Goal: Information Seeking & Learning: Learn about a topic

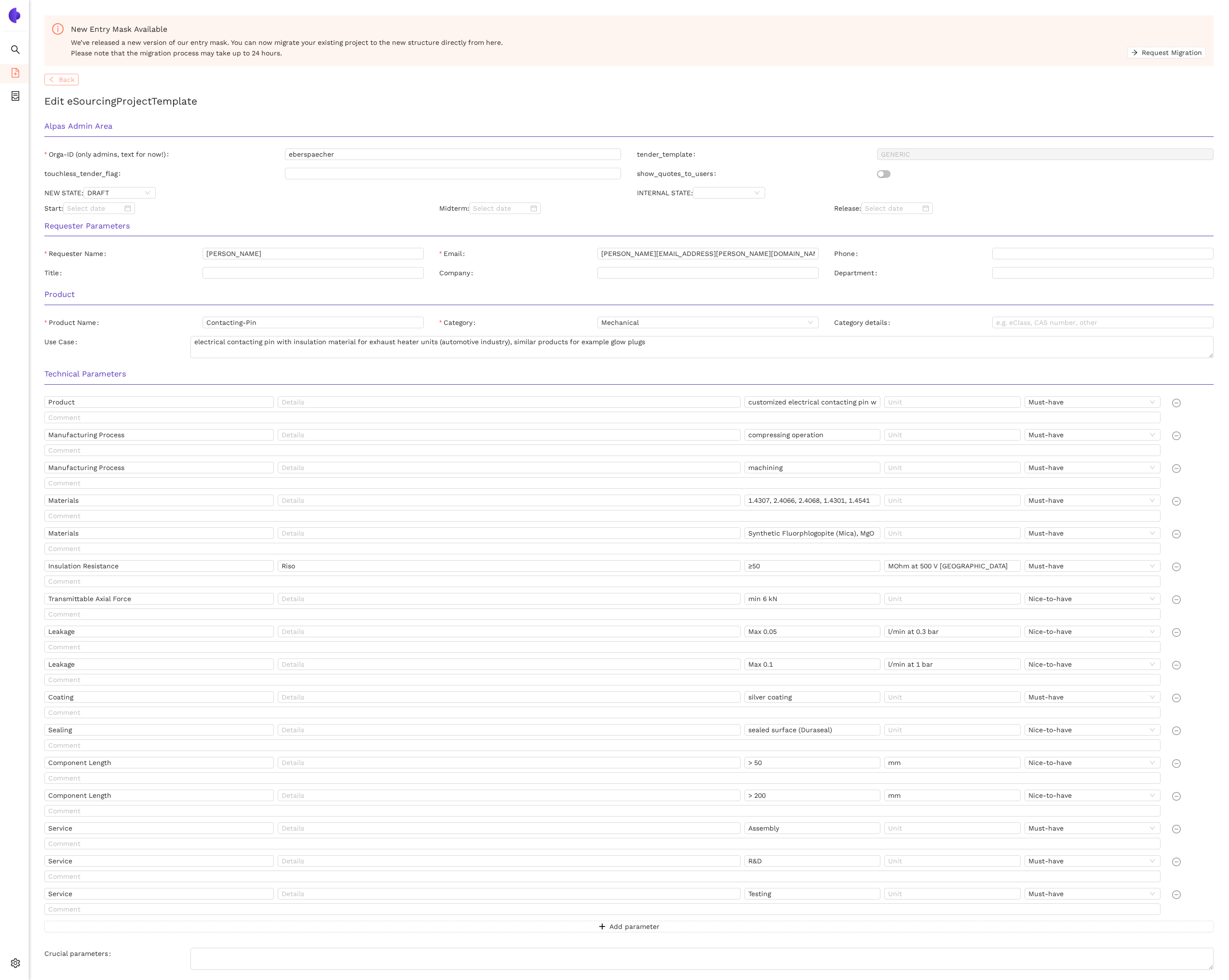
click at [73, 81] on span "Back" at bounding box center [67, 79] width 16 height 11
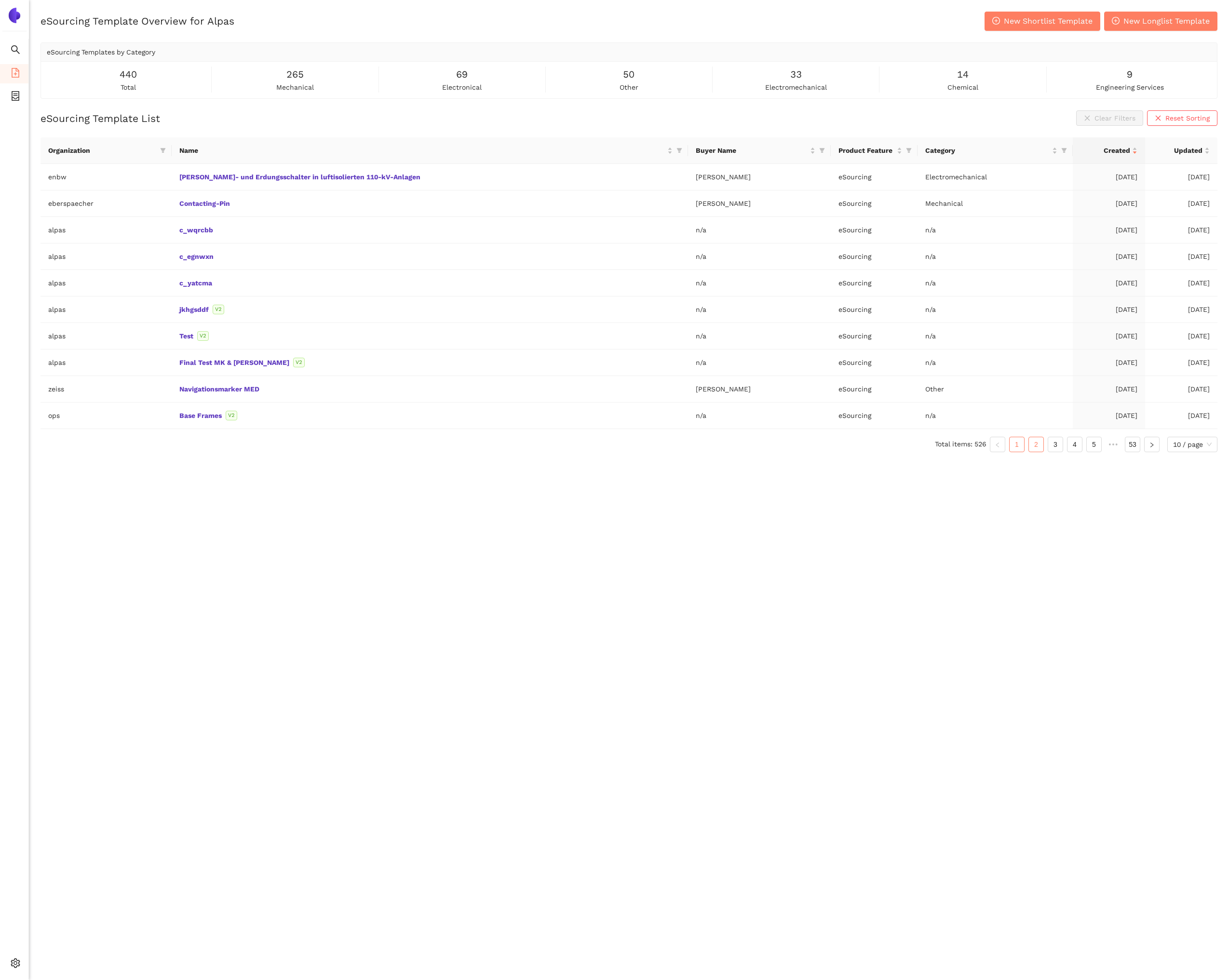
click at [1030, 441] on link "2" at bounding box center [1036, 445] width 15 height 15
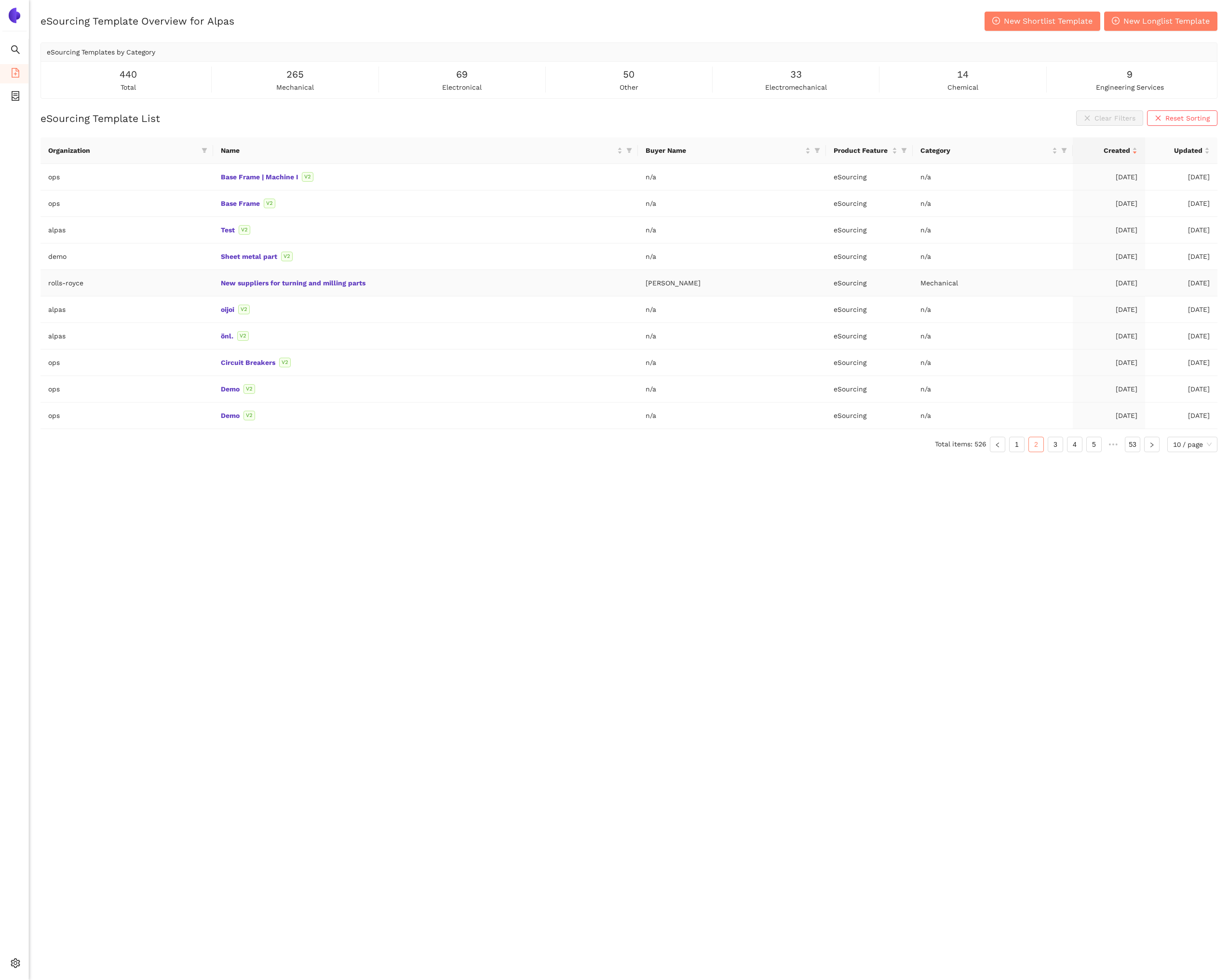
click at [269, 278] on td "New suppliers for turning and milling parts" at bounding box center [426, 283] width 425 height 26
click at [0, 0] on link "New suppliers for turning and milling parts" at bounding box center [0, 0] width 0 height 0
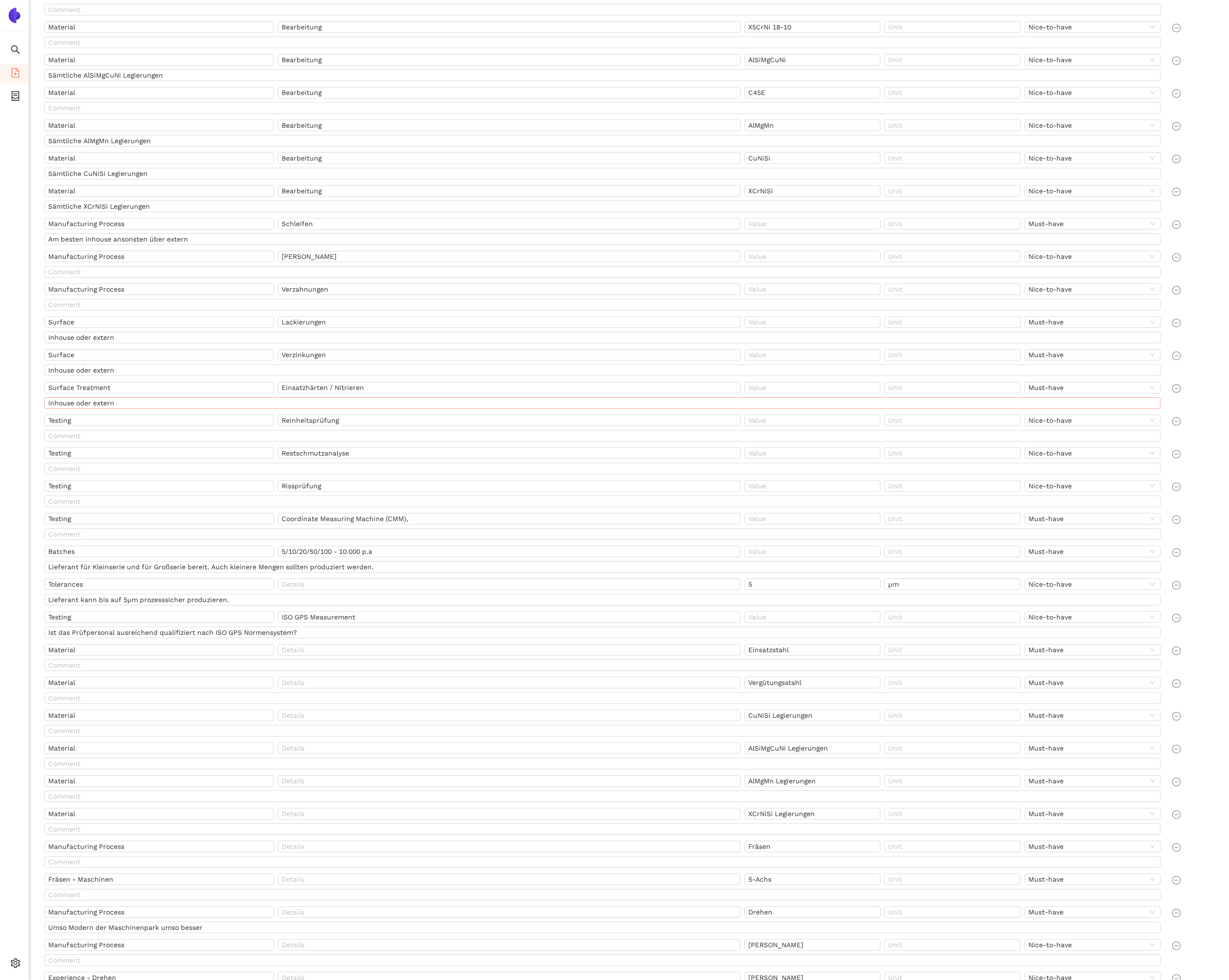
scroll to position [573, 0]
click at [15, 93] on icon "container" at bounding box center [15, 95] width 8 height 9
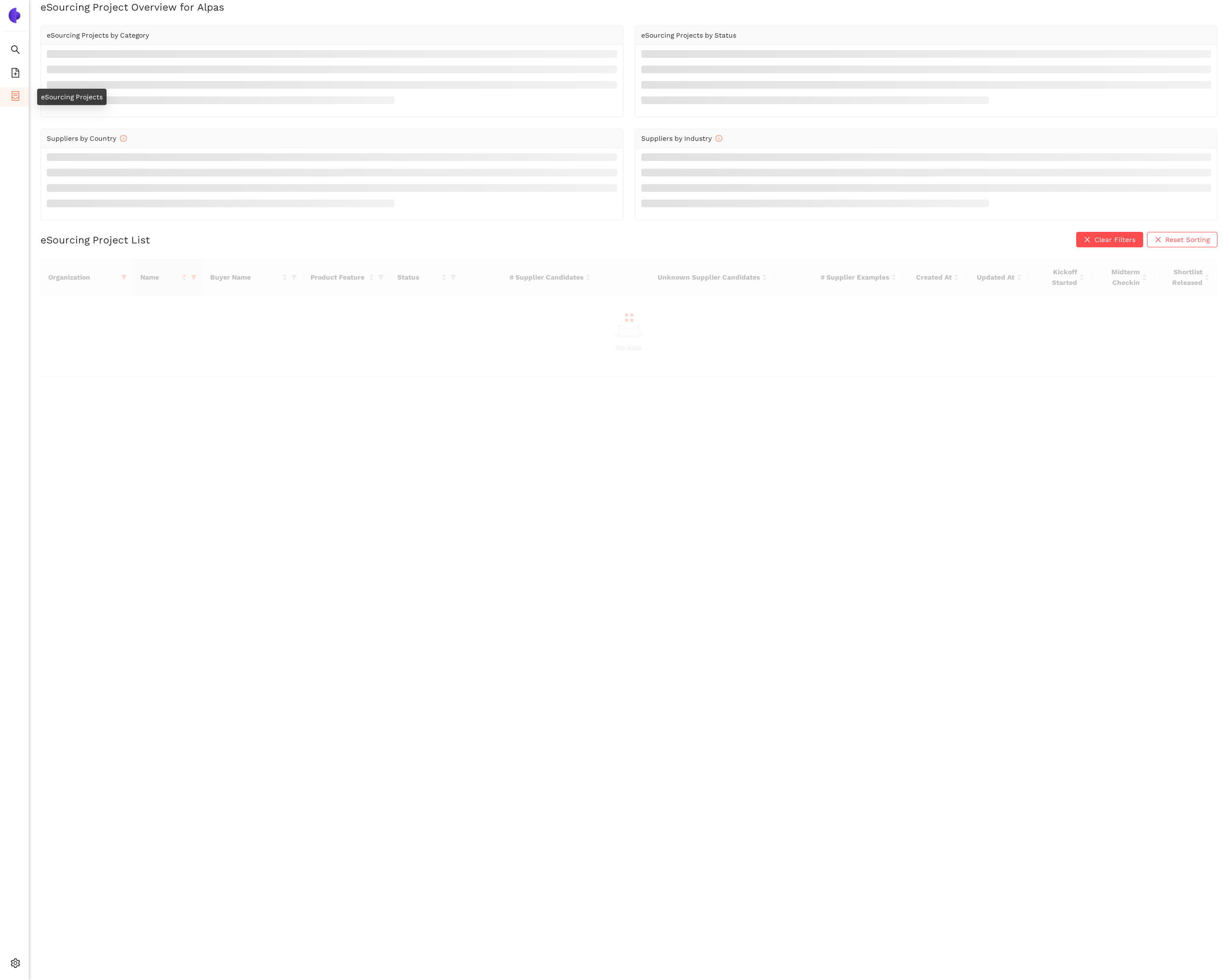
scroll to position [12, 0]
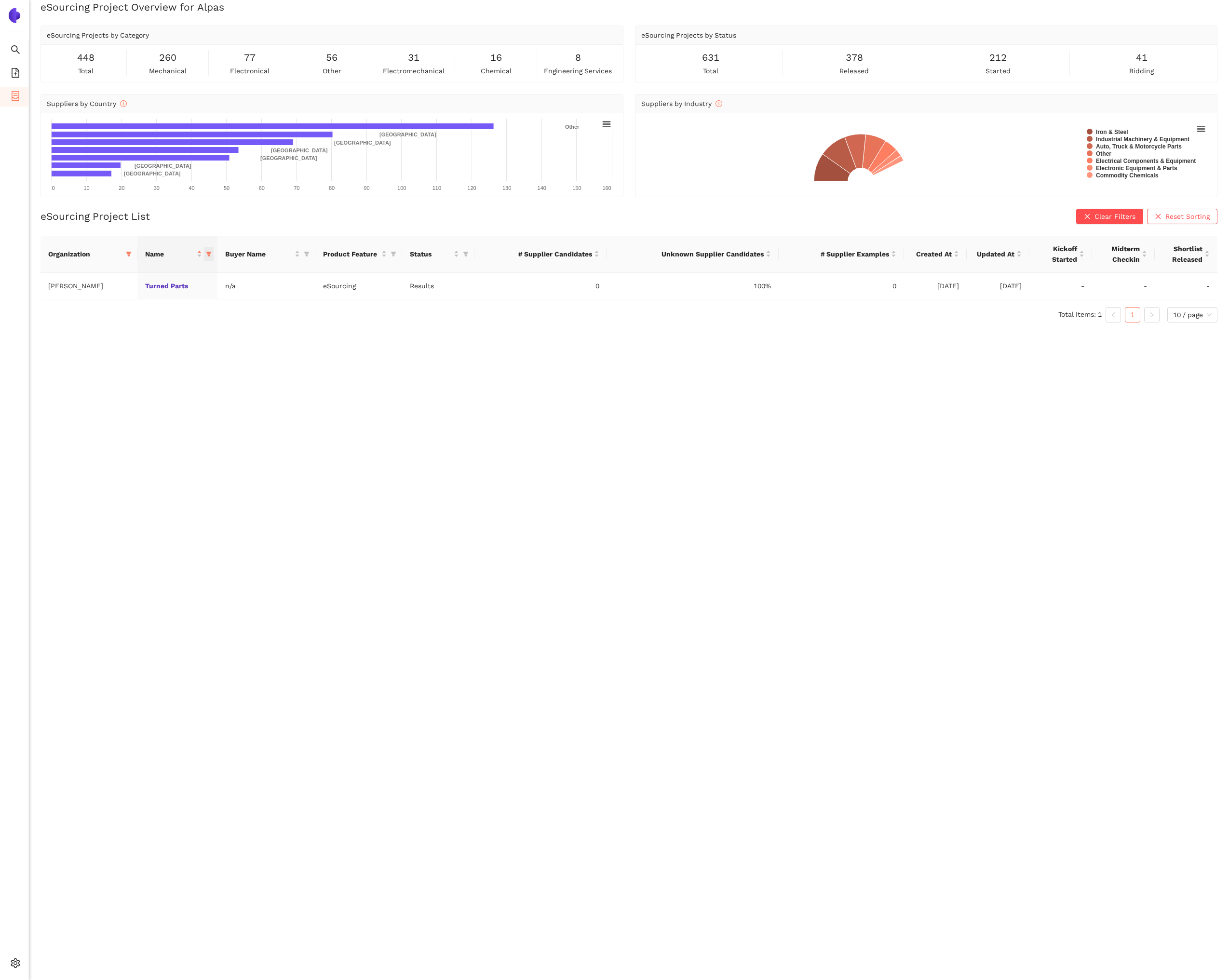
click at [207, 253] on icon "filter" at bounding box center [209, 254] width 6 height 6
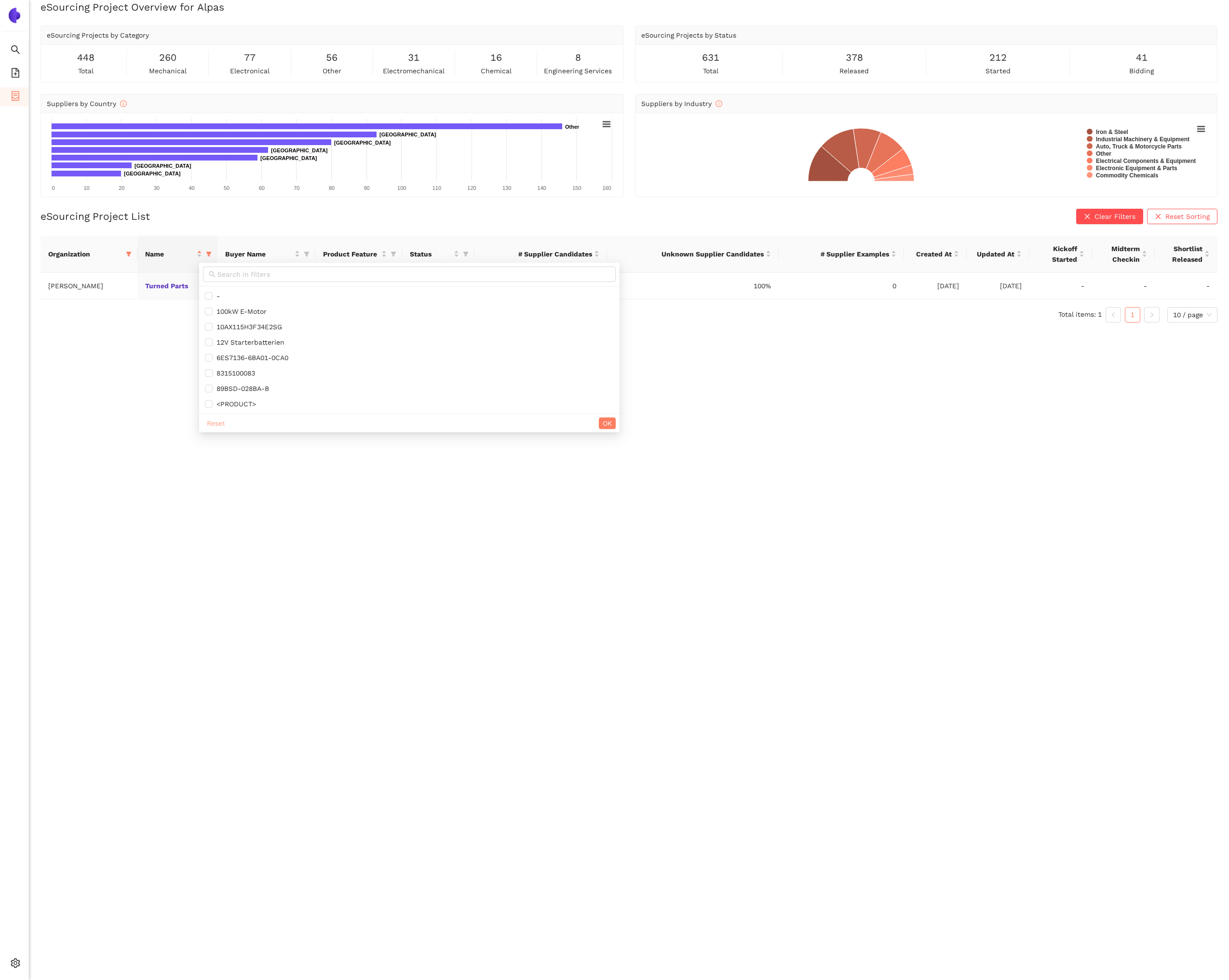
drag, startPoint x: 226, startPoint y: 422, endPoint x: 273, endPoint y: 421, distance: 47.0
click at [226, 422] on button "Reset" at bounding box center [216, 423] width 26 height 12
checkbox input "false"
drag, startPoint x: 616, startPoint y: 426, endPoint x: 413, endPoint y: 351, distance: 216.4
click at [612, 426] on span "OK" at bounding box center [607, 423] width 9 height 11
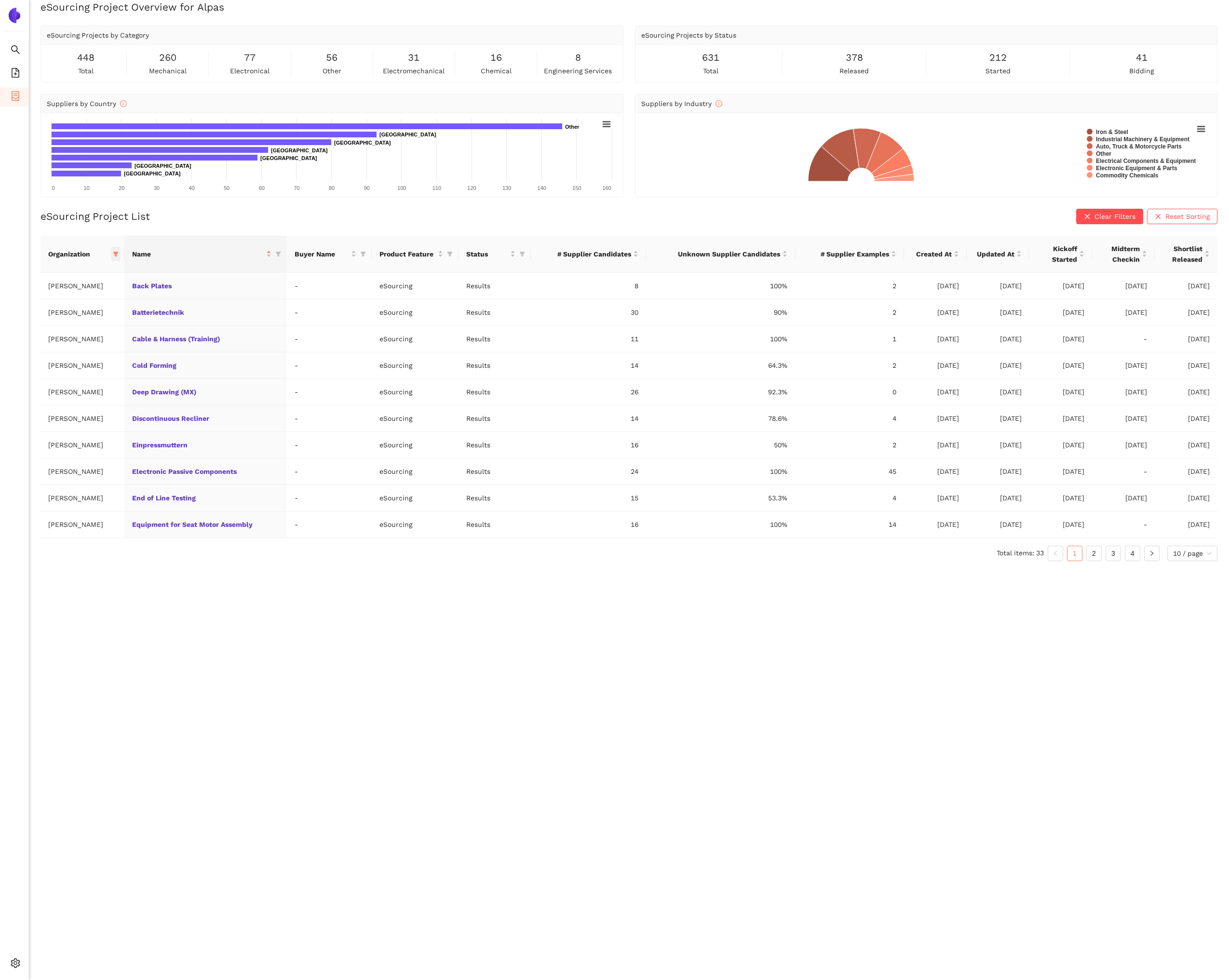
click at [114, 257] on span at bounding box center [115, 254] width 9 height 15
drag, startPoint x: 39, startPoint y: 426, endPoint x: 58, endPoint y: 427, distance: 19.0
click at [44, 427] on span "Reset" at bounding box center [36, 423] width 18 height 11
checkbox input "false"
click at [115, 420] on span "OK" at bounding box center [119, 423] width 9 height 11
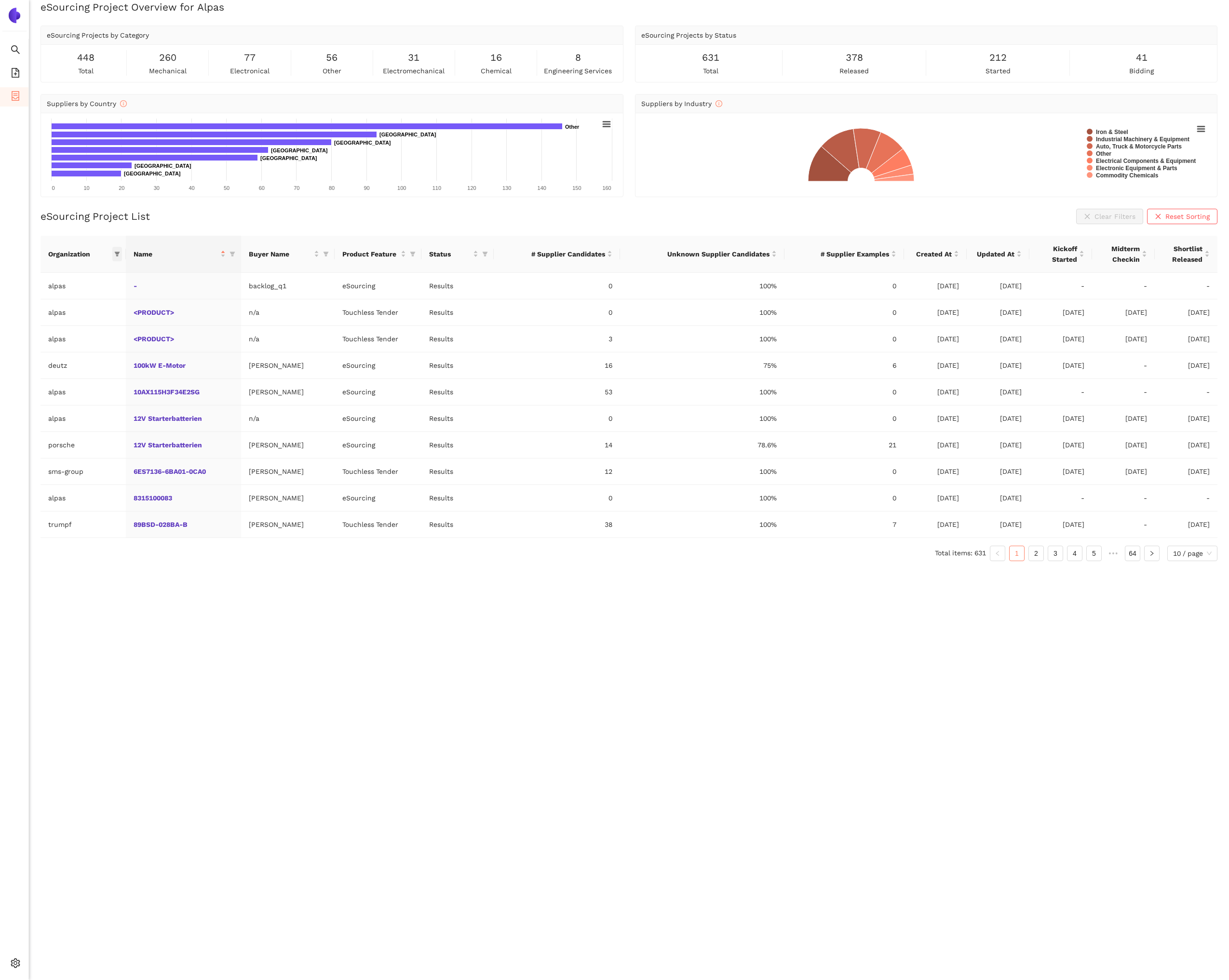
click at [116, 252] on icon "filter" at bounding box center [117, 254] width 5 height 5
click at [94, 269] on input "text" at bounding box center [87, 274] width 84 height 11
type input "ro"
click at [84, 319] on li "rolls-royce" at bounding box center [73, 327] width 95 height 15
checkbox input "true"
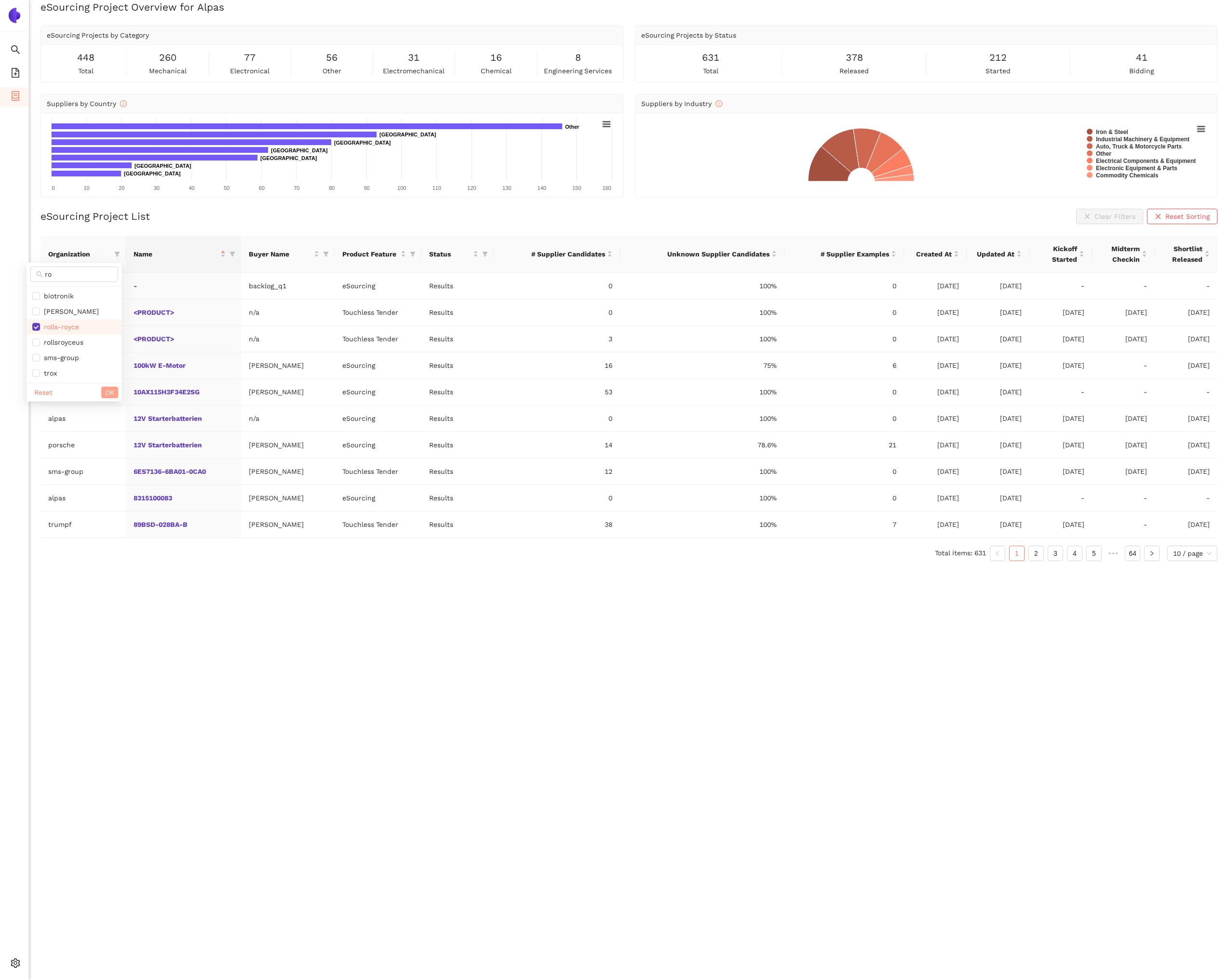
click at [109, 391] on span "OK" at bounding box center [109, 392] width 9 height 11
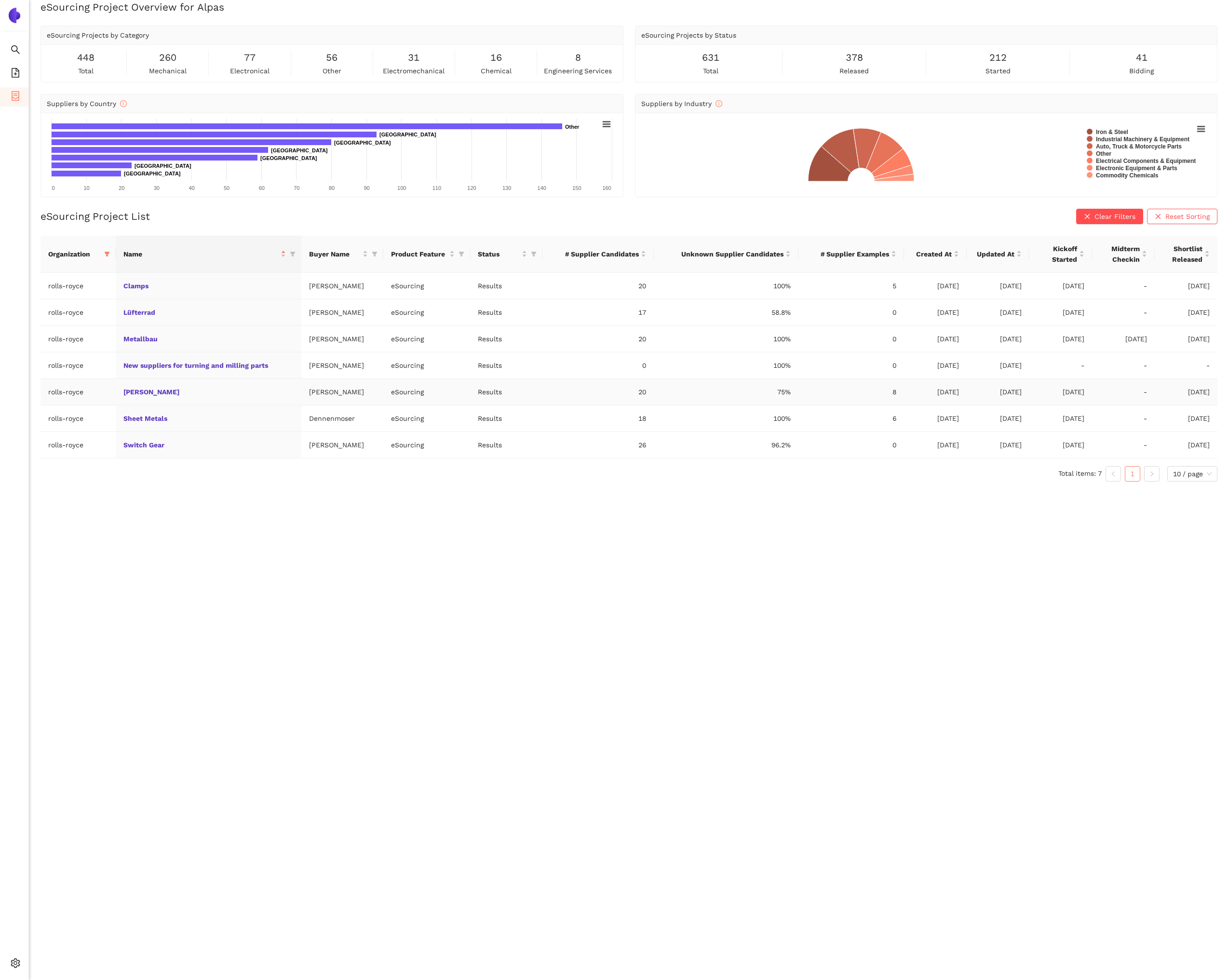
scroll to position [9, 0]
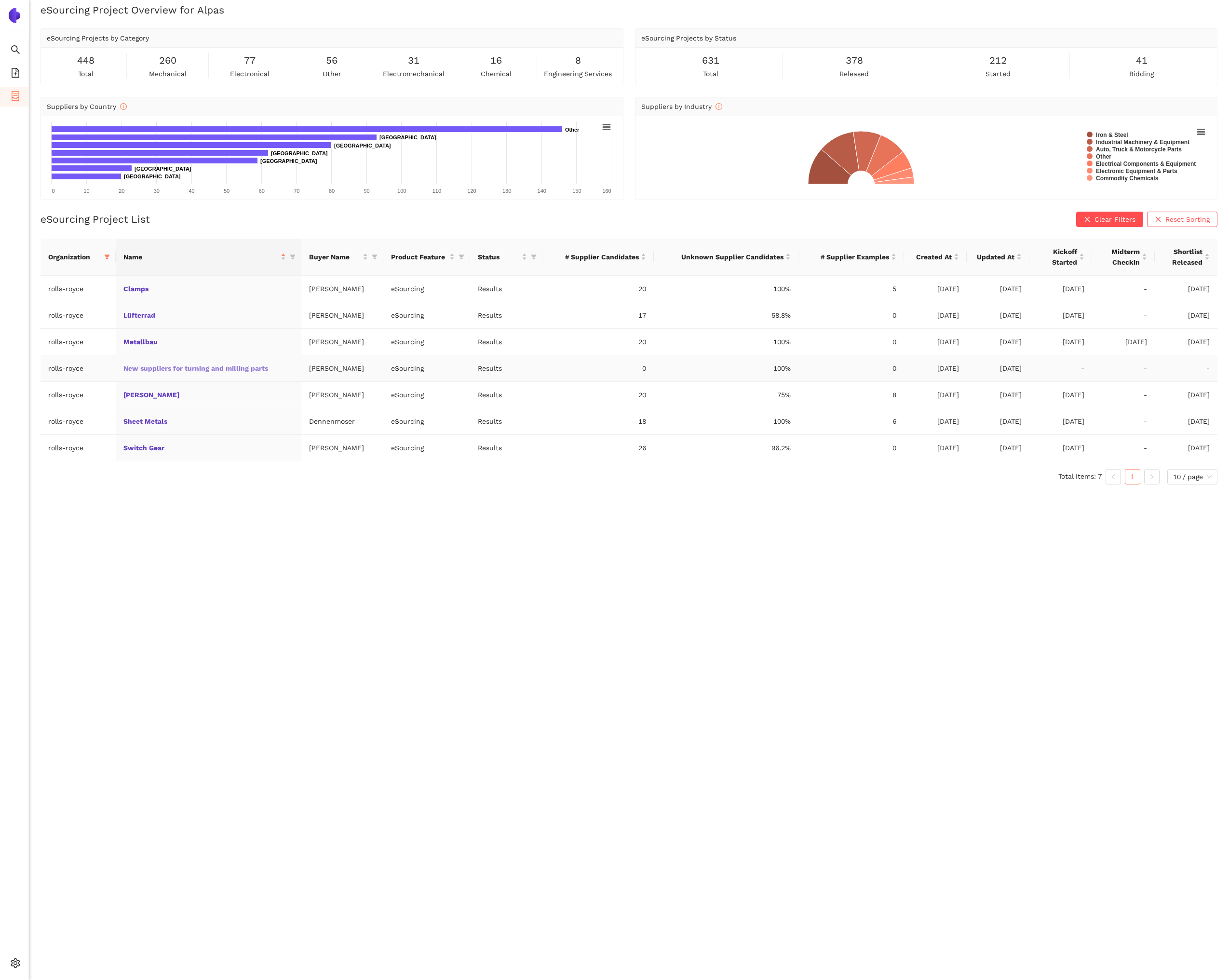
click at [0, 0] on link "New suppliers for turning and milling parts" at bounding box center [0, 0] width 0 height 0
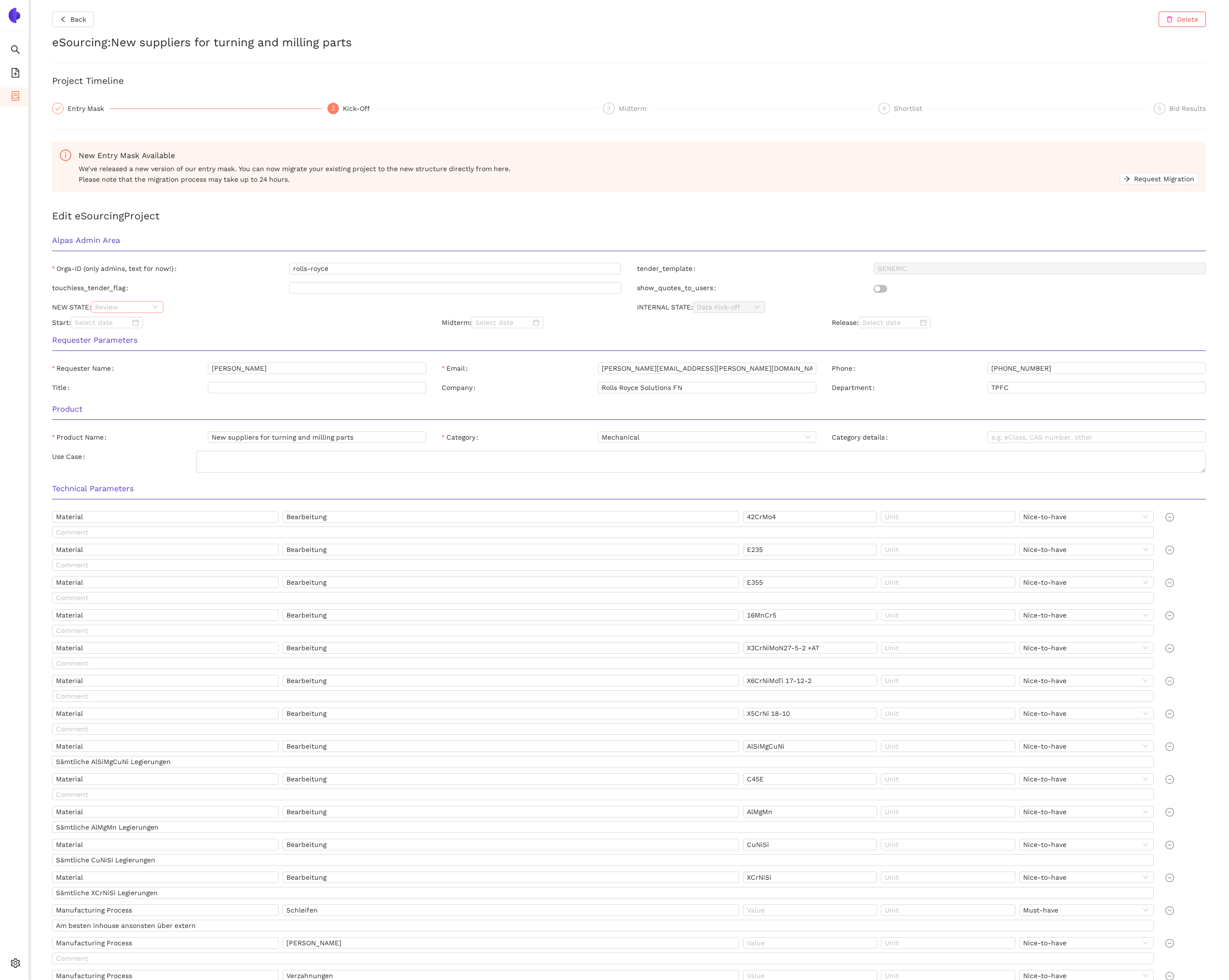
click at [127, 308] on span "Review" at bounding box center [127, 307] width 65 height 11
click at [137, 351] on div "Released" at bounding box center [128, 355] width 61 height 11
click at [266, 304] on div "NEW STATE: Released" at bounding box center [337, 307] width 585 height 12
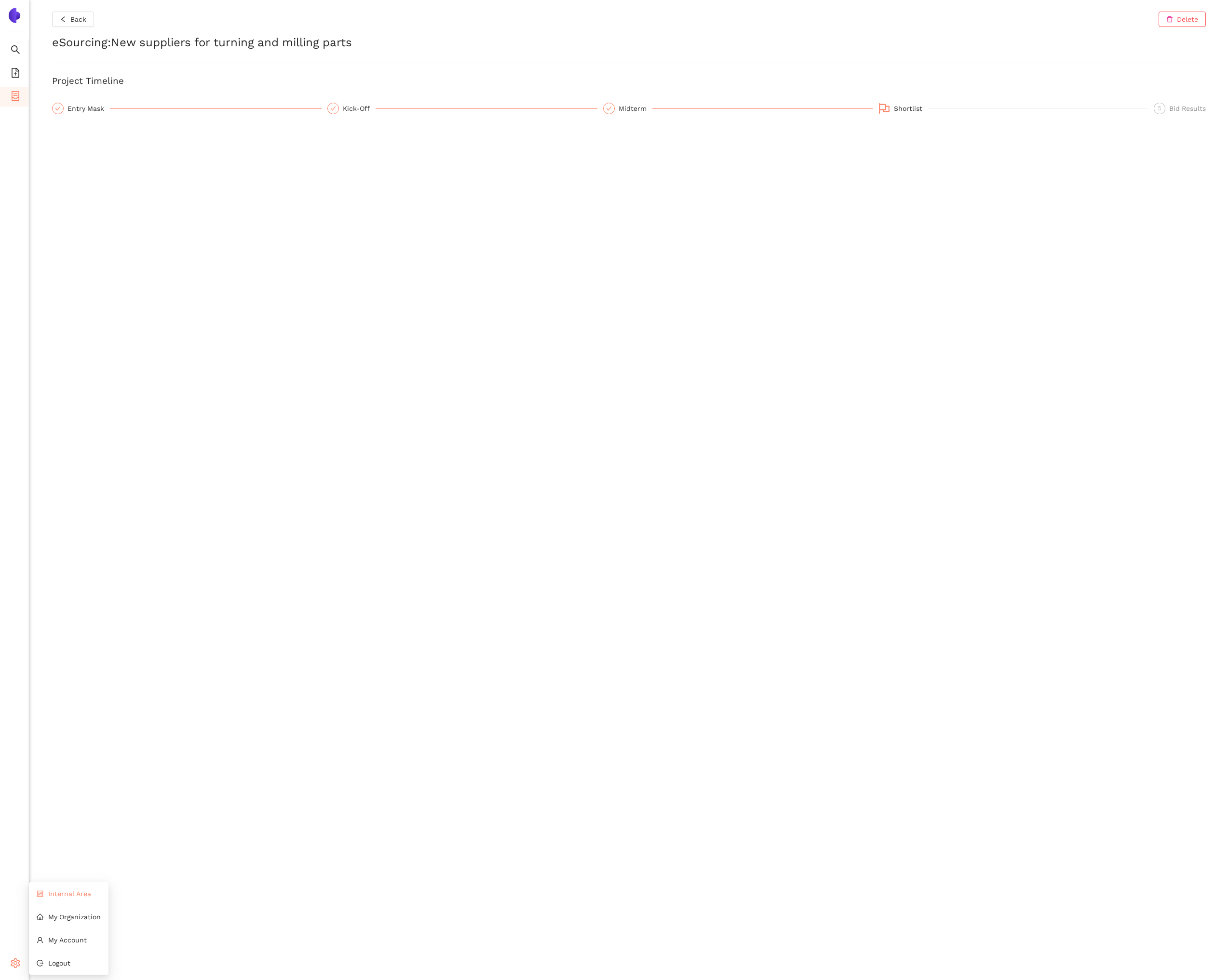
click at [61, 899] on li "Internal Area" at bounding box center [68, 893] width 79 height 20
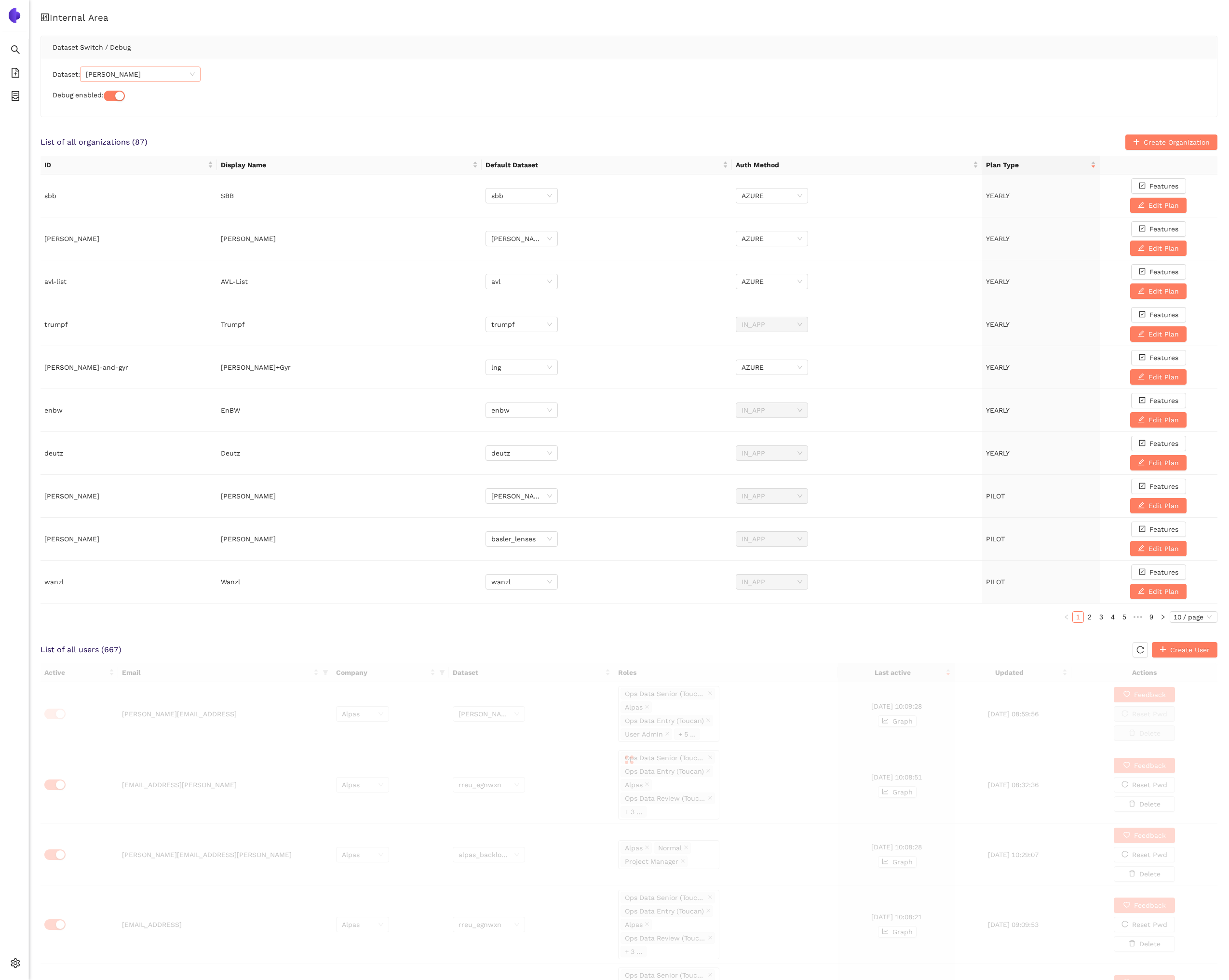
click at [137, 80] on span "[PERSON_NAME]" at bounding box center [140, 74] width 109 height 15
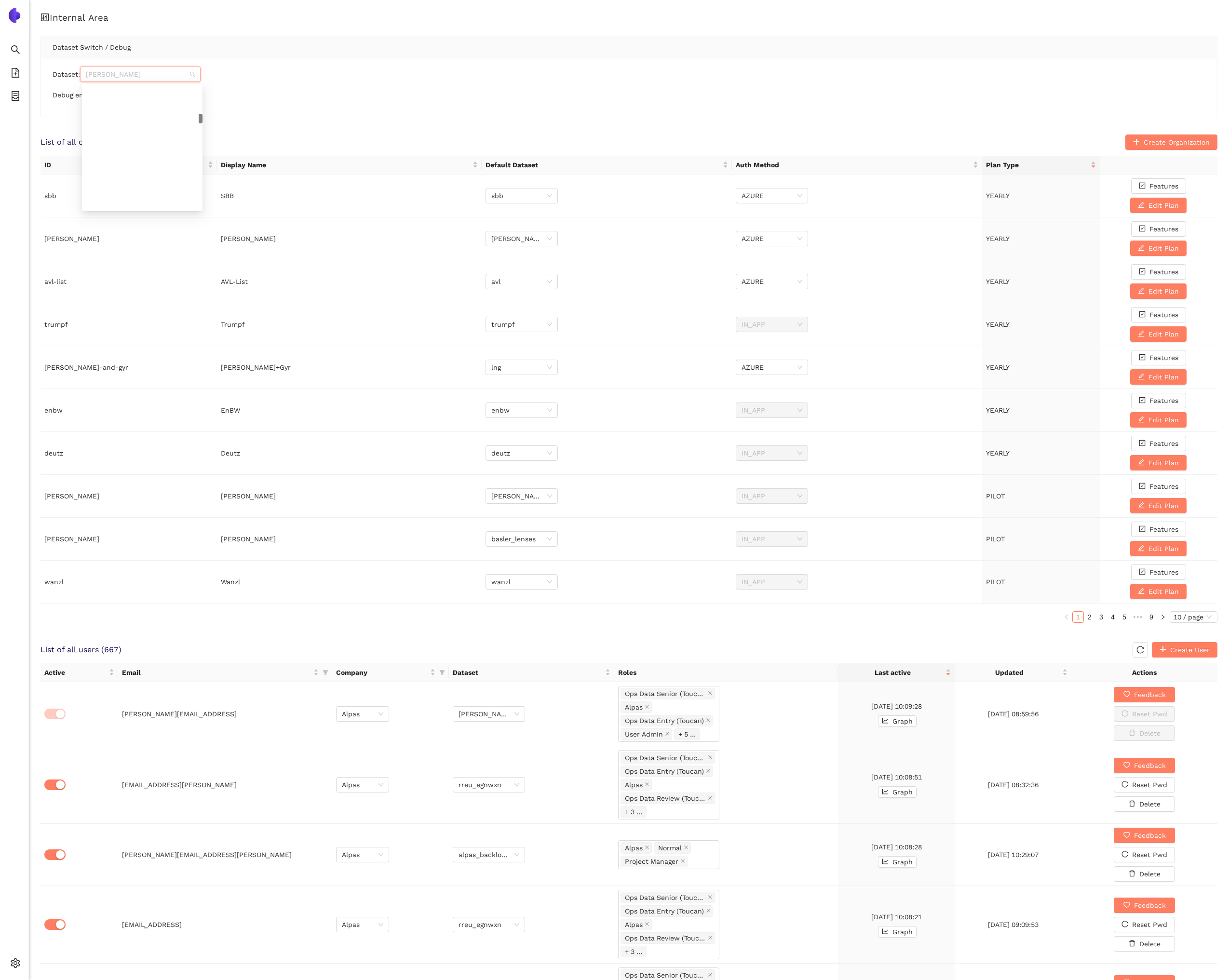
scroll to position [1411, 0]
paste input "rreu_egnwxn"
type input "rreu_egnwxn"
click at [134, 97] on div "rreu_egnwxn" at bounding box center [143, 93] width 109 height 11
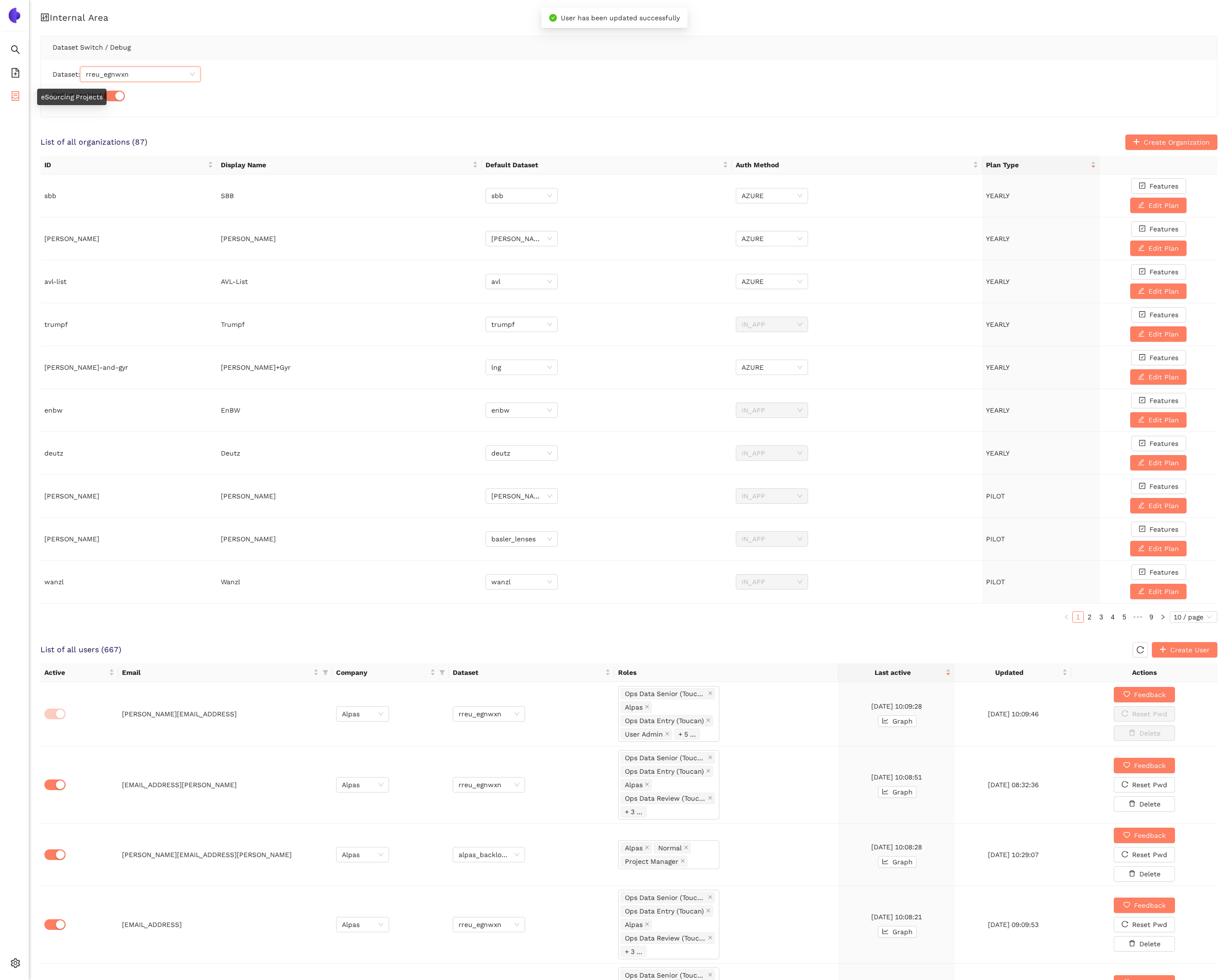
click at [12, 97] on icon "container" at bounding box center [15, 95] width 8 height 9
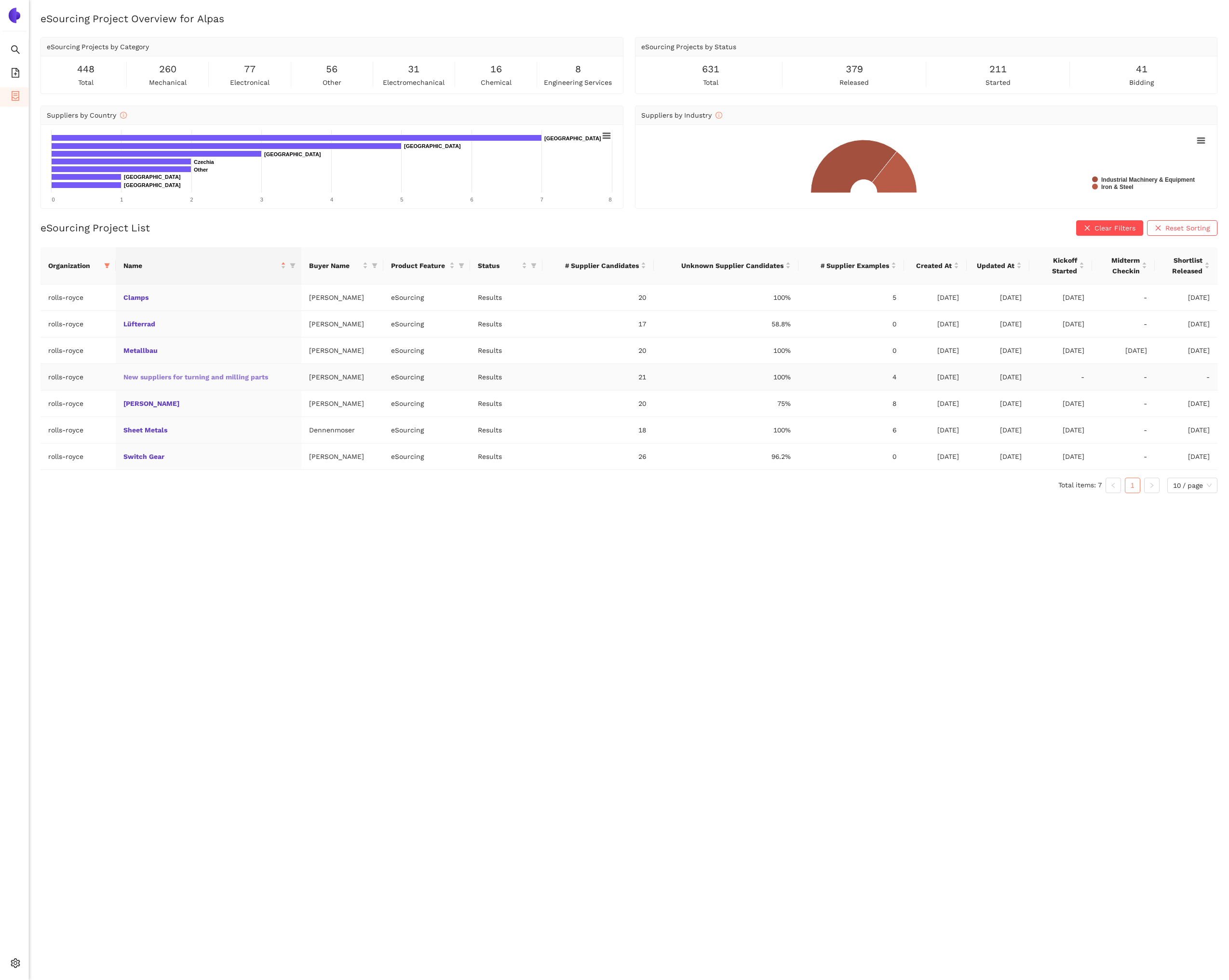
click at [0, 0] on link "New suppliers for turning and milling parts" at bounding box center [0, 0] width 0 height 0
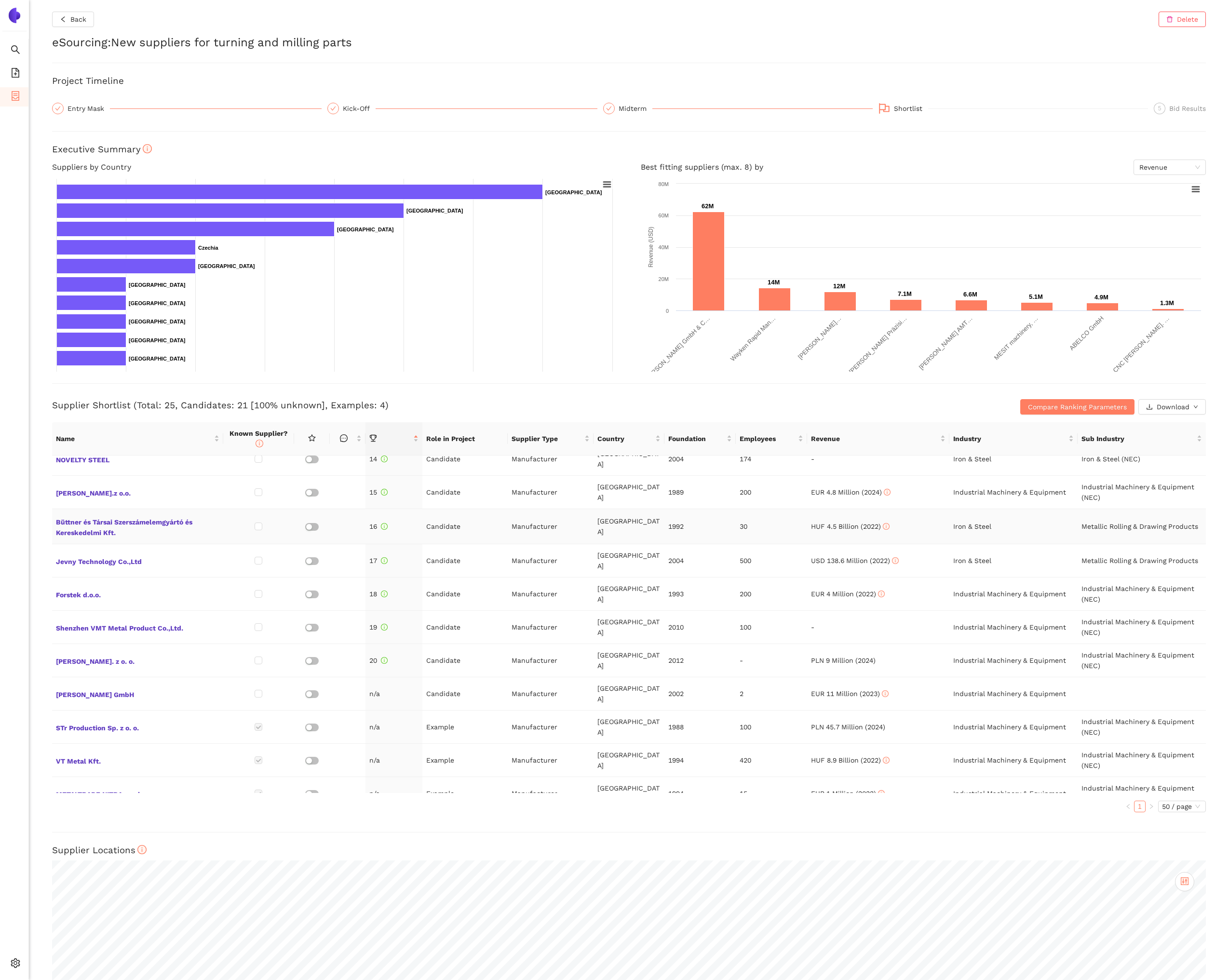
scroll to position [444, 0]
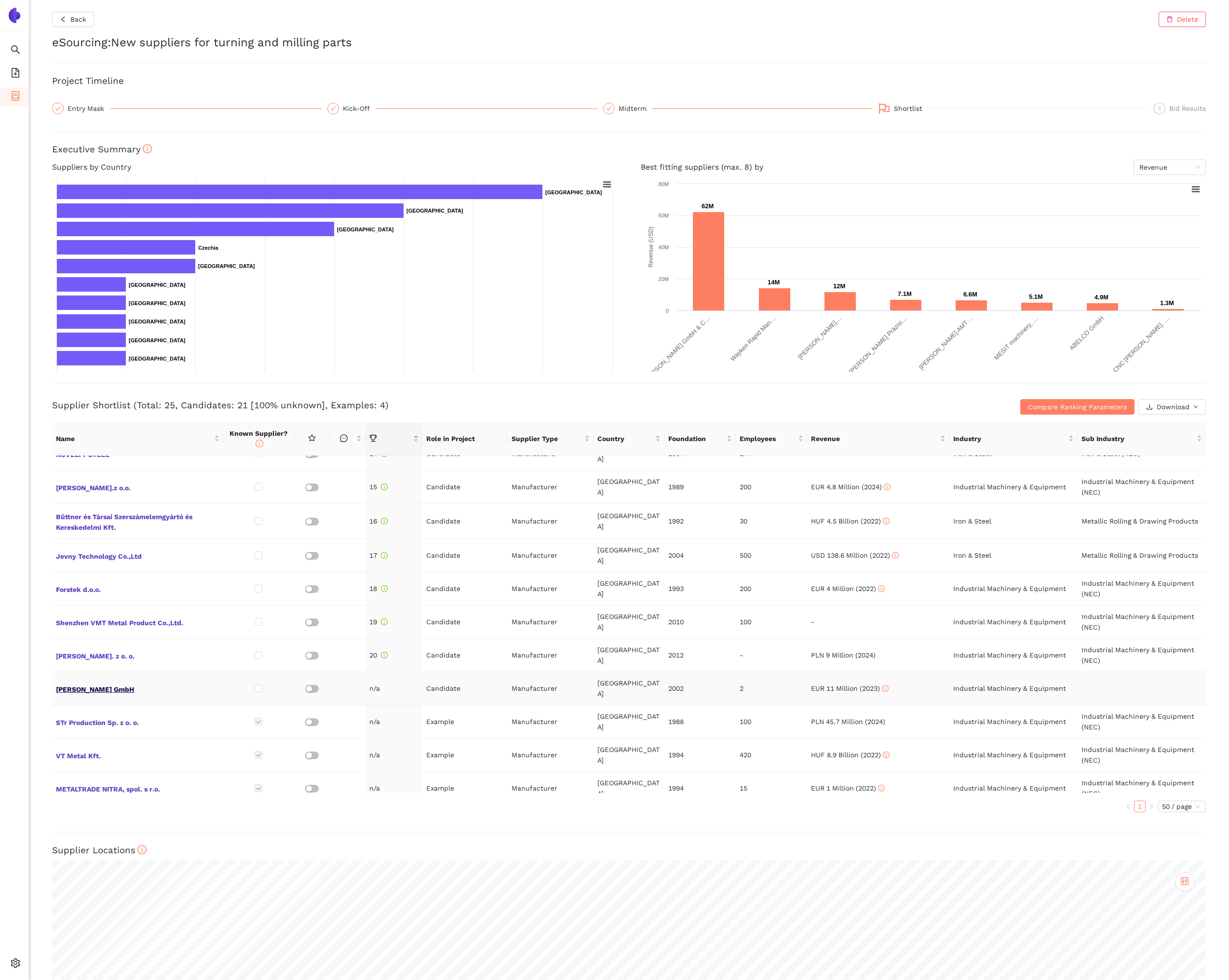
click at [105, 682] on span "Josef Rees GmbH" at bounding box center [138, 688] width 164 height 12
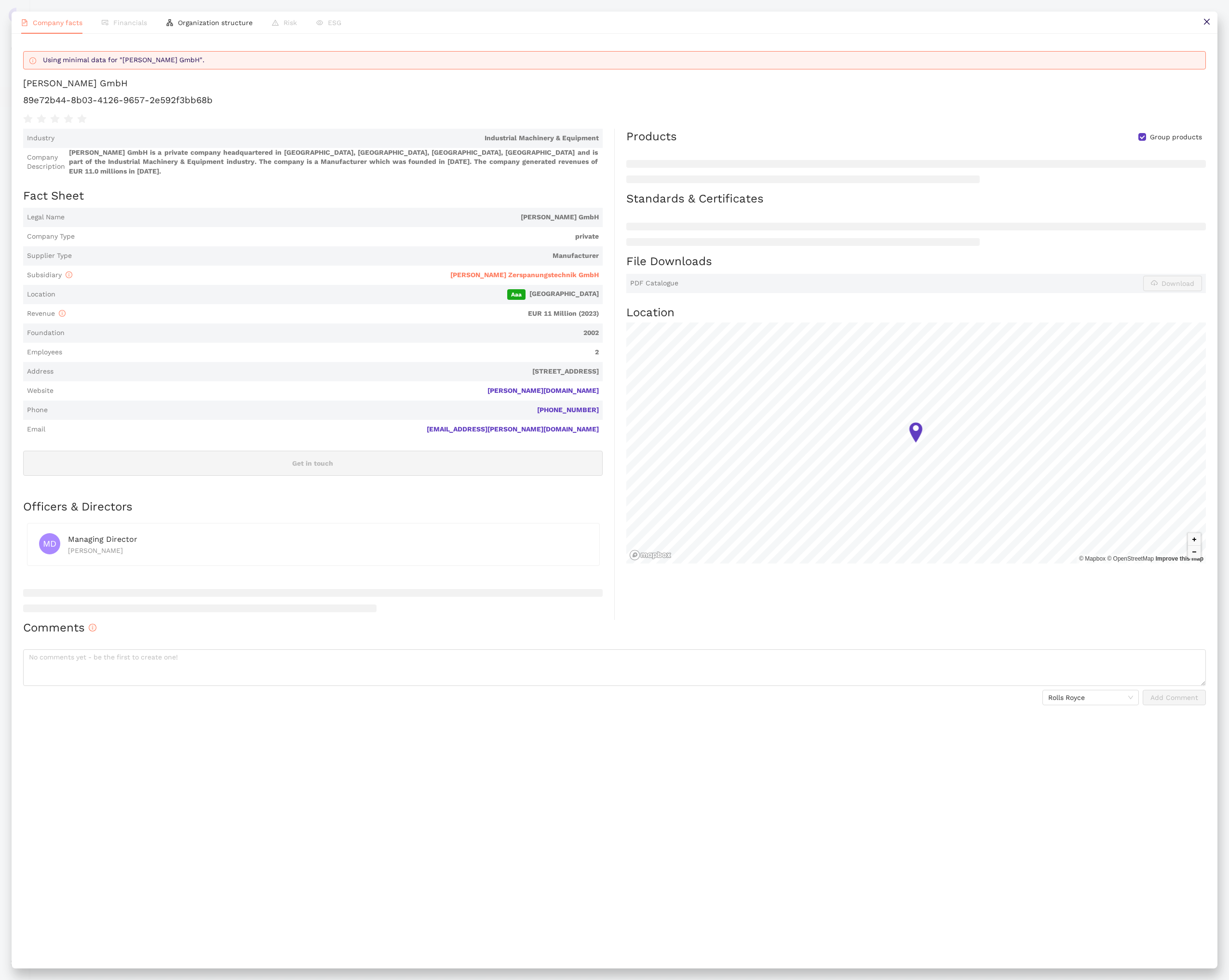
click at [168, 96] on h1 "89e72b44-8b03-4126-9657-2e592f3bb68b" at bounding box center [615, 100] width 1183 height 12
copy div "89e72b44-8b03-4126-9657-2e592f3bb68b"
click at [533, 271] on span "Rees Zerspanungstechnik GmbH" at bounding box center [525, 274] width 148 height 8
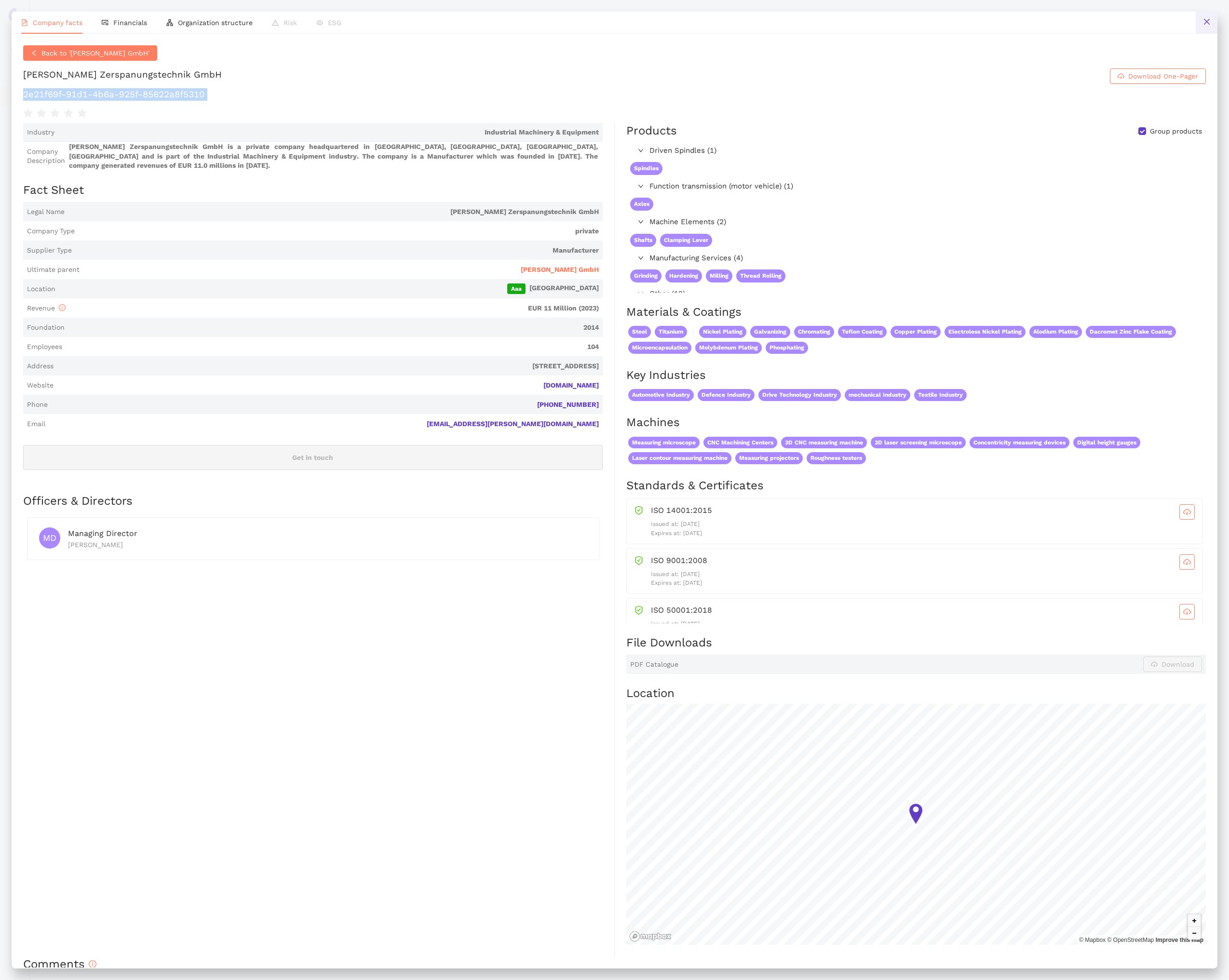
click at [1203, 15] on button at bounding box center [1207, 23] width 22 height 22
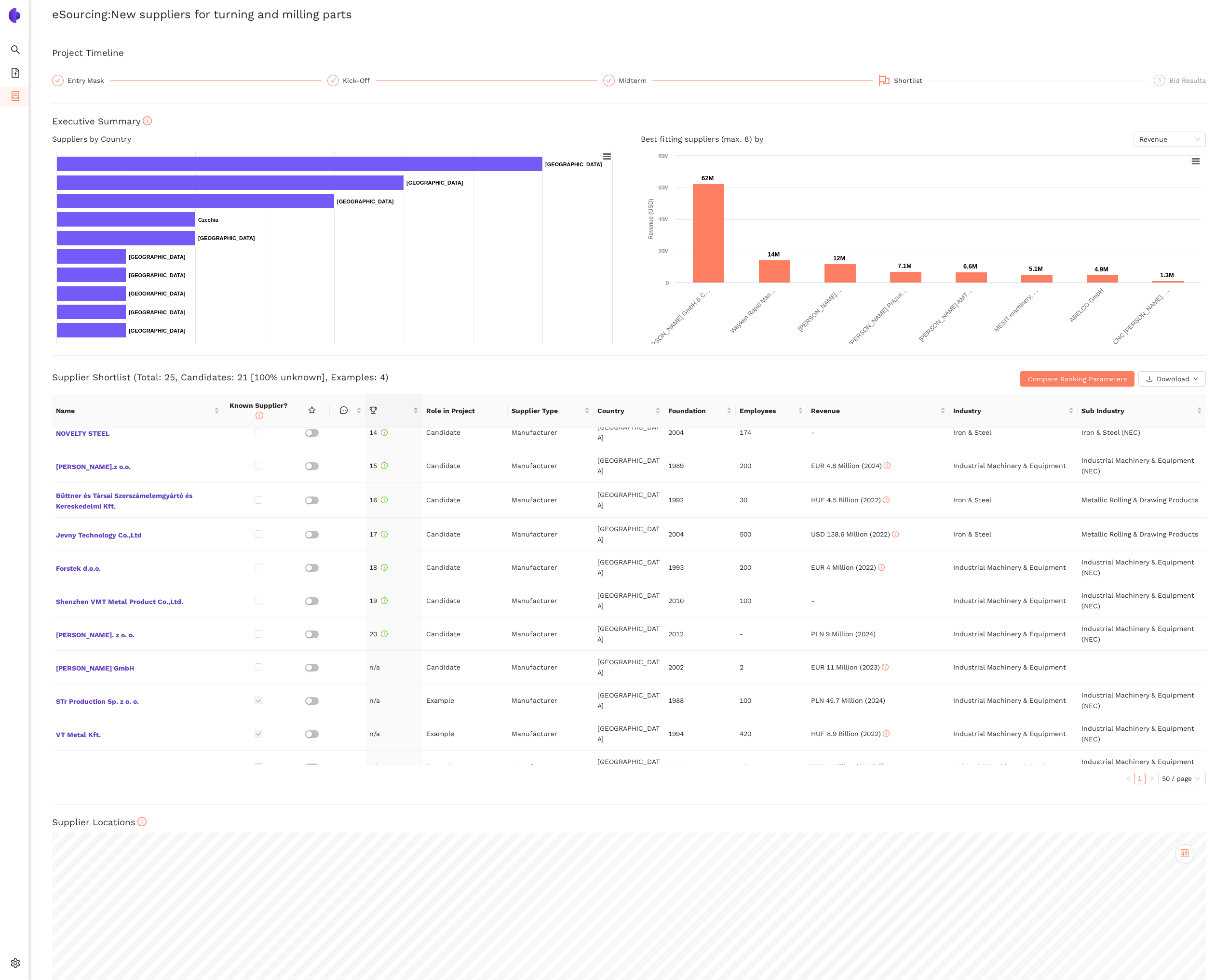
scroll to position [444, 0]
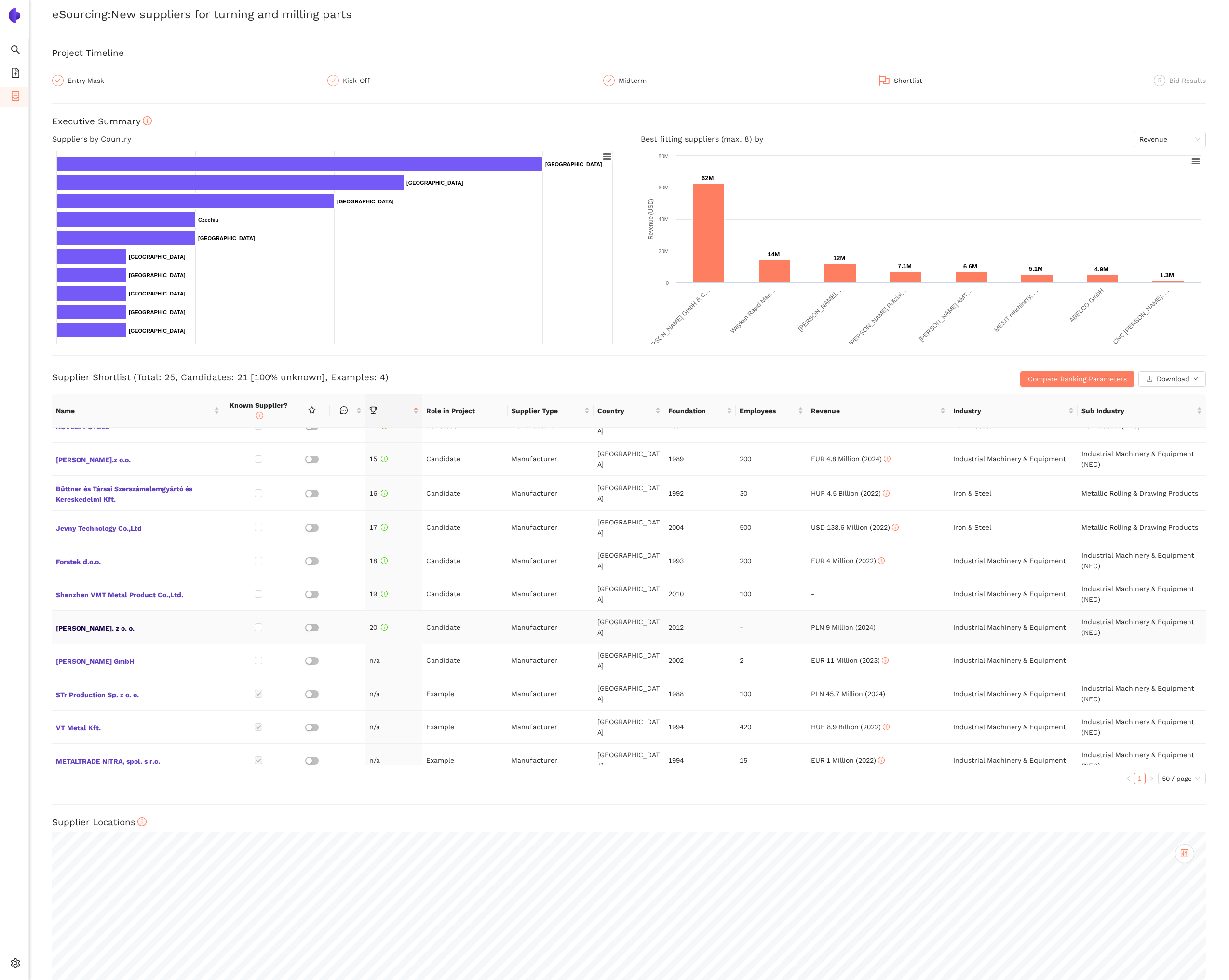
click at [122, 621] on span "[PERSON_NAME]. z o. o." at bounding box center [138, 627] width 164 height 12
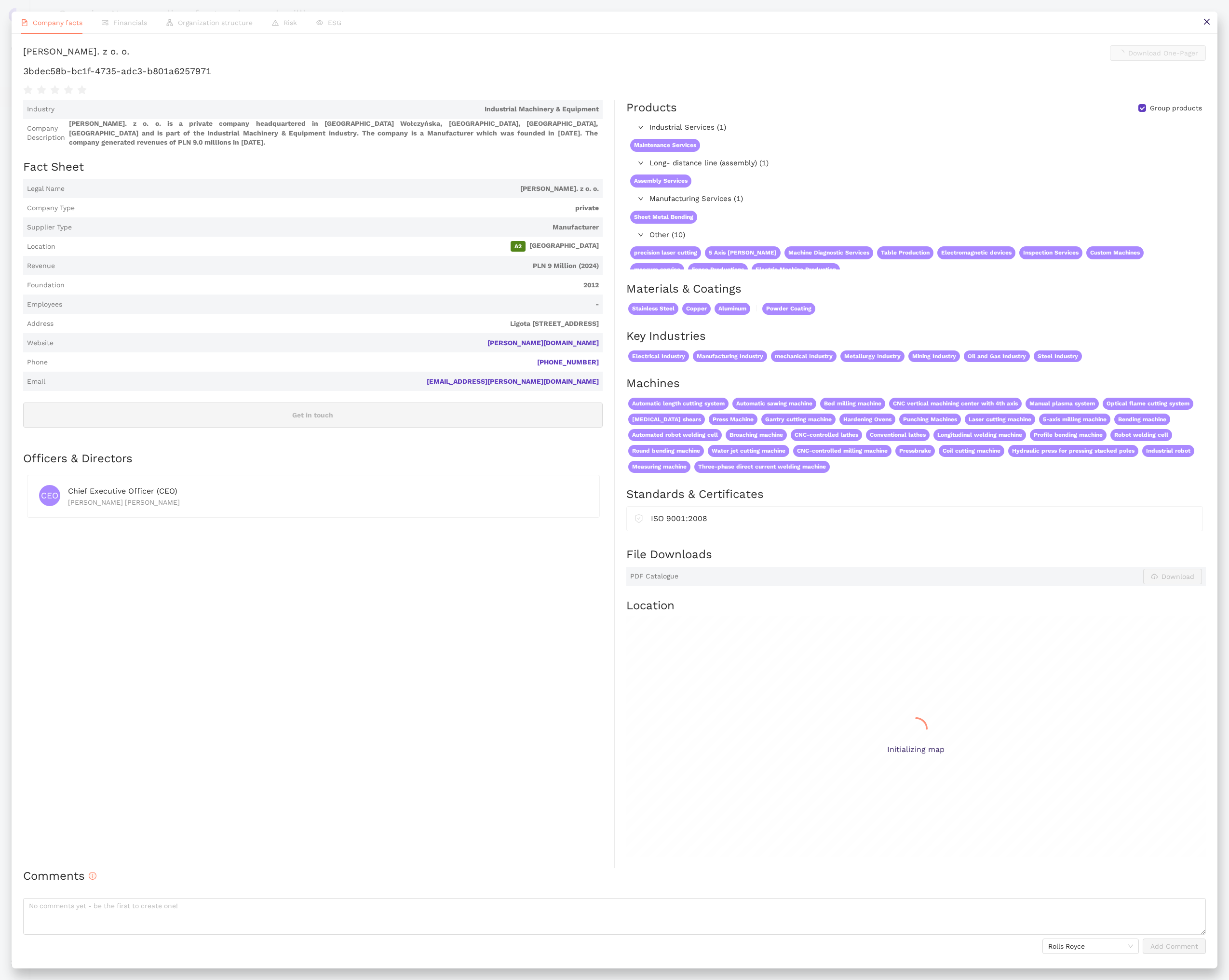
scroll to position [0, 0]
click at [109, 58] on div "[PERSON_NAME]. z o. o." at bounding box center [76, 52] width 106 height 15
click at [111, 54] on div "[PERSON_NAME]. z o. o." at bounding box center [76, 52] width 106 height 15
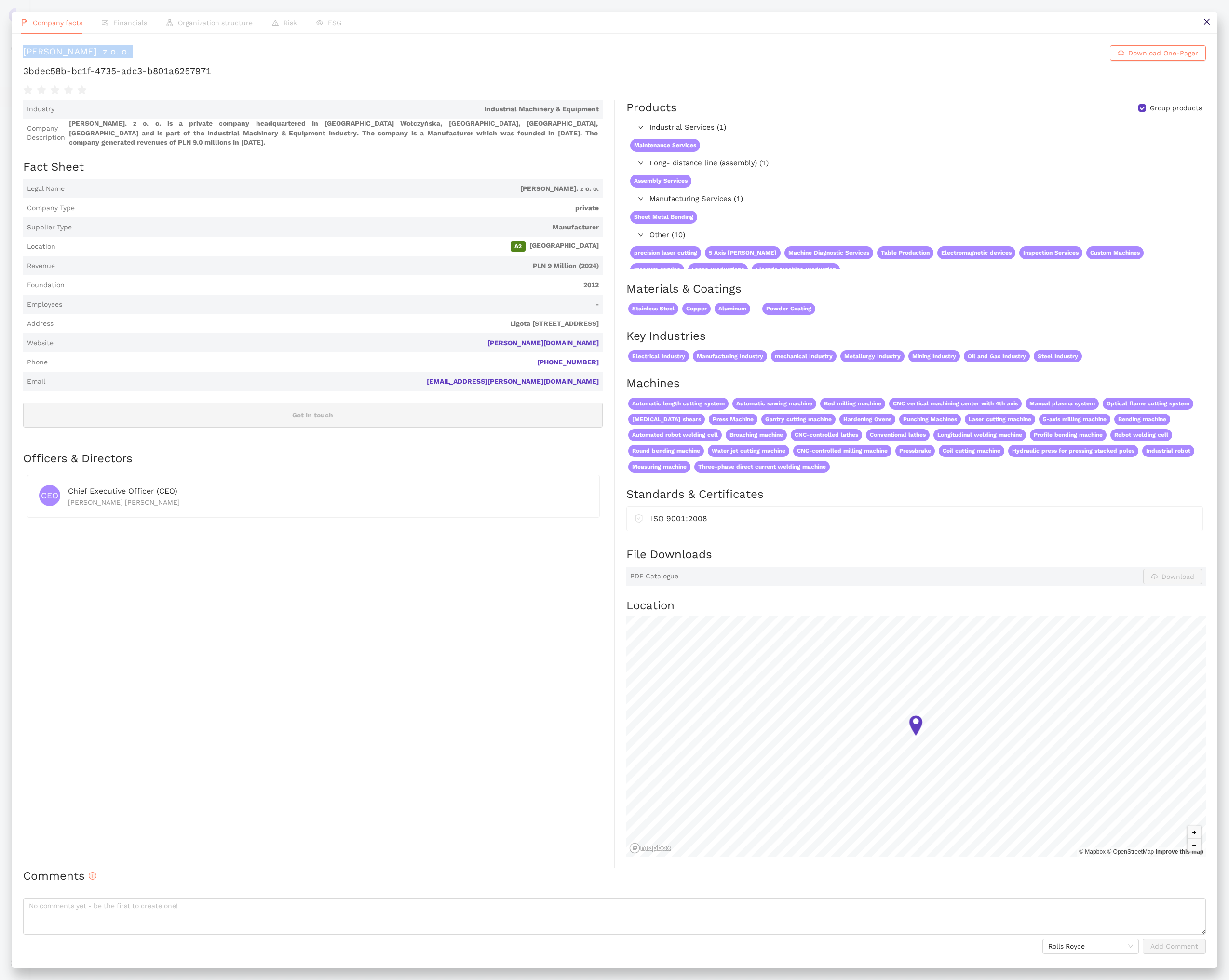
copy h1 "KISIELEWSKI Sp. z o. o. Download One-Pager"
click at [1204, 23] on icon "close" at bounding box center [1206, 22] width 8 height 8
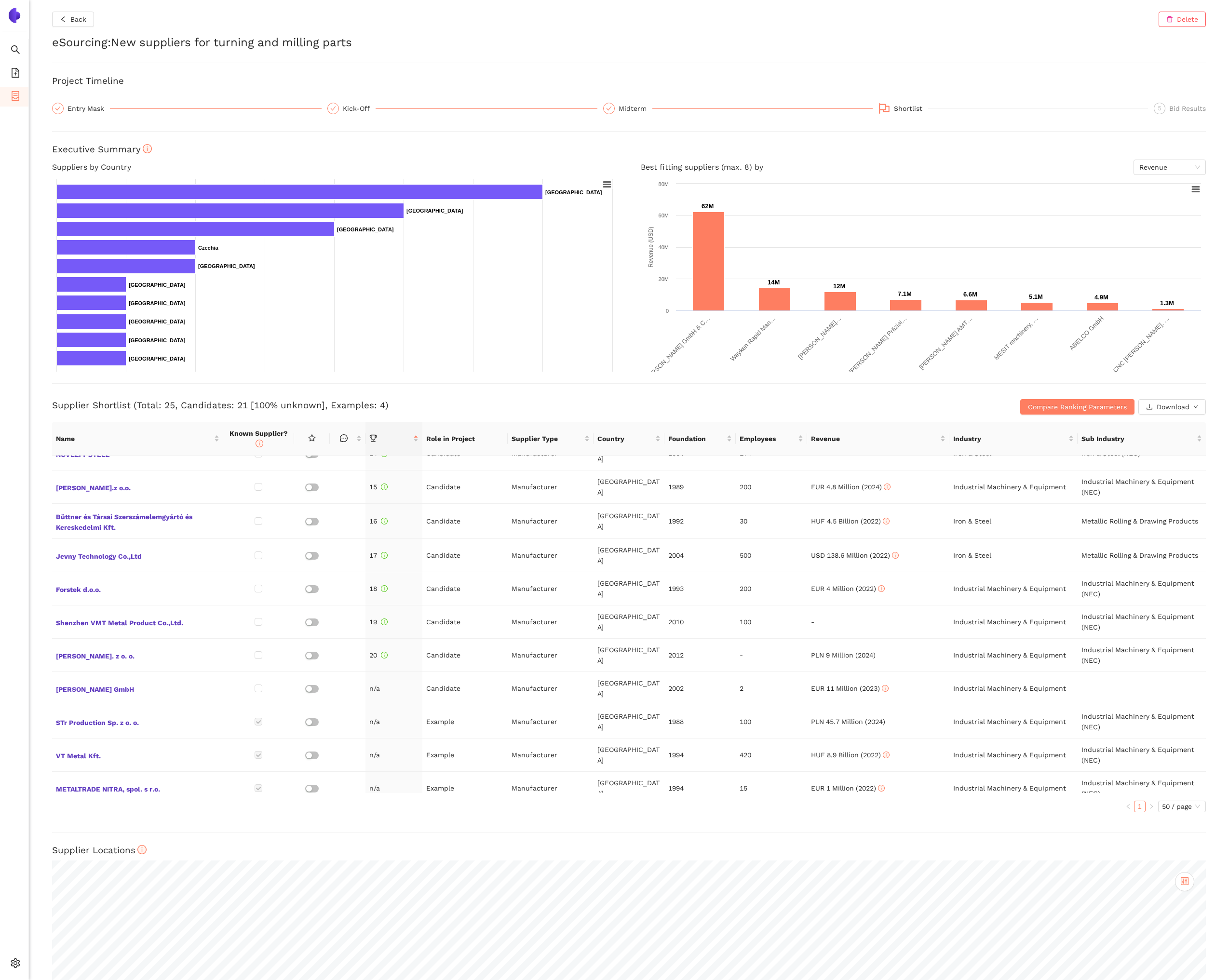
click at [533, 397] on div "Supplier Shortlist (Total: 25, Candidates: 21 [100% unknown], Examples: 4) Comp…" at bounding box center [629, 399] width 1154 height 31
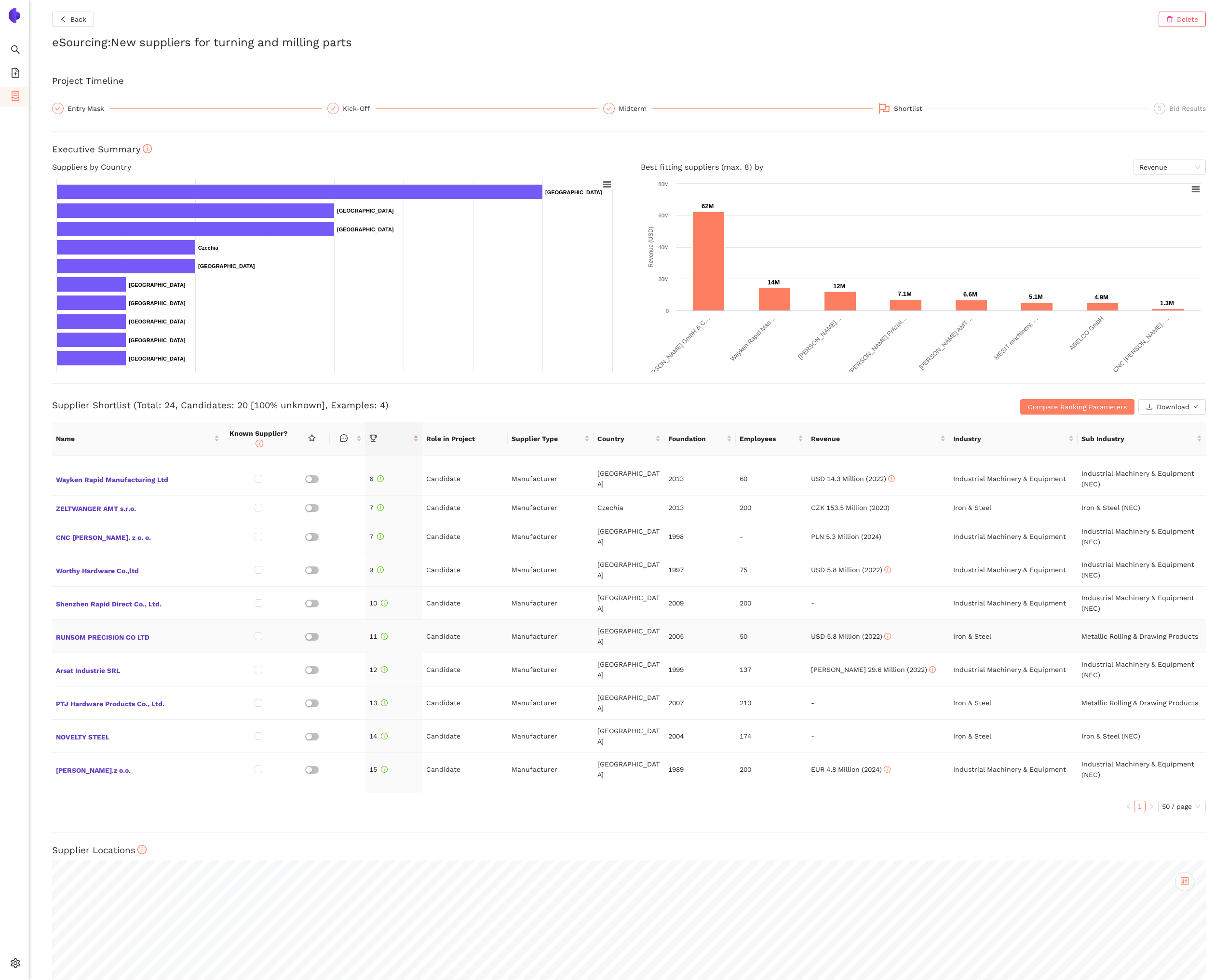
scroll to position [160, 0]
click at [128, 536] on span "CNC JURCZAK Sp. z o. o." at bounding box center [138, 538] width 164 height 12
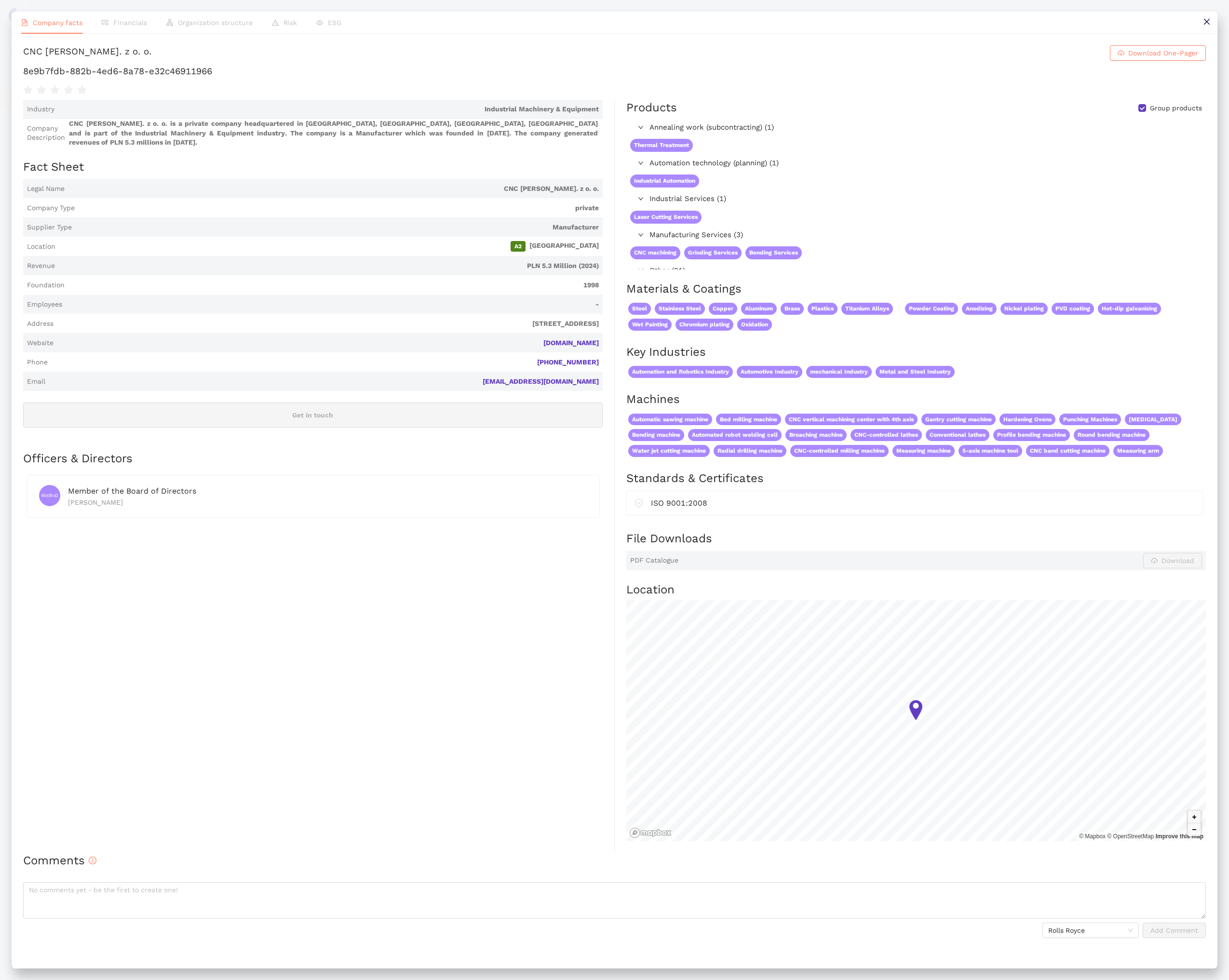
click at [82, 49] on div "CNC JURCZAK Sp. z o. o." at bounding box center [87, 52] width 129 height 15
copy h1 "CNC JURCZAK Sp. z o. o. Download One-Pager"
click at [193, 72] on h1 "8e9b7fdb-882b-4ed6-8a78-e32c46911966" at bounding box center [615, 71] width 1183 height 12
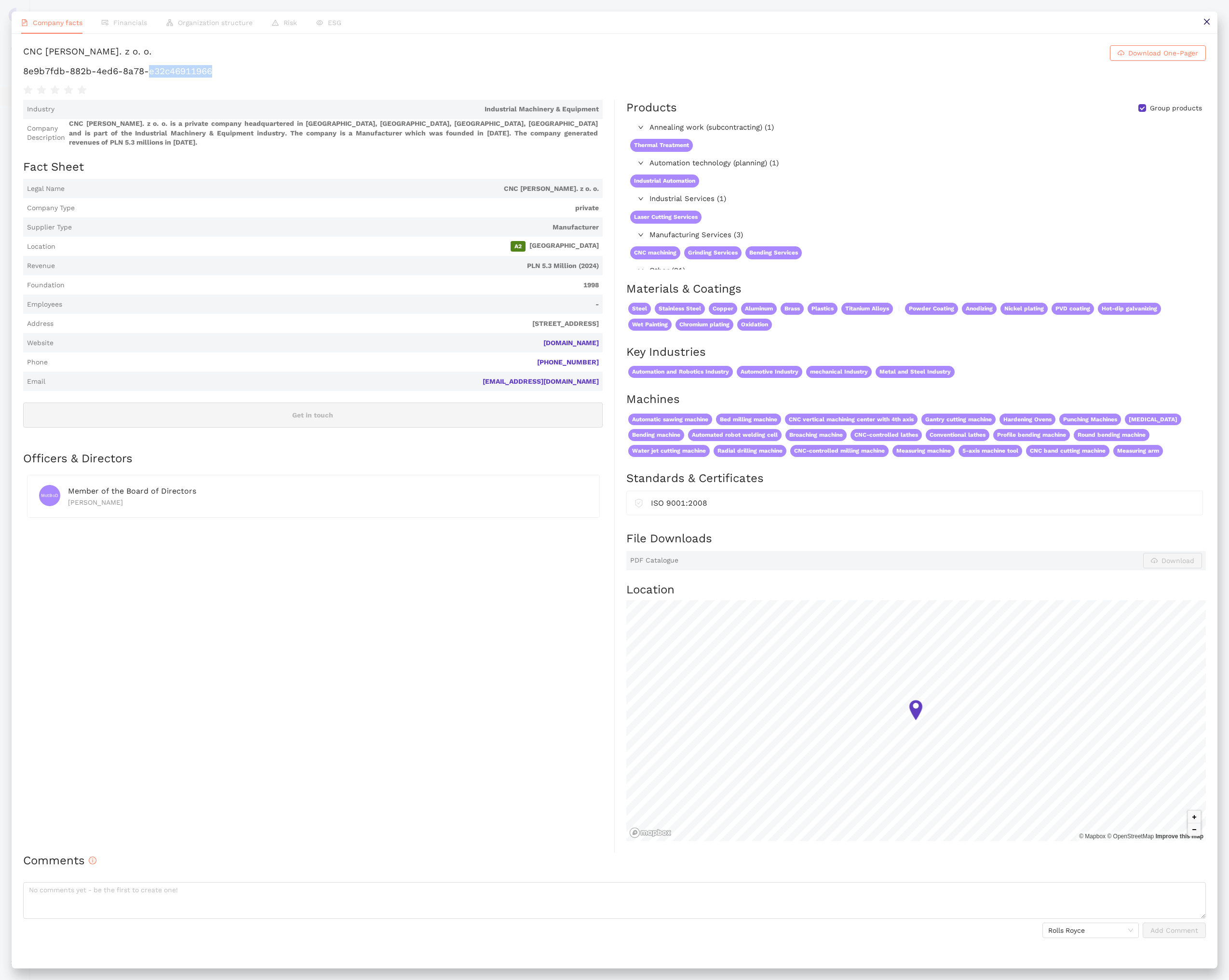
click at [193, 72] on h1 "8e9b7fdb-882b-4ed6-8a78-e32c46911966" at bounding box center [615, 71] width 1183 height 12
copy div "8e9b7fdb-882b-4ed6-8a78-e32c46911966"
click at [1207, 25] on icon "close" at bounding box center [1206, 22] width 8 height 8
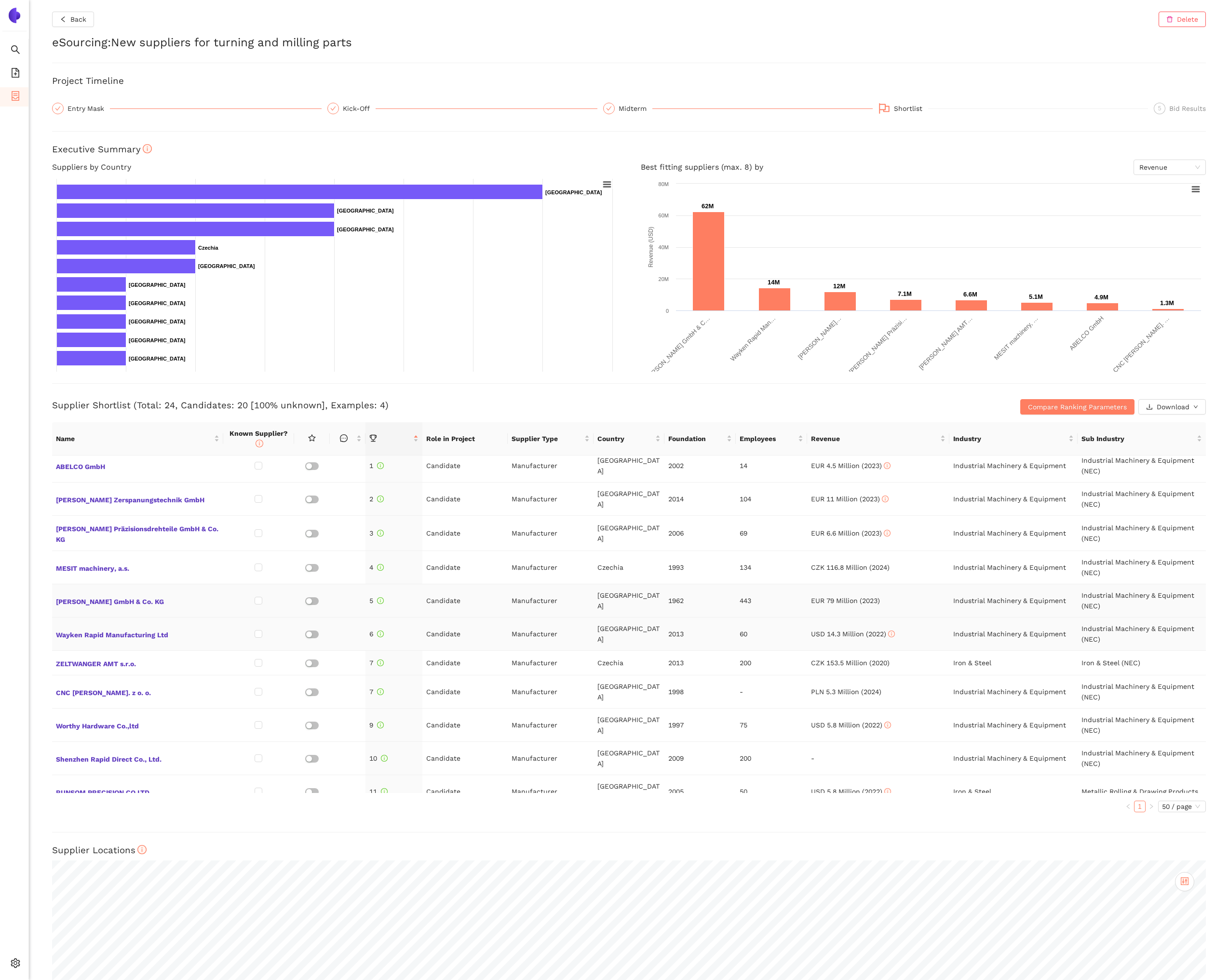
scroll to position [0, 0]
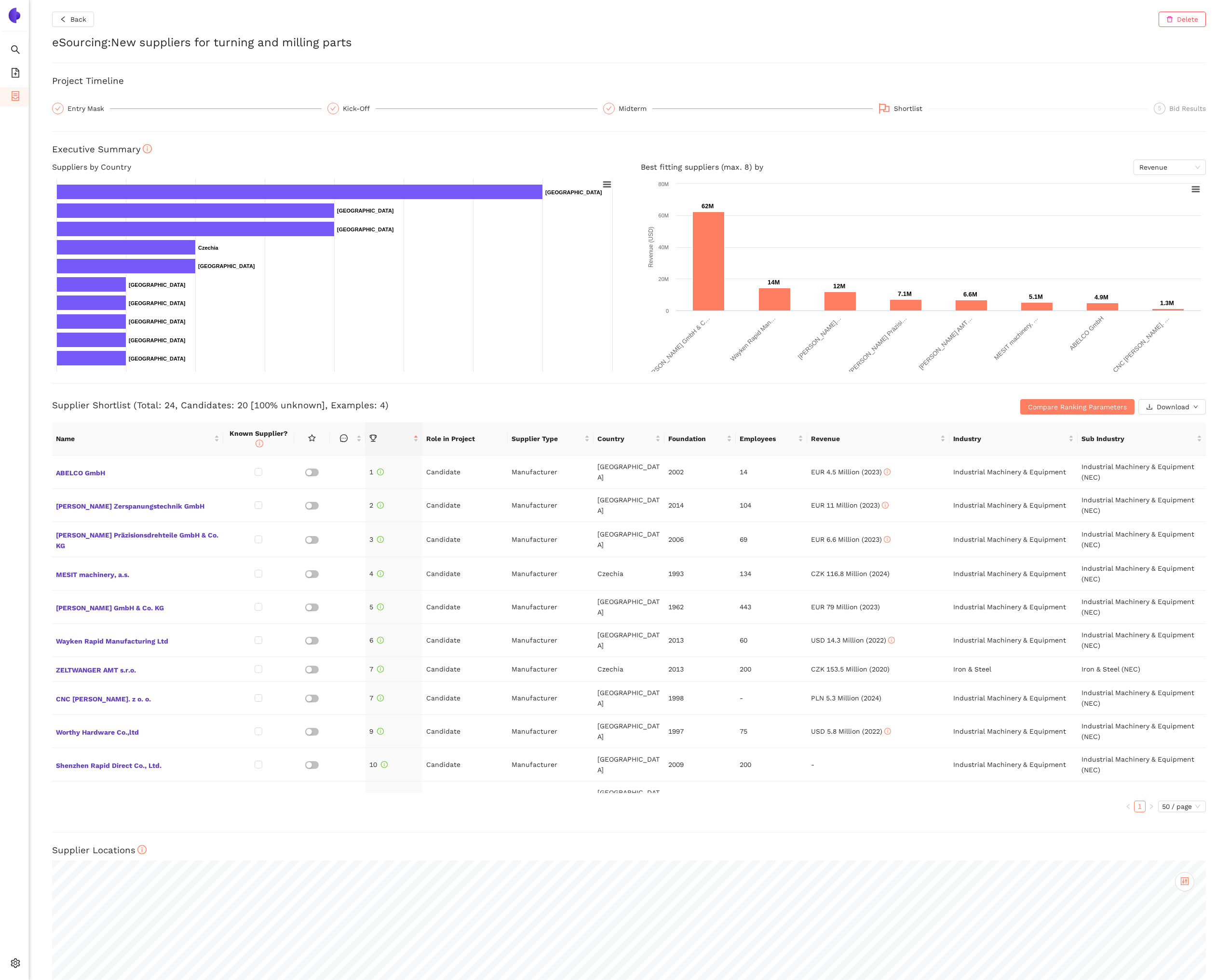
click at [974, 401] on div "Compare Ranking Parameters Download" at bounding box center [1014, 407] width 385 height 15
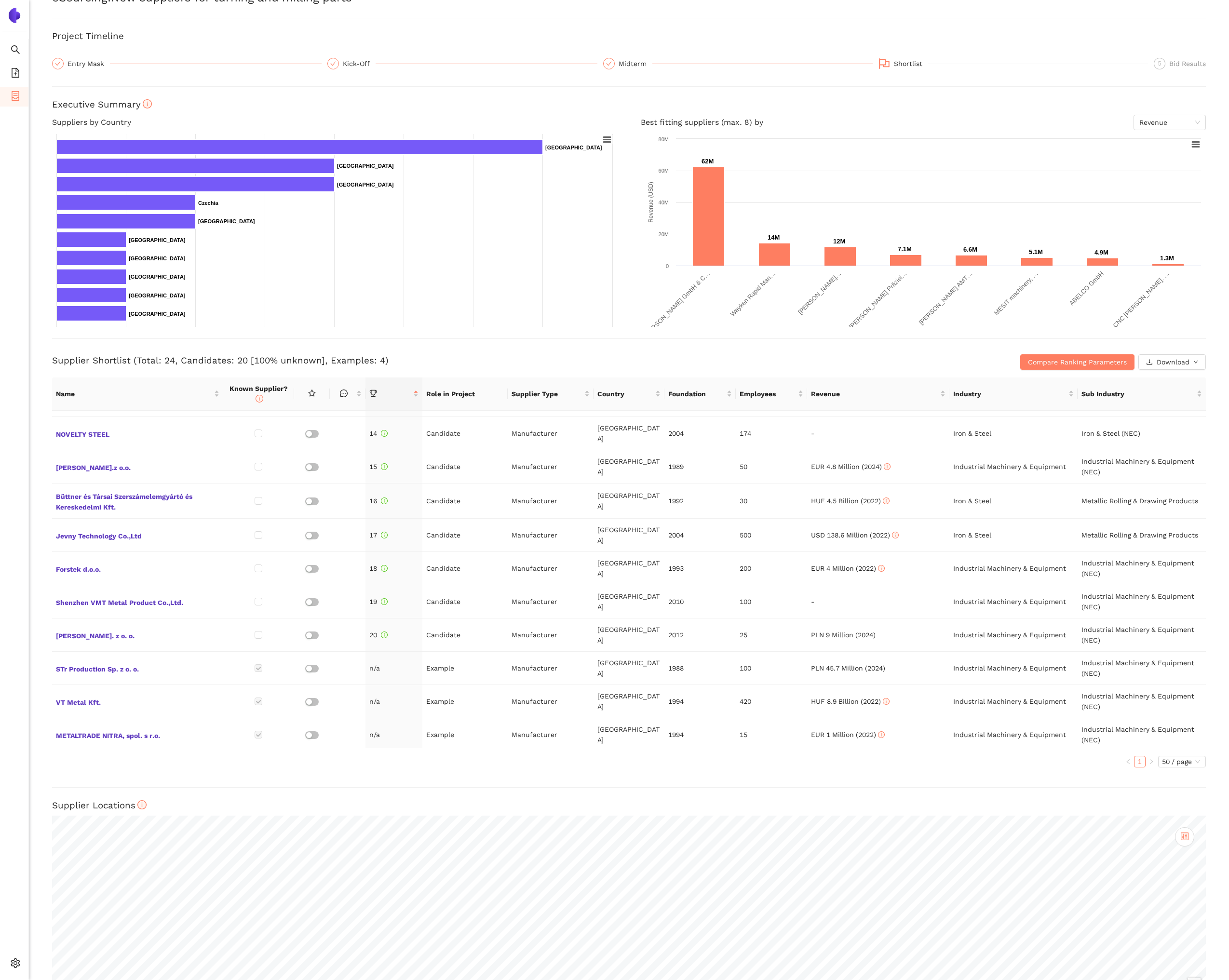
scroll to position [49, 0]
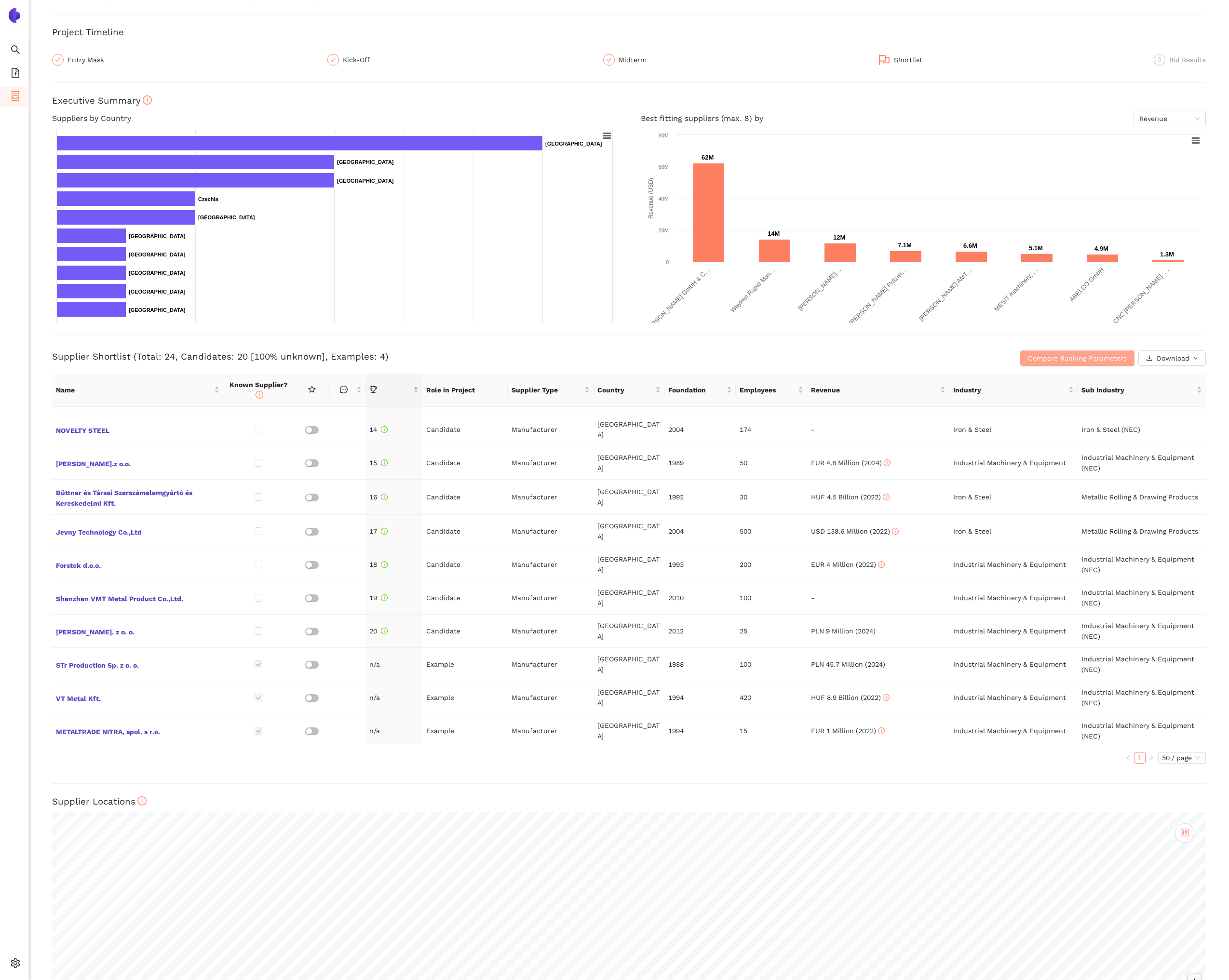
click at [1095, 357] on span "Compare Ranking Parameters" at bounding box center [1078, 358] width 99 height 11
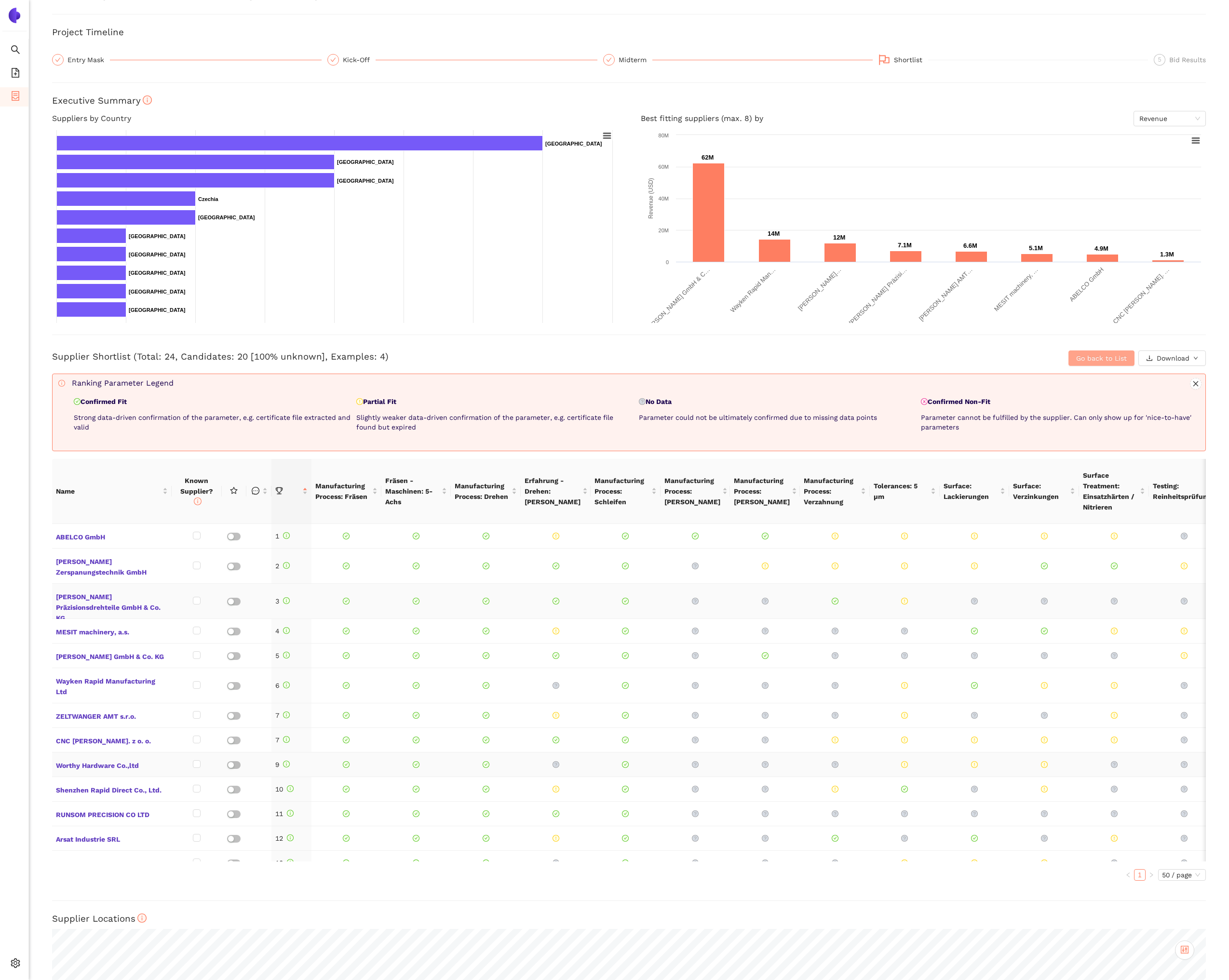
scroll to position [0, 0]
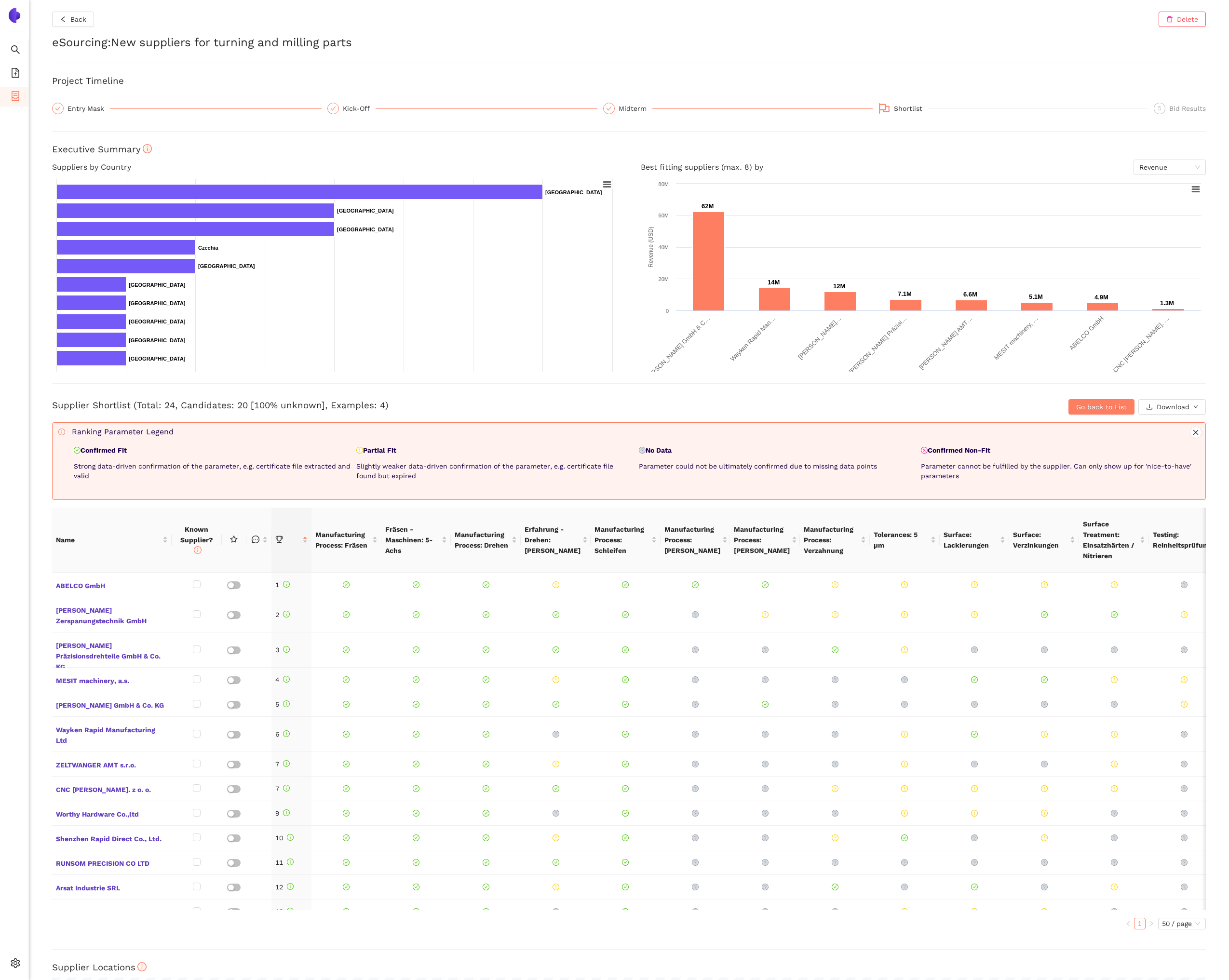
click at [800, 414] on div "Supplier Shortlist (Total: 24, Candidates: 20 [100% unknown], Examples: 4)" at bounding box center [437, 407] width 769 height 15
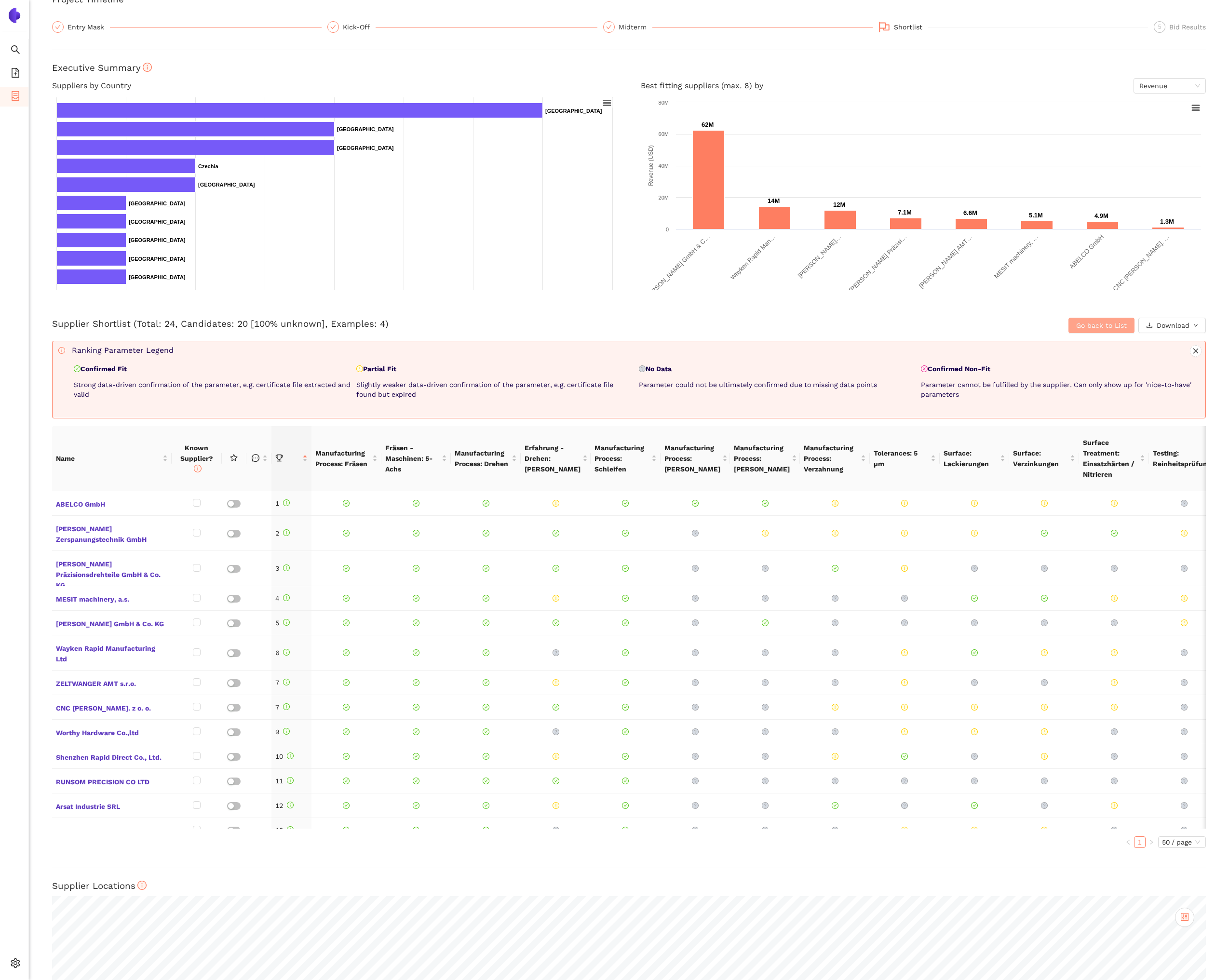
click at [1118, 326] on span "Go back to List" at bounding box center [1102, 325] width 51 height 11
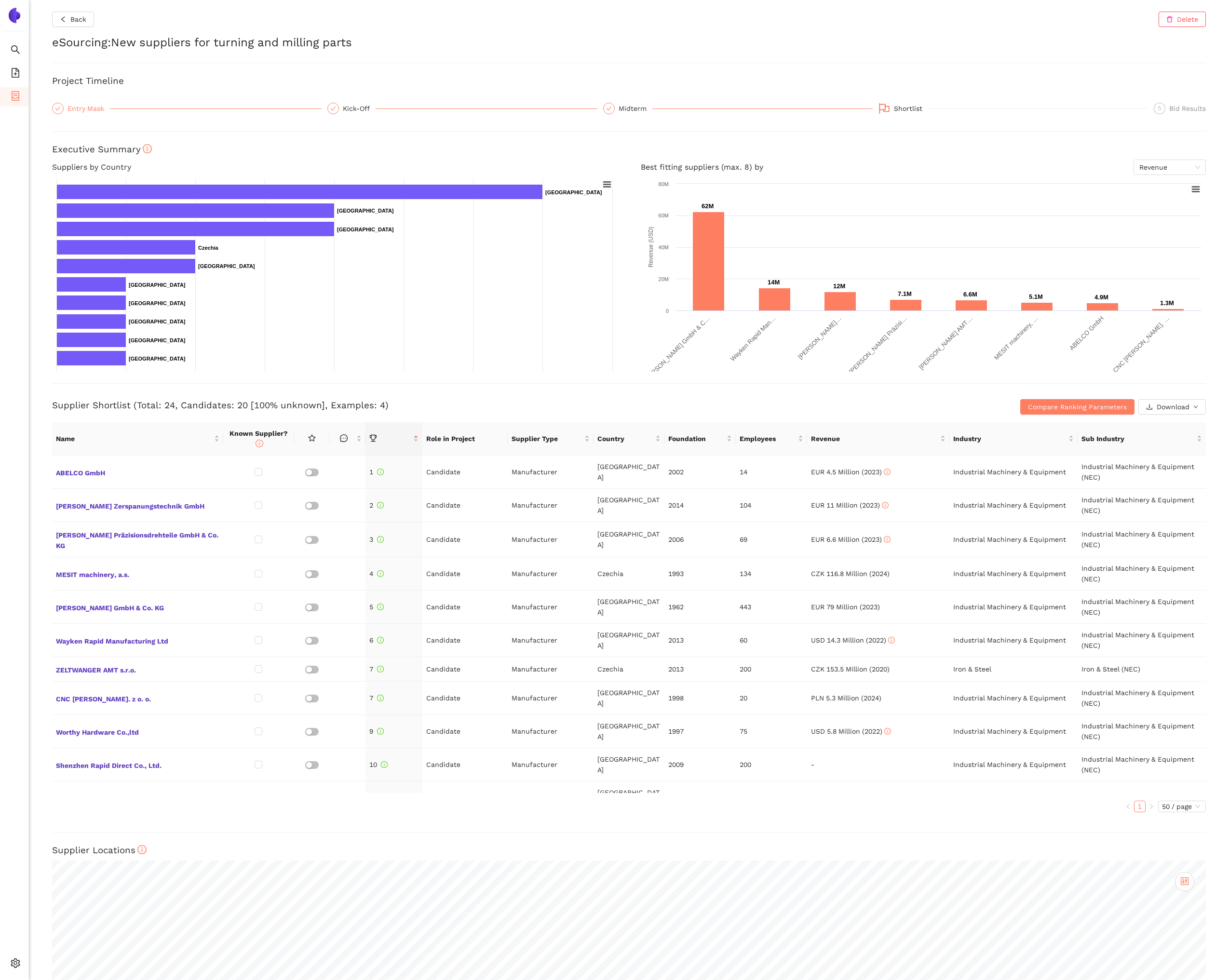
click at [80, 108] on div "Entry Mask" at bounding box center [89, 108] width 42 height 12
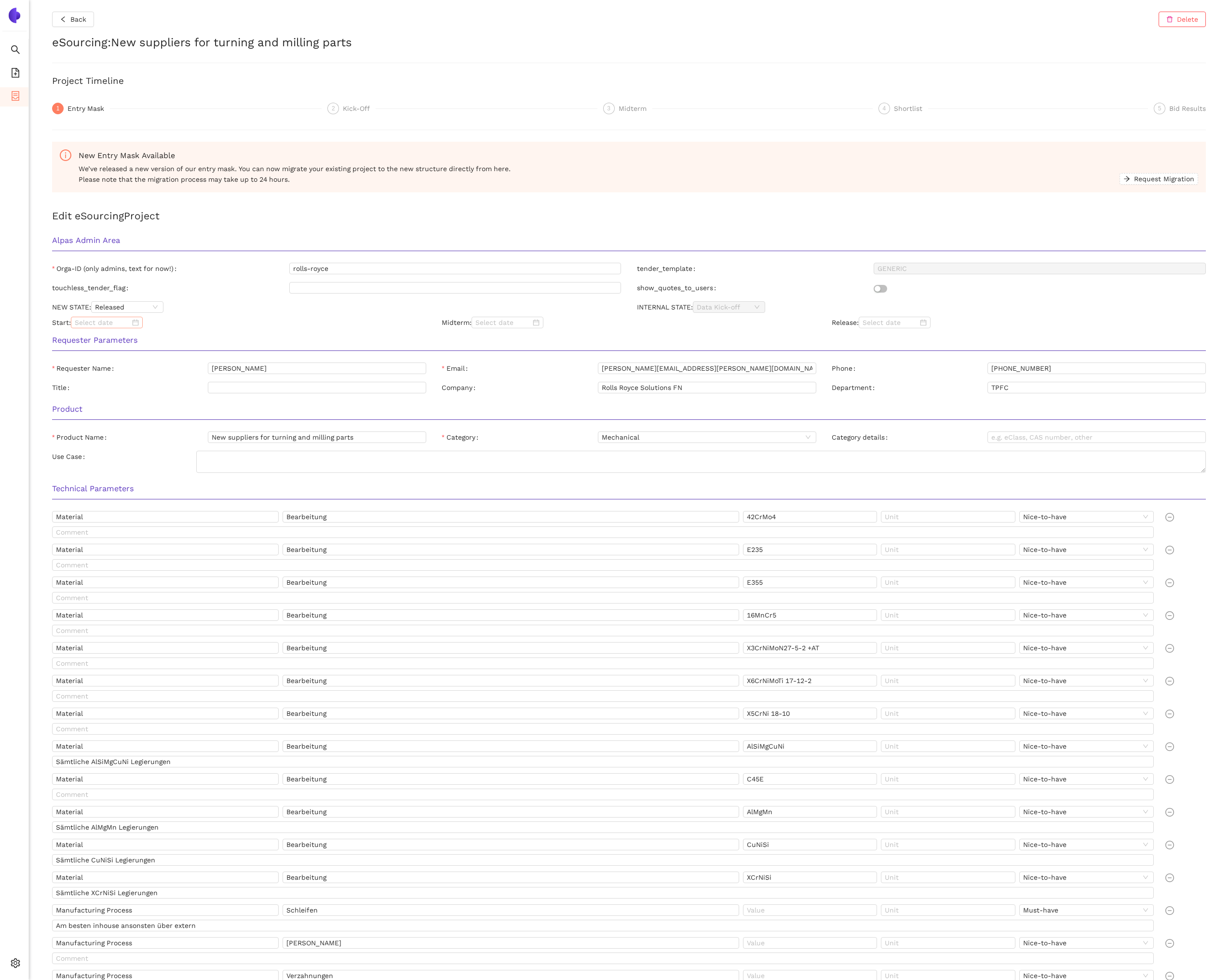
click at [78, 322] on input at bounding box center [103, 322] width 55 height 11
type input "2025/07/29"
type input "2025/08/07"
click at [152, 394] on div "7" at bounding box center [154, 391] width 12 height 12
click at [375, 336] on h3 "Requester Parameters" at bounding box center [629, 340] width 1154 height 12
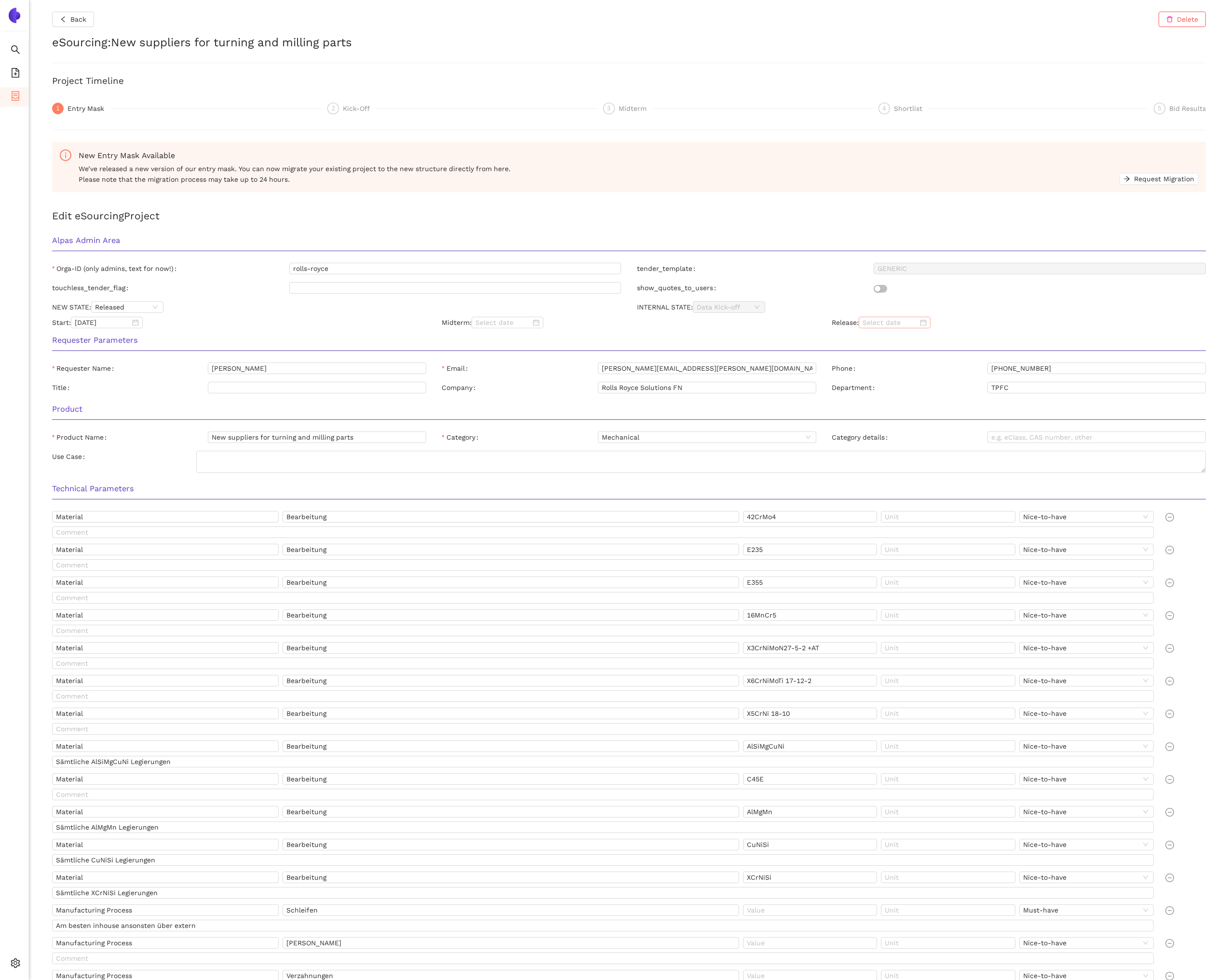
click at [880, 327] on input at bounding box center [891, 322] width 55 height 11
type input "2025/08/15"
click at [958, 404] on div "15" at bounding box center [960, 405] width 12 height 12
click at [987, 326] on div "Release: 2025/08/15" at bounding box center [1019, 322] width 389 height 12
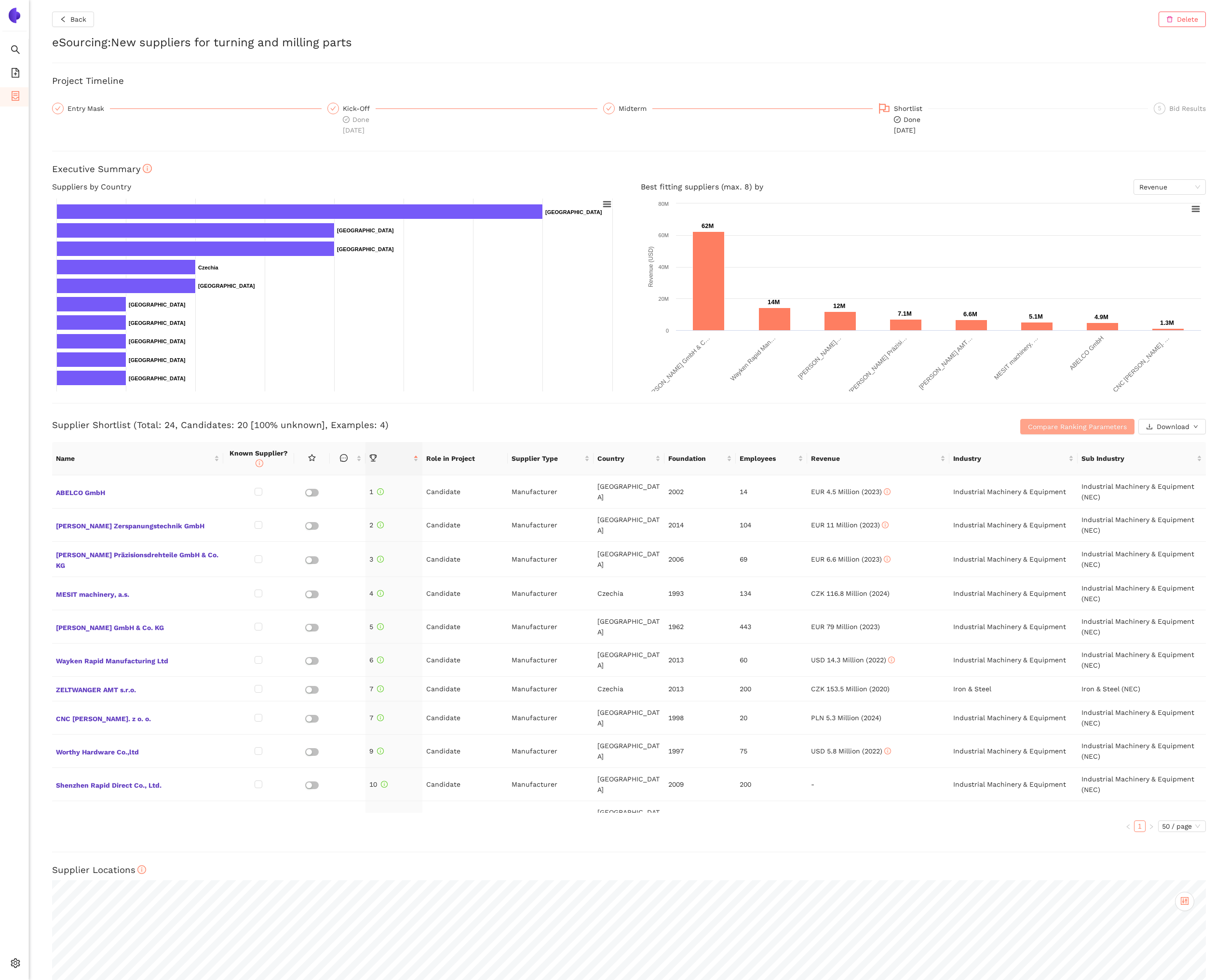
click at [1070, 424] on span "Compare Ranking Parameters" at bounding box center [1078, 426] width 99 height 11
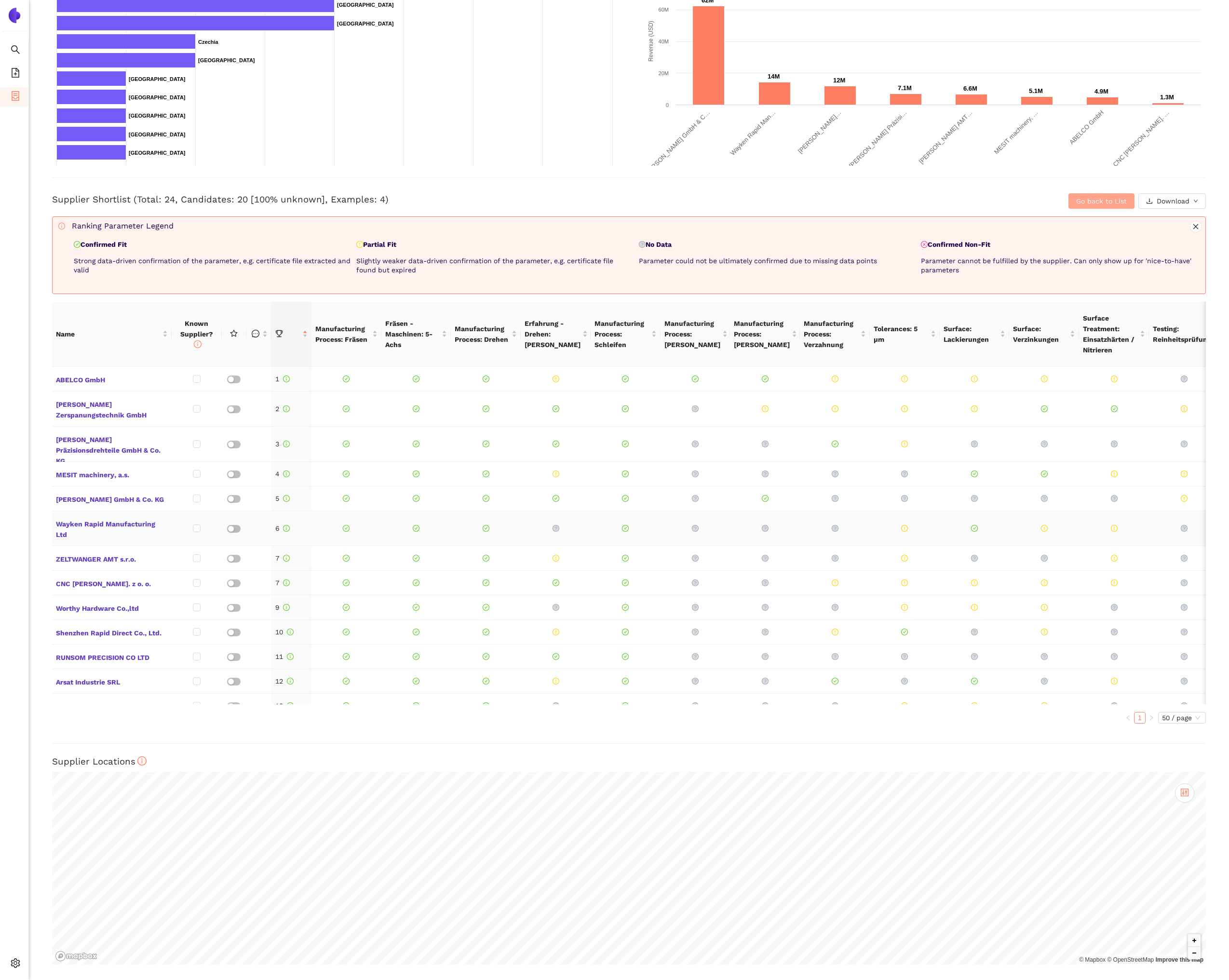
scroll to position [215, 0]
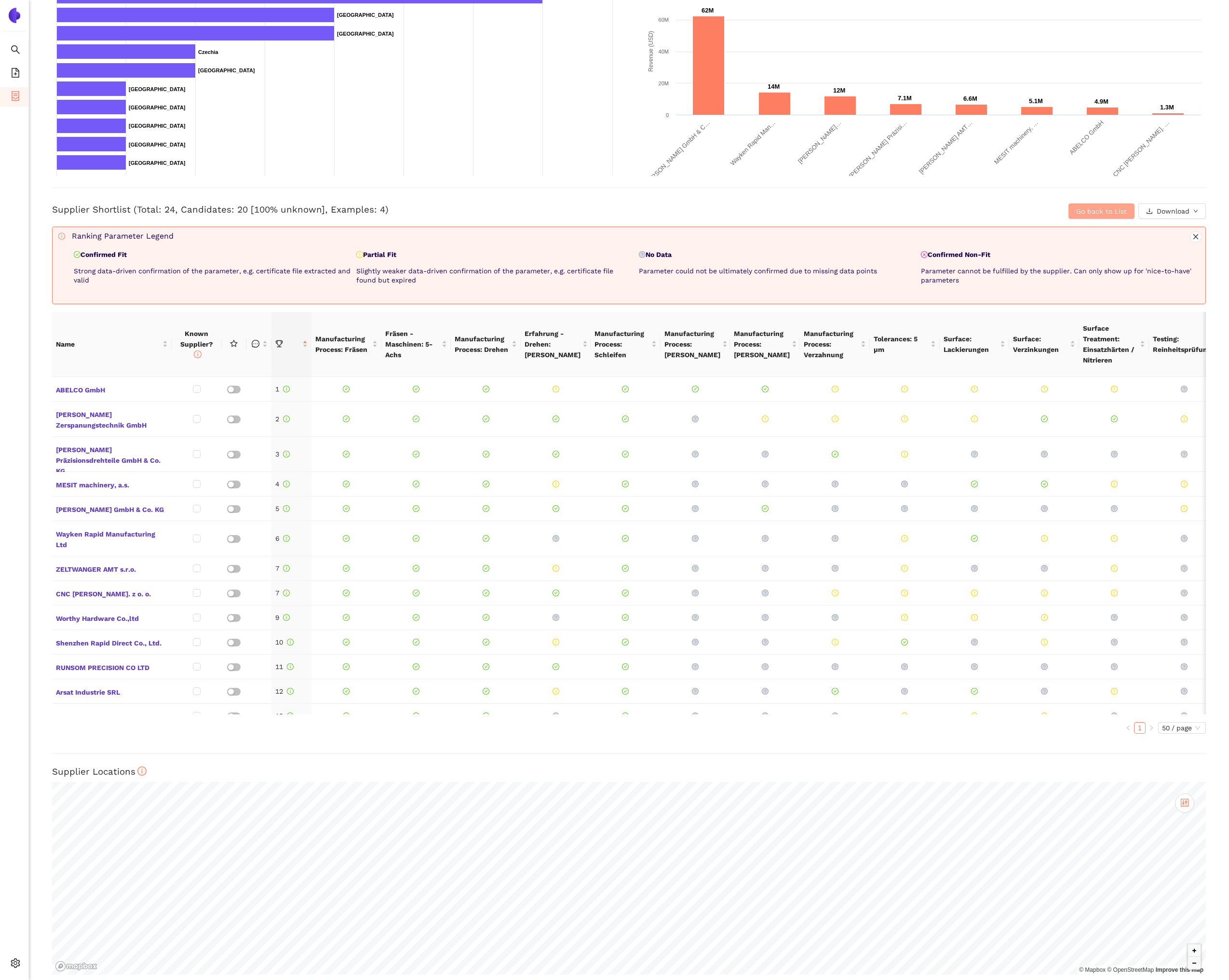
click at [1096, 208] on span "Go back to List" at bounding box center [1102, 211] width 51 height 11
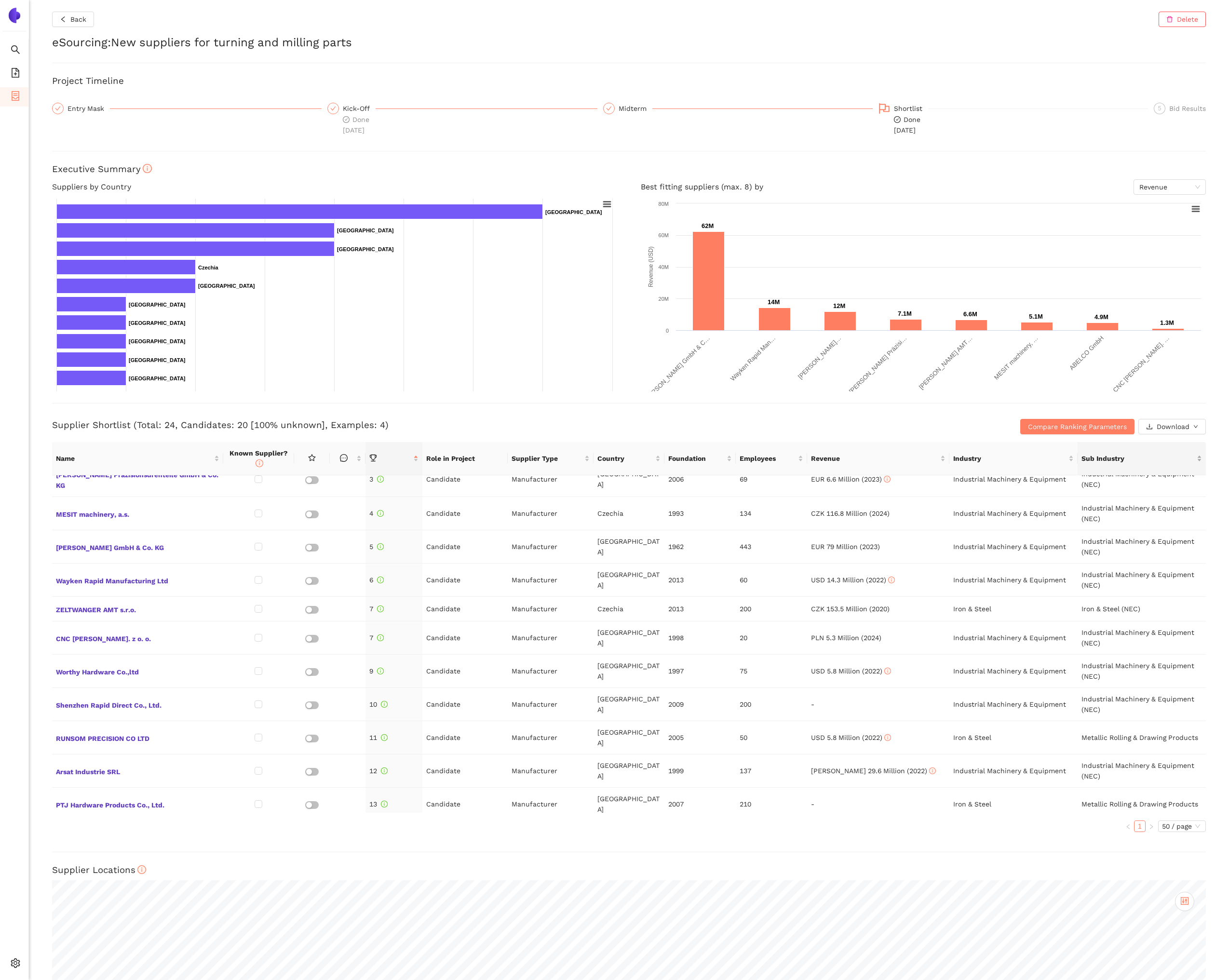
scroll to position [0, 0]
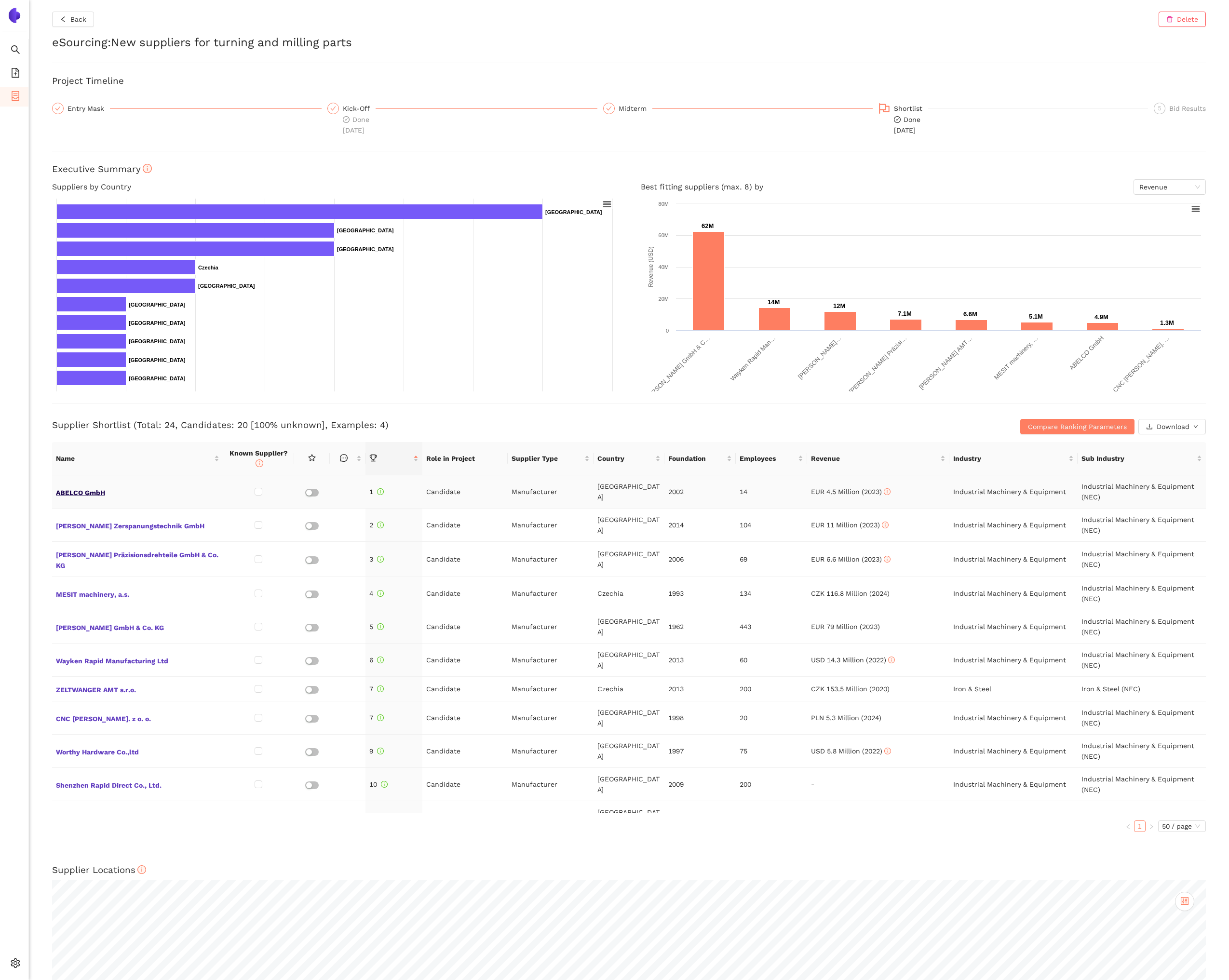
click at [92, 492] on span "ABELCO GmbH" at bounding box center [138, 491] width 164 height 12
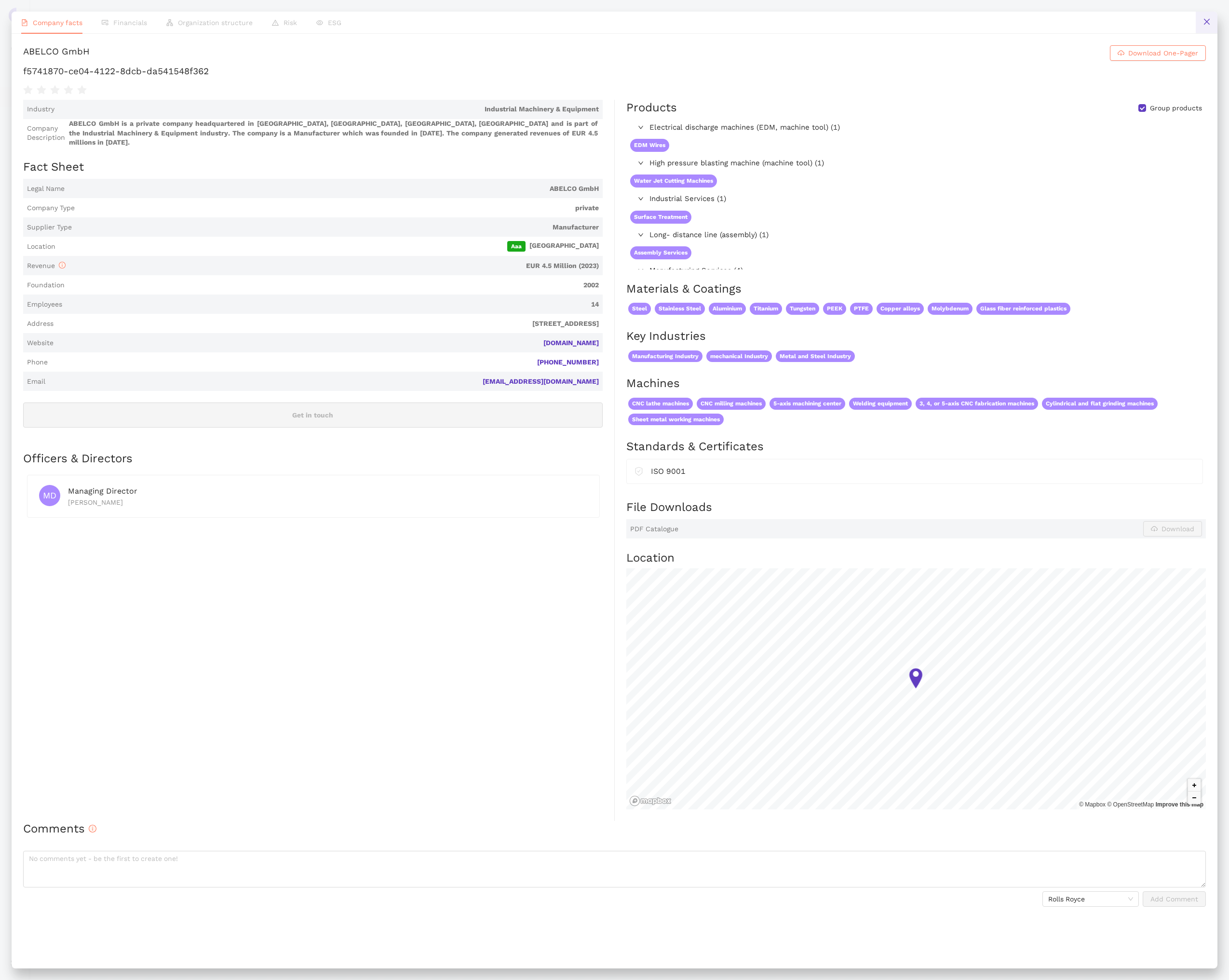
click at [1203, 25] on icon "close" at bounding box center [1206, 22] width 8 height 8
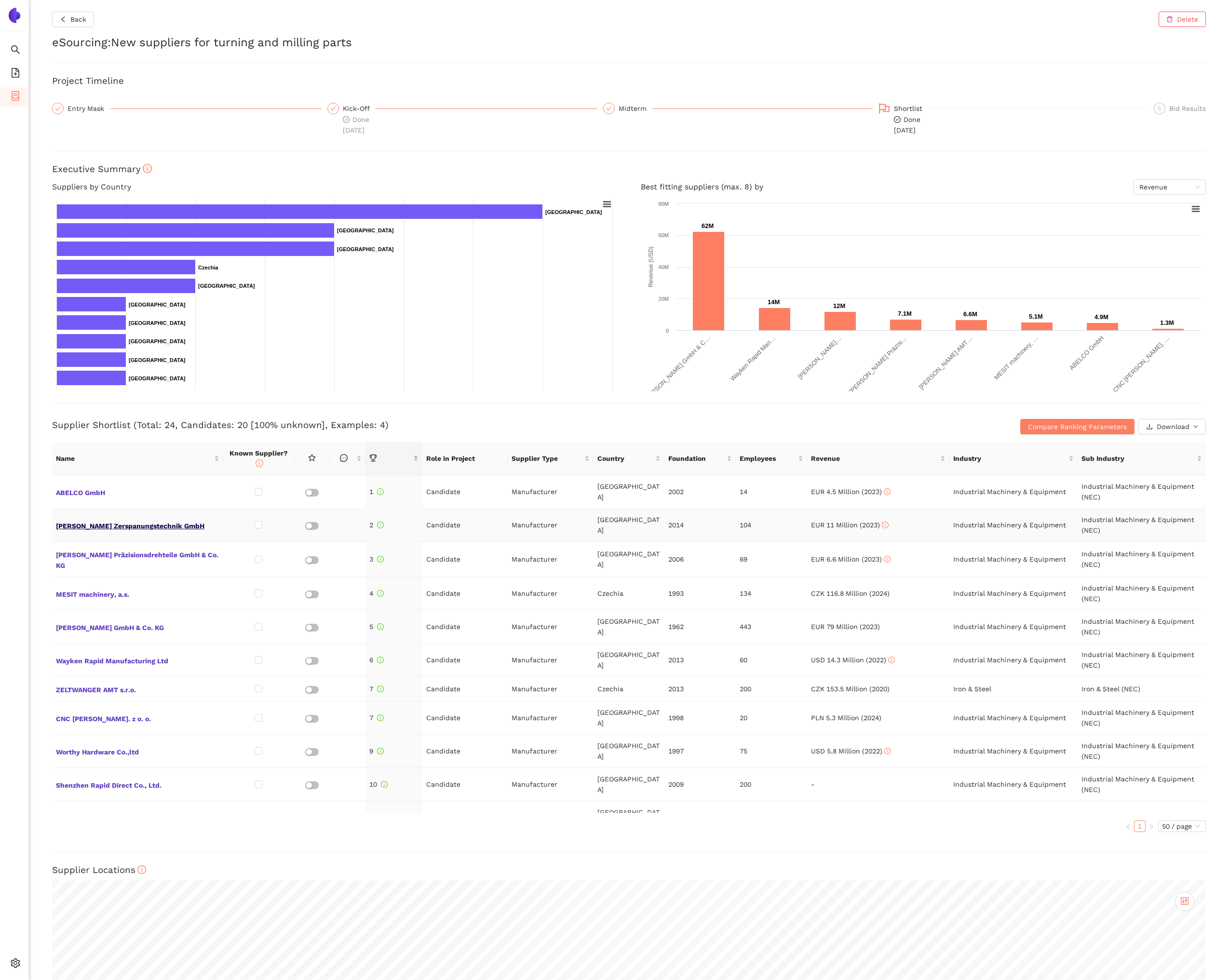
click at [116, 531] on span "[PERSON_NAME] Zerspanungstechnik GmbH" at bounding box center [138, 525] width 164 height 12
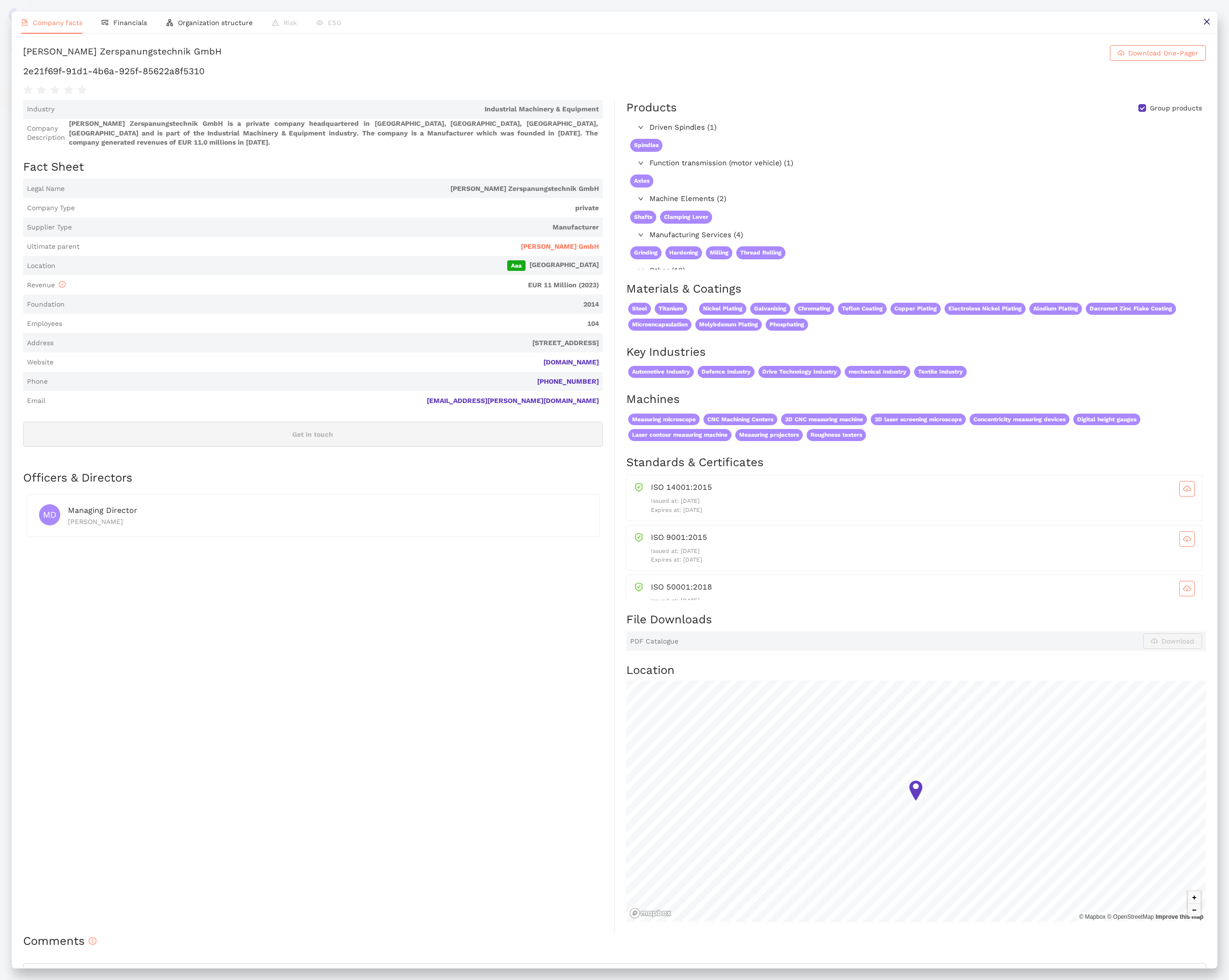
click at [535, 494] on div "MD Managing Director Thomas Rees" at bounding box center [313, 515] width 573 height 43
click at [199, 26] on span "Organization structure" at bounding box center [215, 23] width 75 height 8
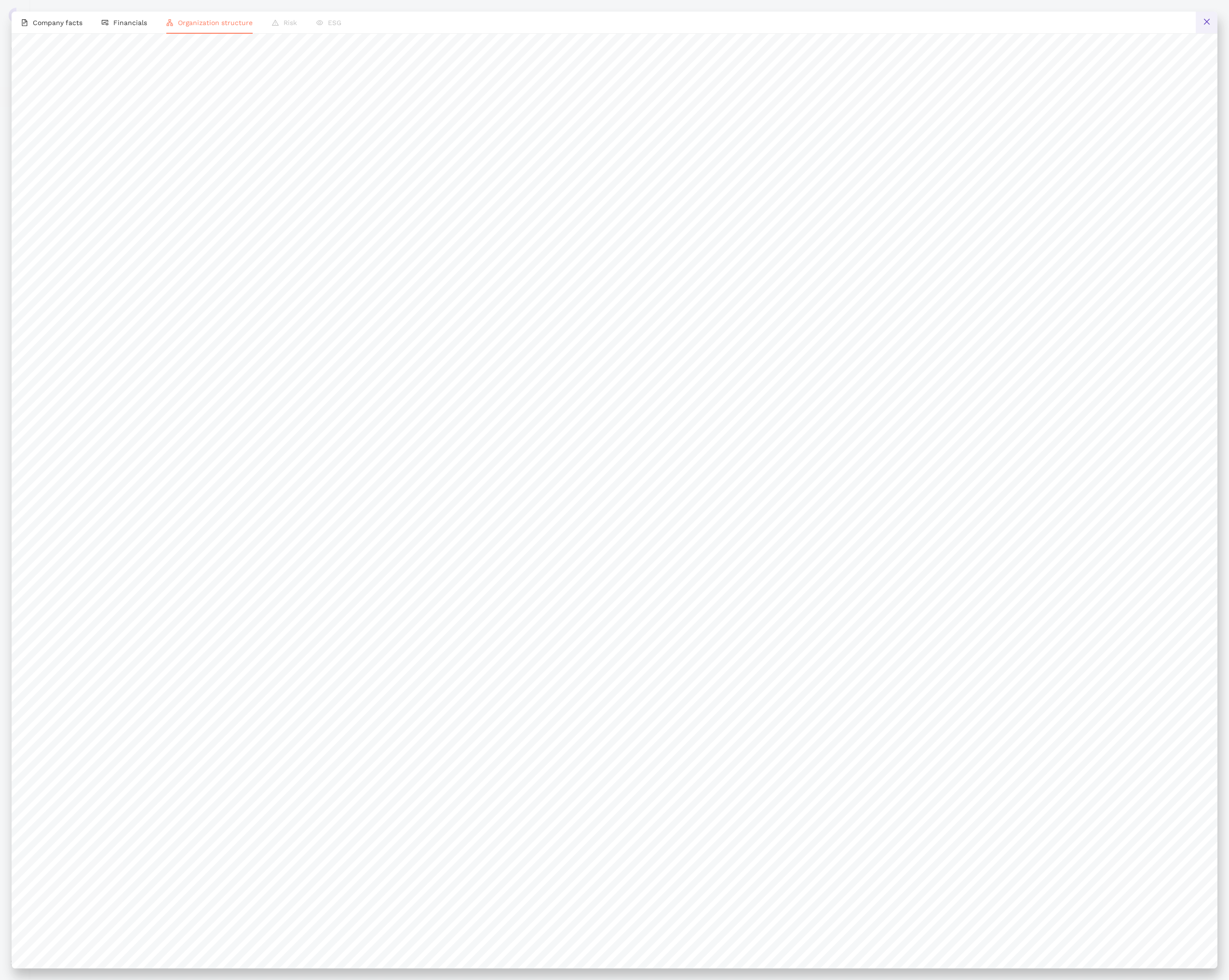
click at [1206, 26] on button at bounding box center [1207, 23] width 22 height 22
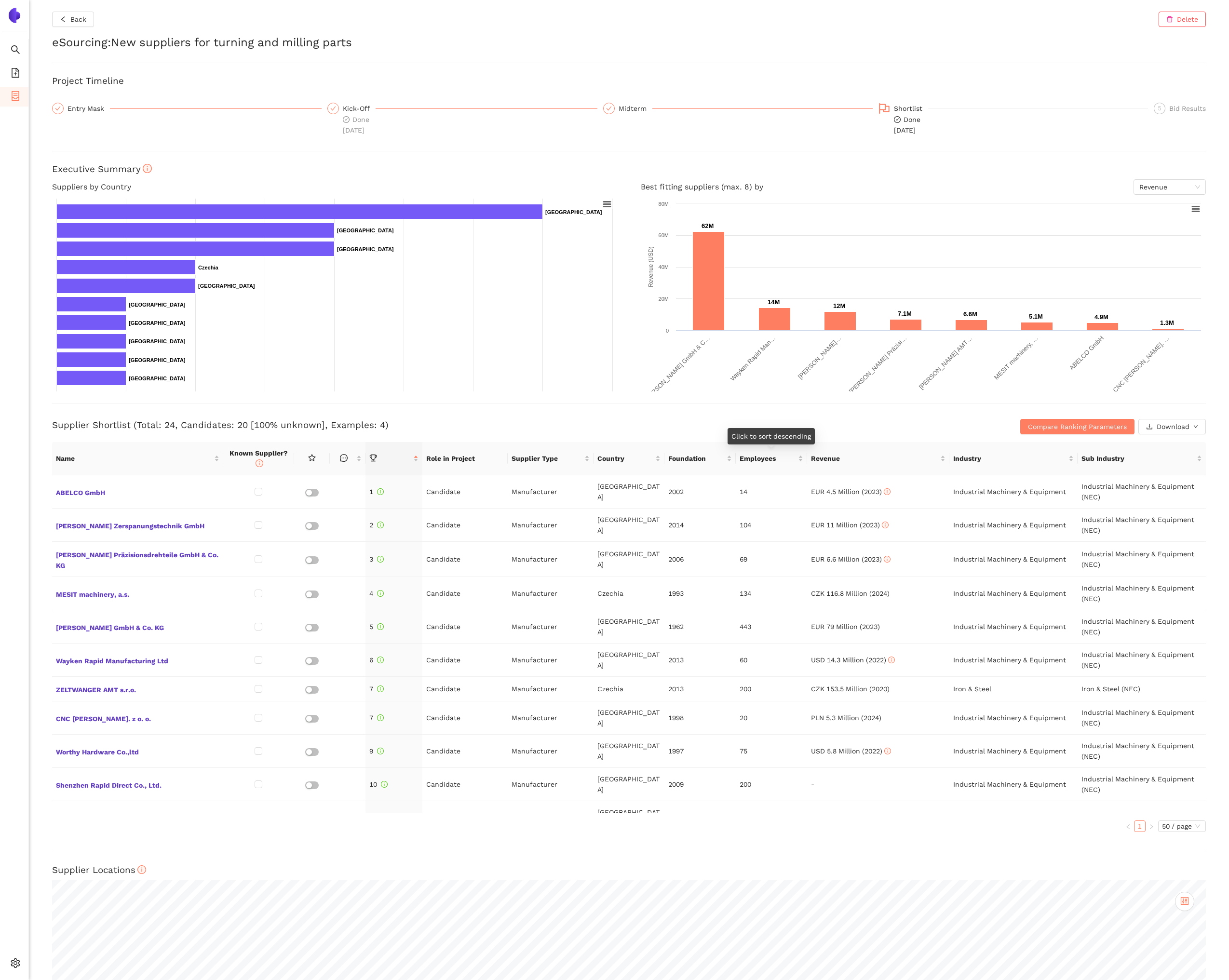
click at [783, 423] on h3 "Supplier Shortlist (Total: 24, Candidates: 20 [100% unknown], Examples: 4)" at bounding box center [437, 425] width 769 height 12
click at [94, 108] on div "Entry Mask" at bounding box center [89, 108] width 42 height 12
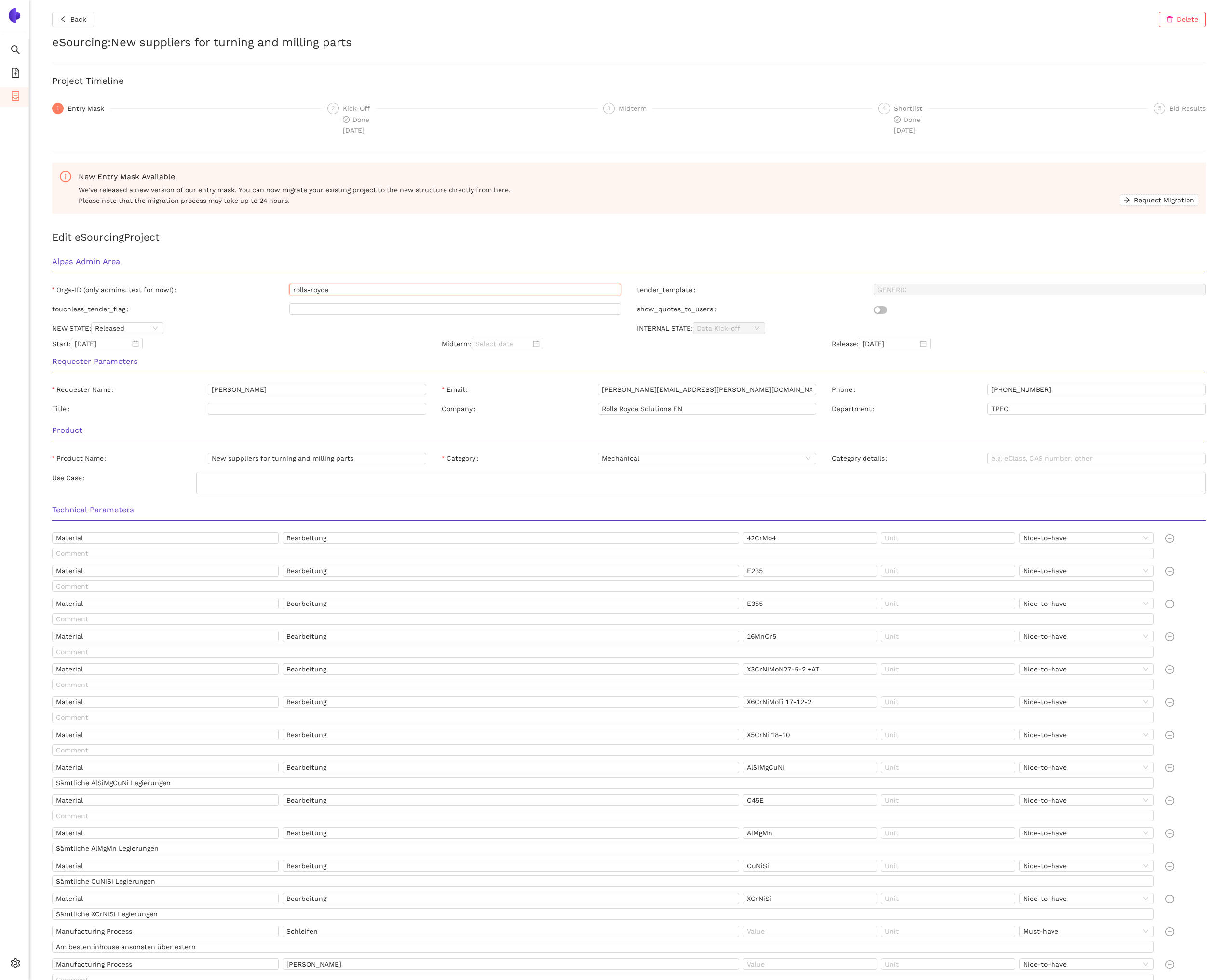
click at [376, 291] on input "rolls-royce" at bounding box center [456, 290] width 333 height 12
click at [376, 290] on input "rolls-royce" at bounding box center [456, 290] width 333 height 12
click at [450, 239] on h2 "Edit eSourcing Project" at bounding box center [629, 237] width 1154 height 16
click at [64, 901] on li "Internal Area" at bounding box center [68, 893] width 79 height 20
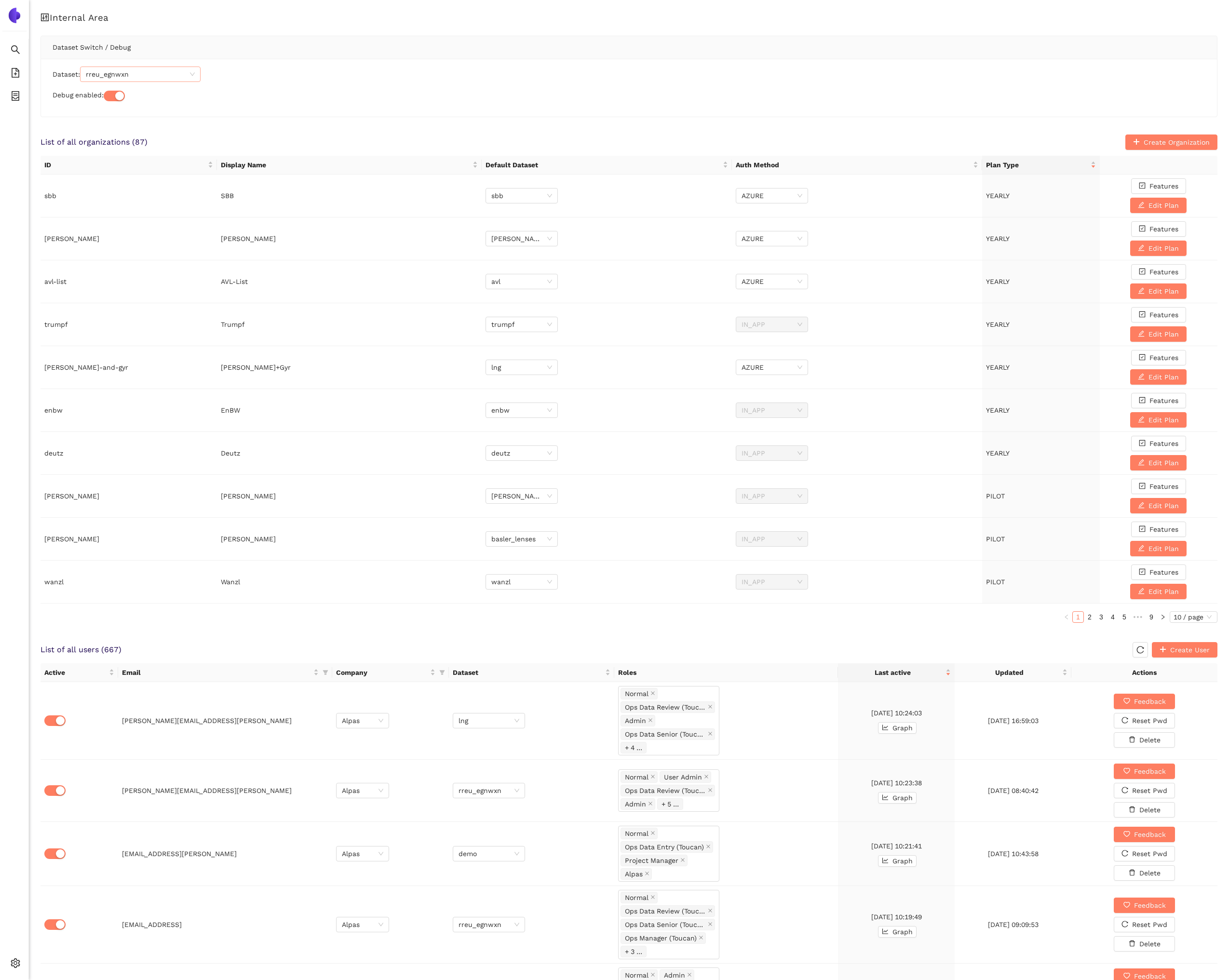
click at [148, 73] on span "rreu_egnwxn" at bounding box center [140, 74] width 109 height 15
type input "rolls"
click at [128, 91] on div "rolls-royce" at bounding box center [143, 93] width 109 height 11
click at [127, 115] on div "Dataset: rolls-royce rolls-royce Debug enabled:" at bounding box center [629, 88] width 1176 height 58
click at [20, 101] on li "eSourcing Projects" at bounding box center [14, 97] width 28 height 20
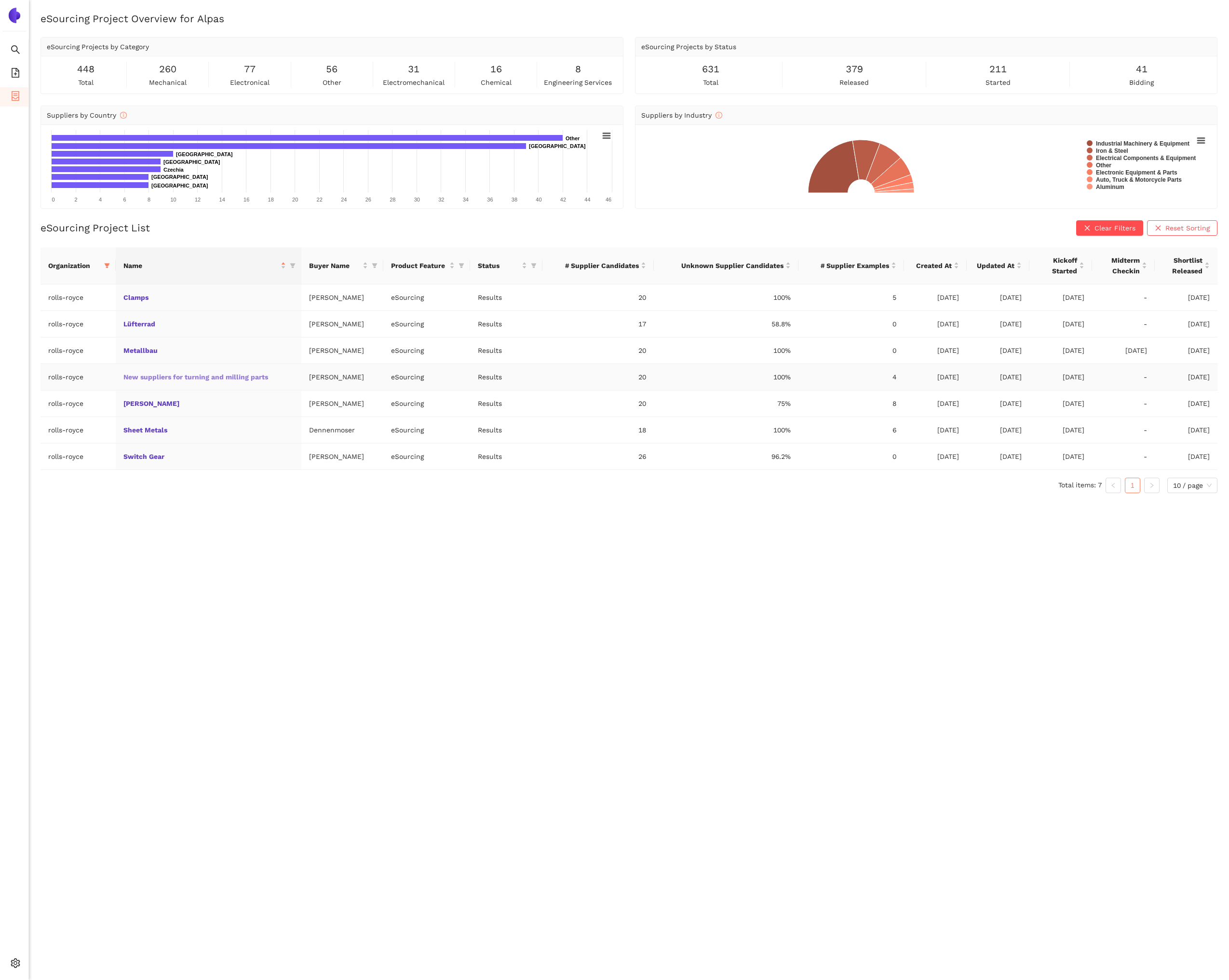
click at [0, 0] on link "New suppliers for turning and milling parts" at bounding box center [0, 0] width 0 height 0
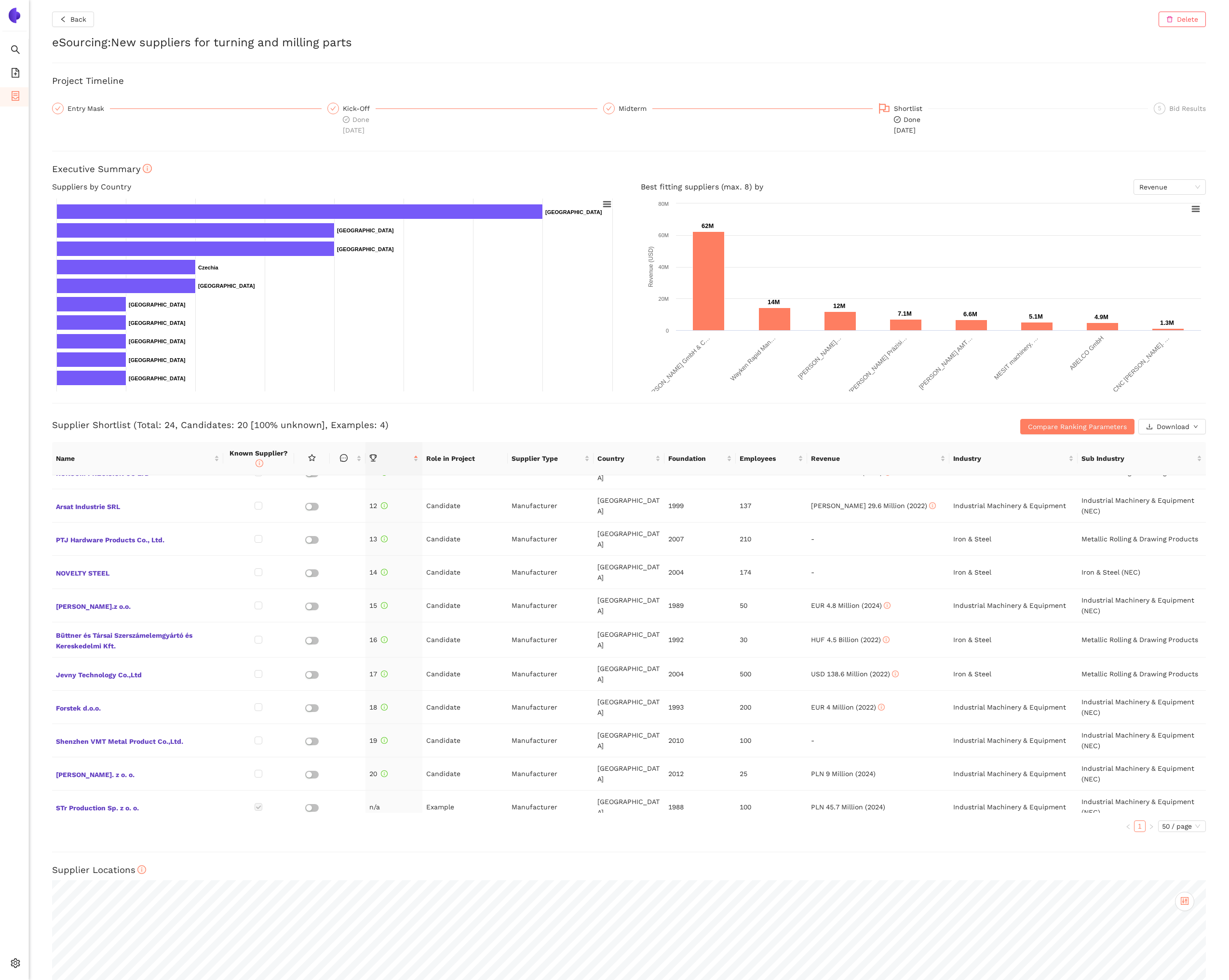
scroll to position [420, 0]
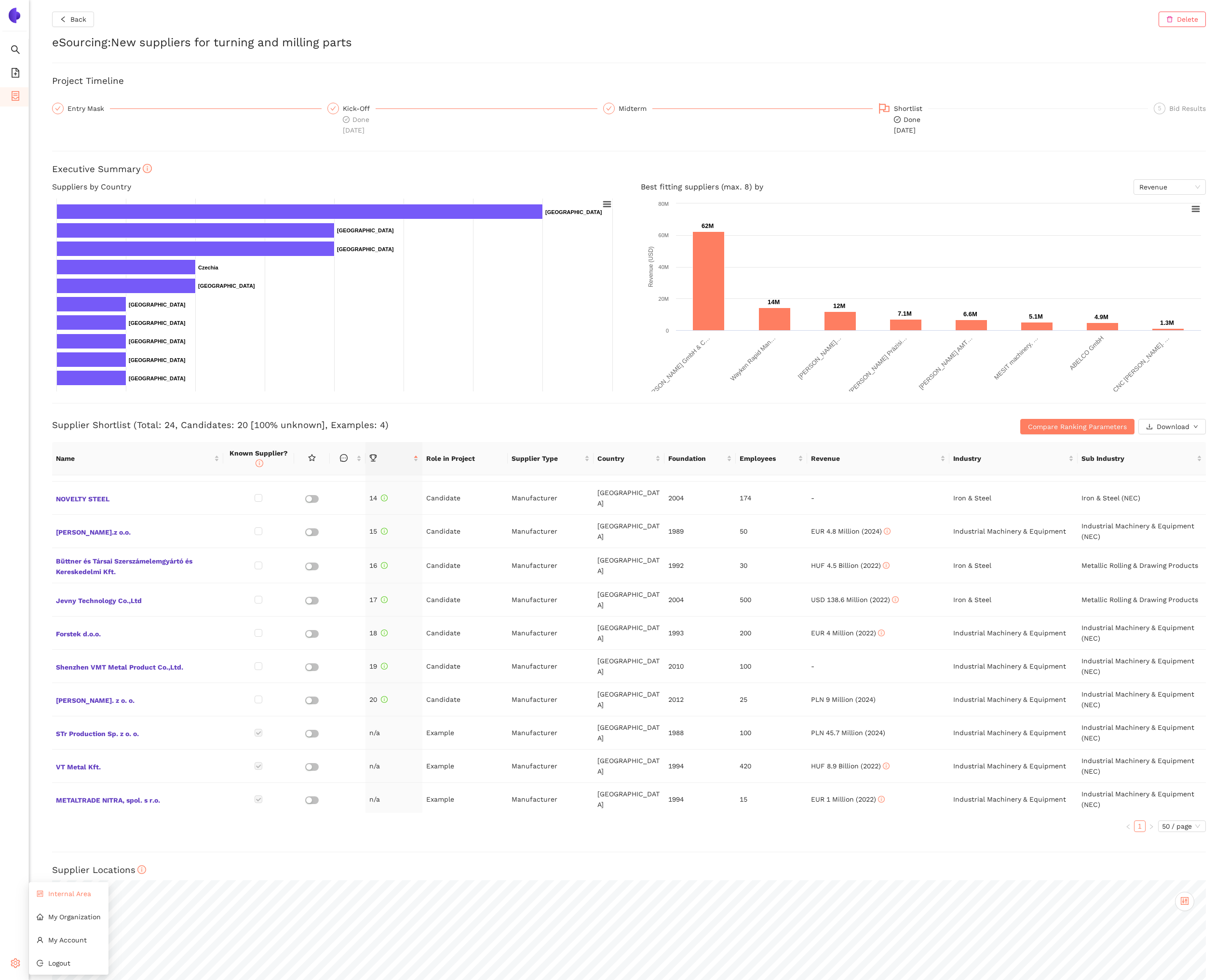
click at [58, 894] on span "Internal Area" at bounding box center [69, 893] width 43 height 8
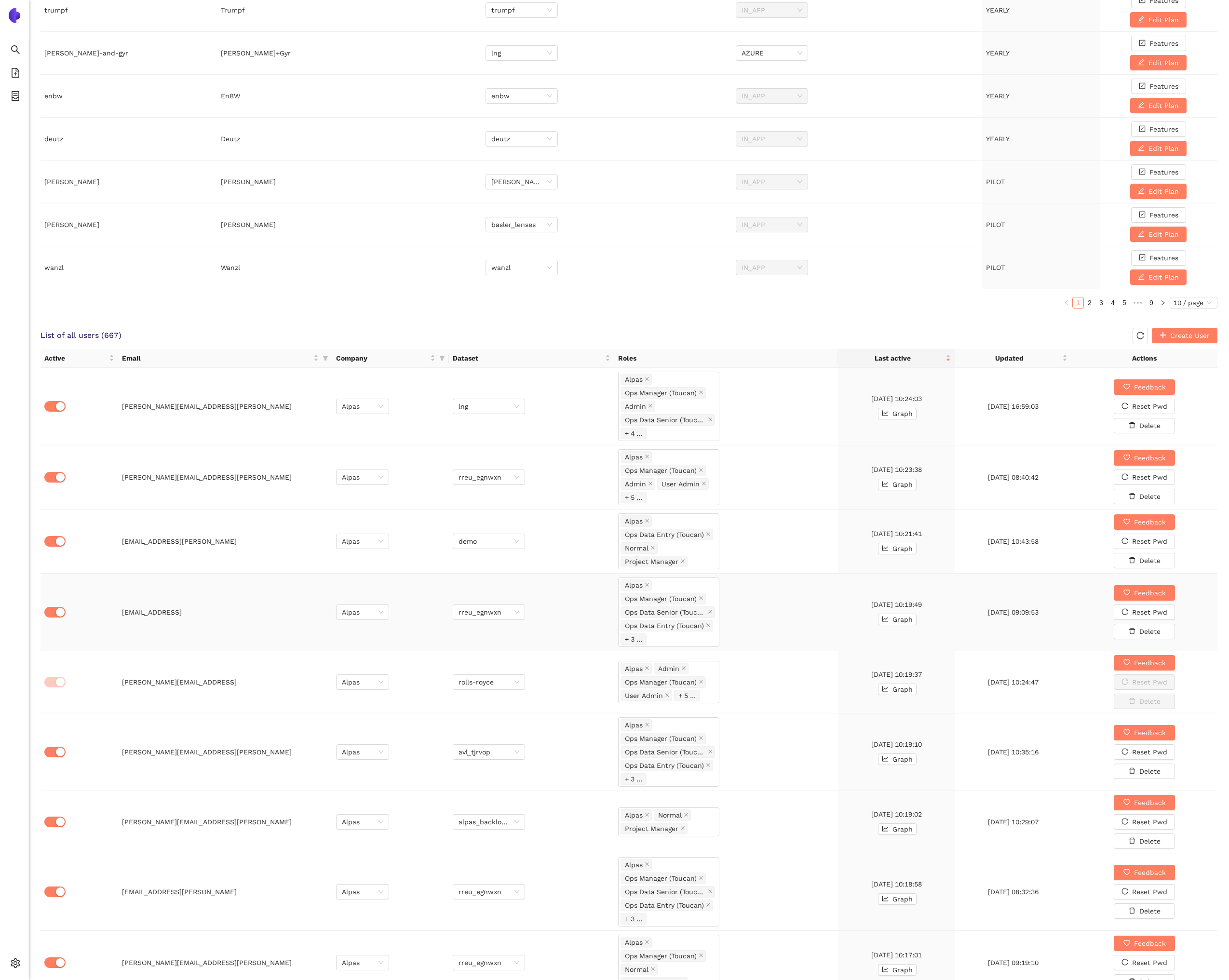
scroll to position [309, 0]
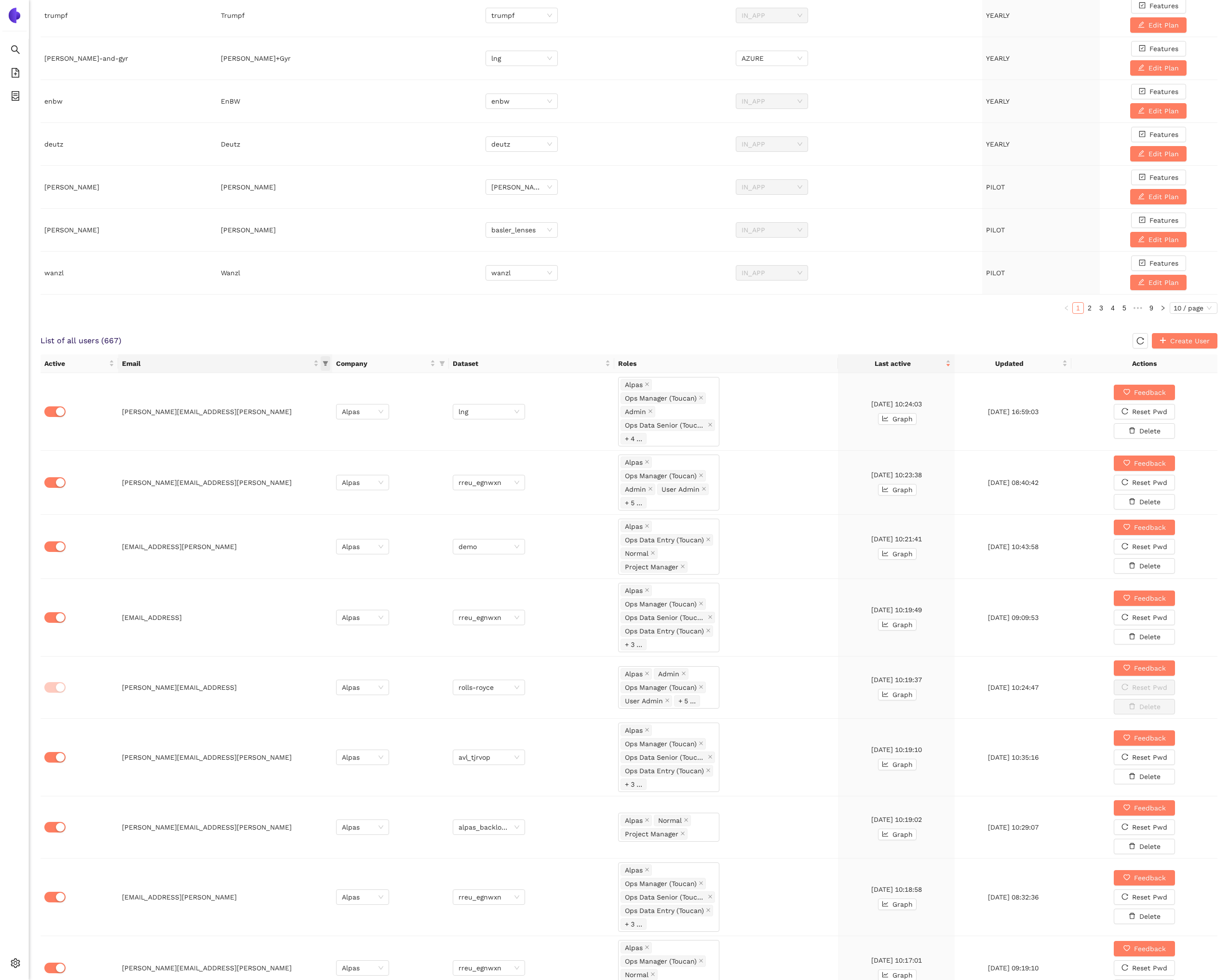
click at [327, 361] on icon "filter" at bounding box center [325, 364] width 6 height 6
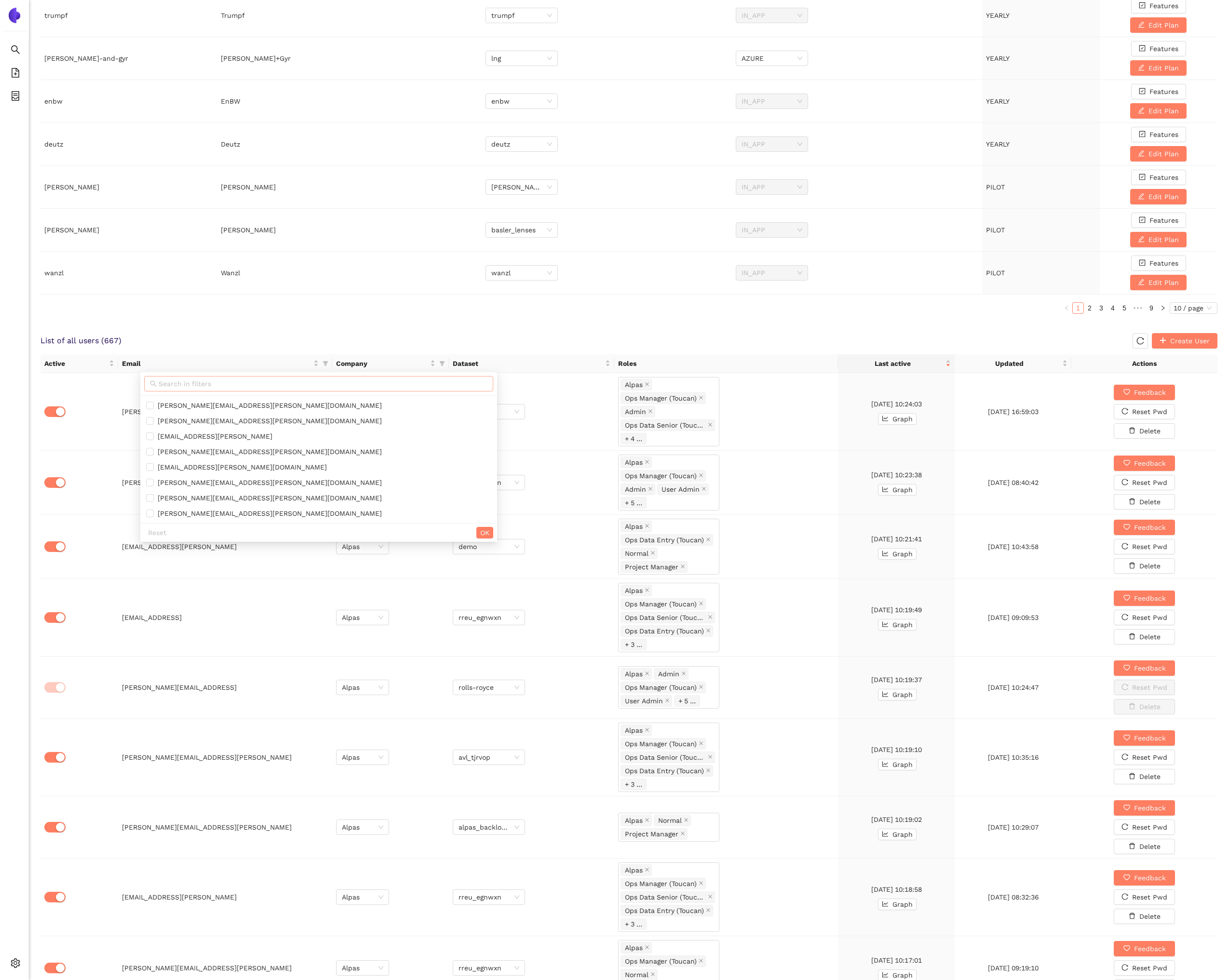
click at [315, 386] on input "text" at bounding box center [323, 383] width 329 height 11
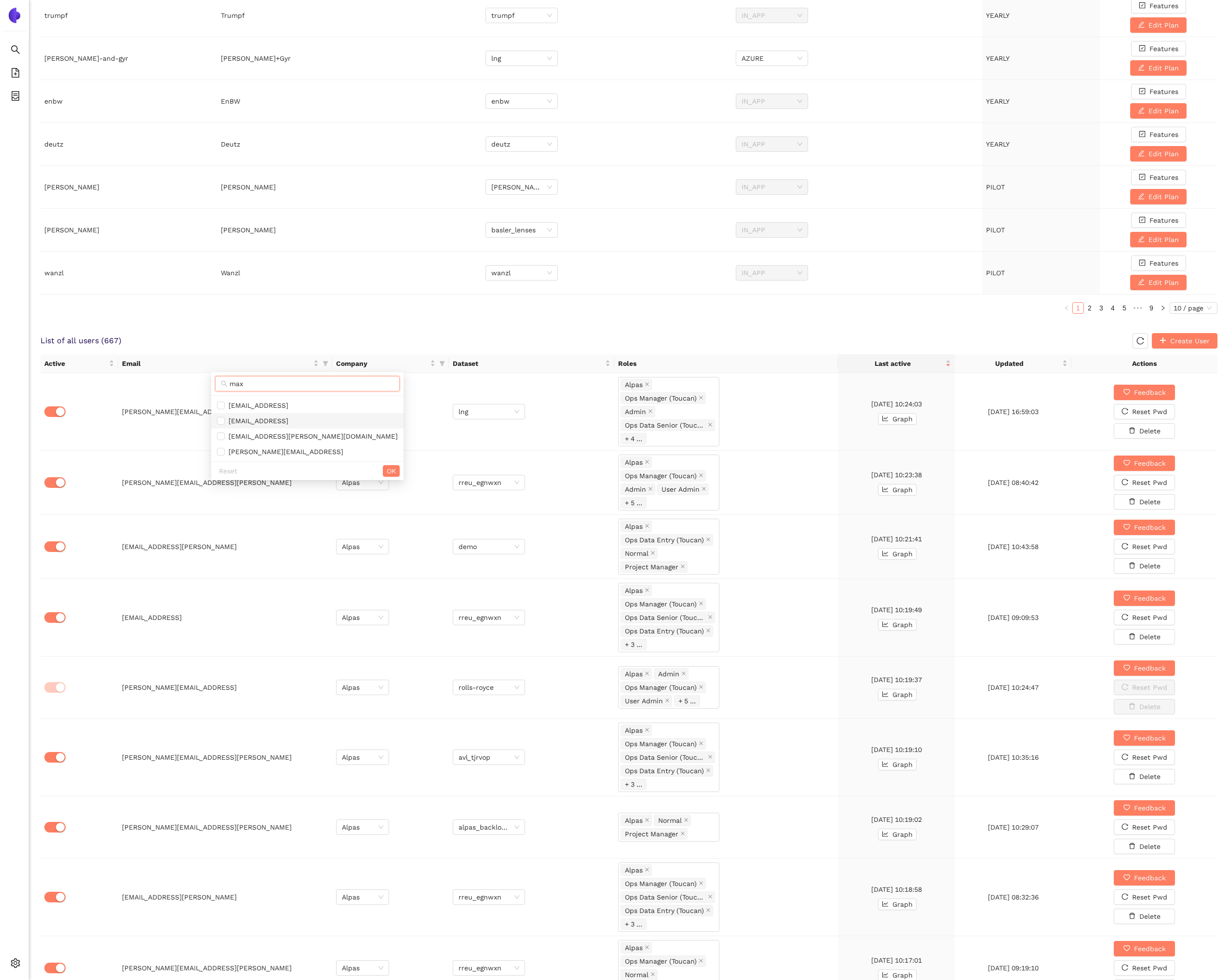
type input "max"
click at [301, 422] on span "[EMAIL_ADDRESS]" at bounding box center [307, 421] width 181 height 11
checkbox input "true"
click at [383, 471] on button "OK" at bounding box center [391, 471] width 17 height 12
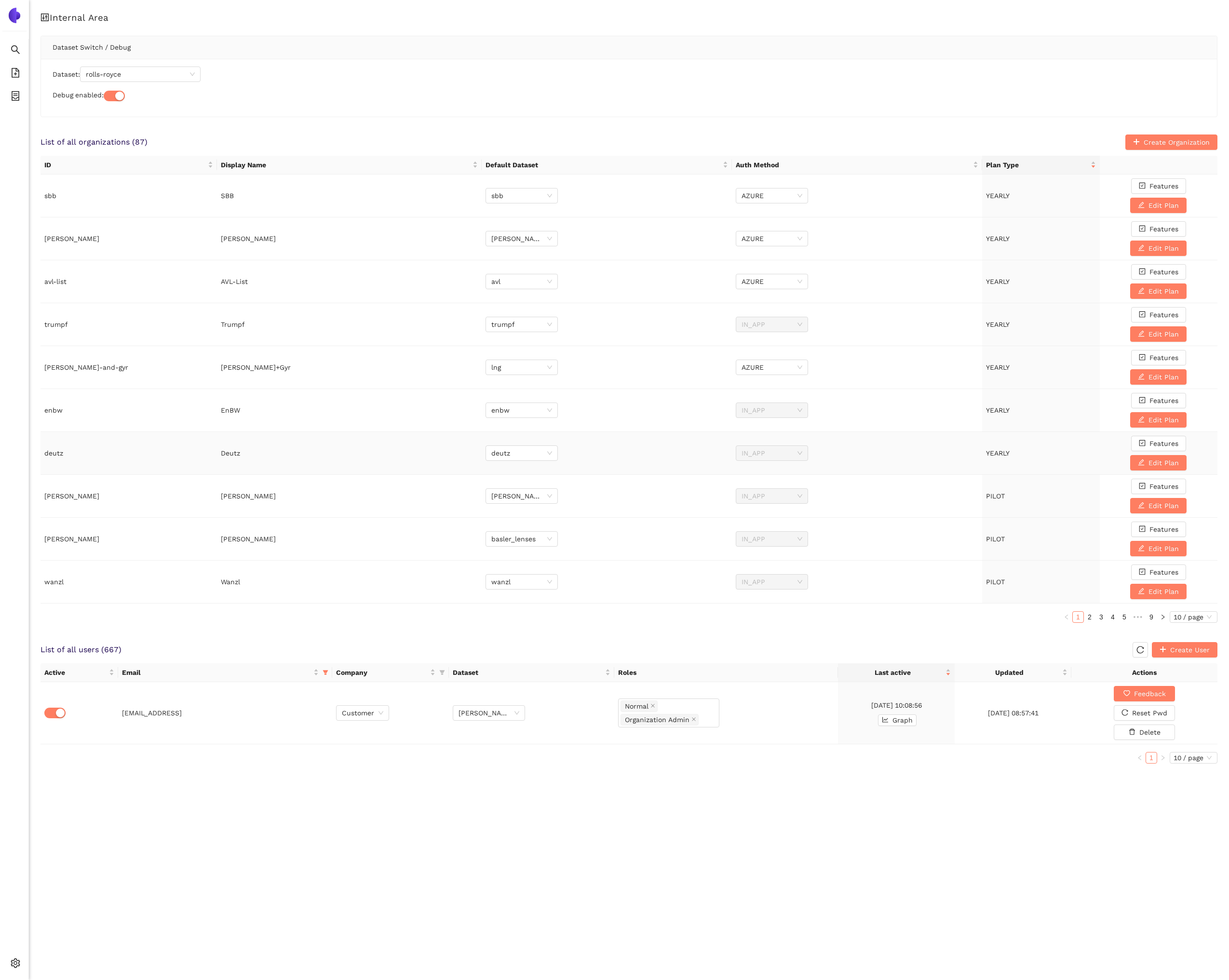
scroll to position [0, 0]
click at [370, 711] on span "Customer" at bounding box center [362, 713] width 41 height 15
type input "rolls"
click at [368, 750] on div "Rolls Royce" at bounding box center [362, 747] width 41 height 11
click at [485, 709] on span "brose" at bounding box center [489, 713] width 61 height 15
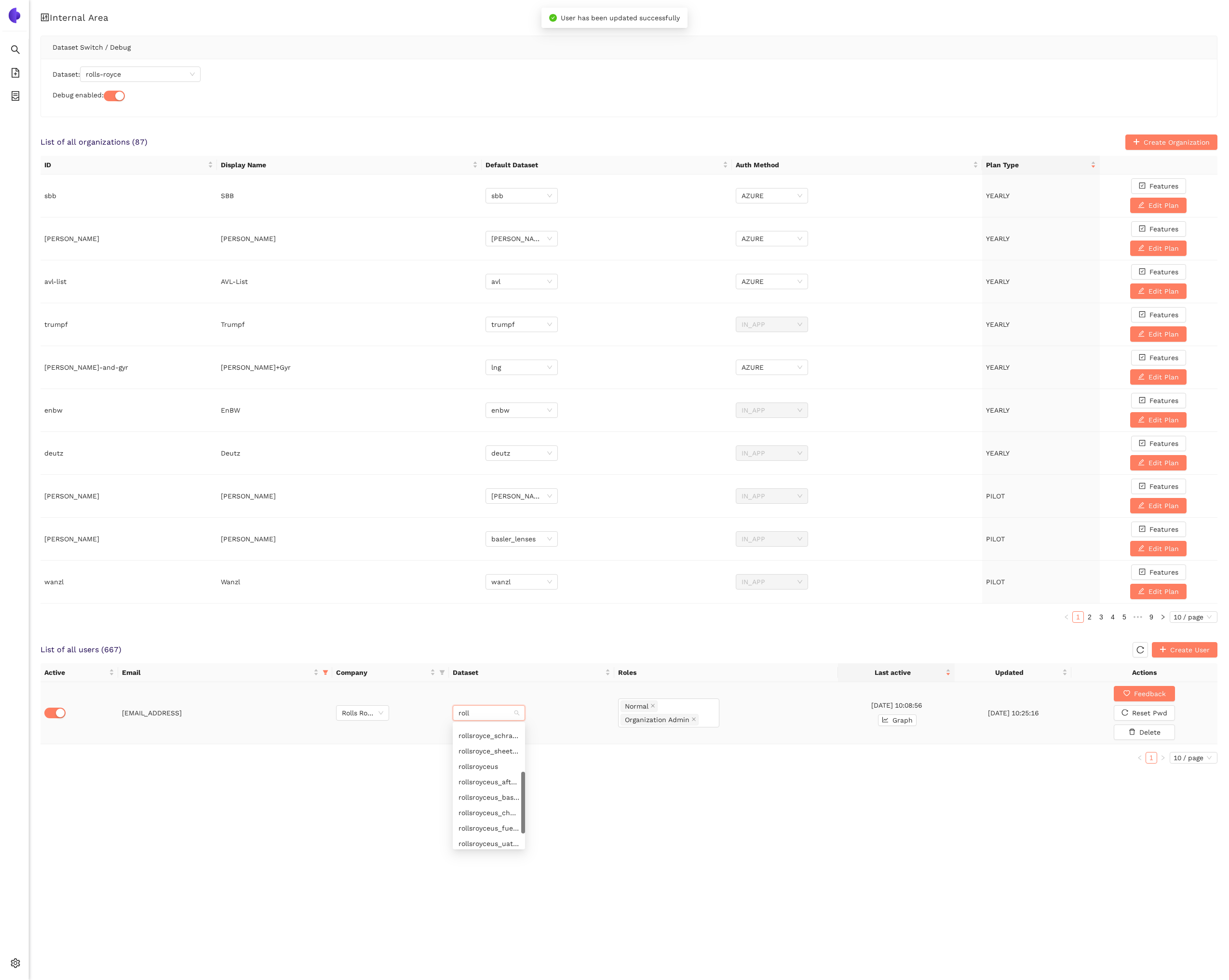
type input "rolls"
click at [489, 733] on div "rolls-royce" at bounding box center [489, 732] width 61 height 11
click at [510, 796] on div "Internal Area Dataset Switch / Debug Dataset: rolls-royce Debug enabled: List o…" at bounding box center [629, 490] width 1200 height 980
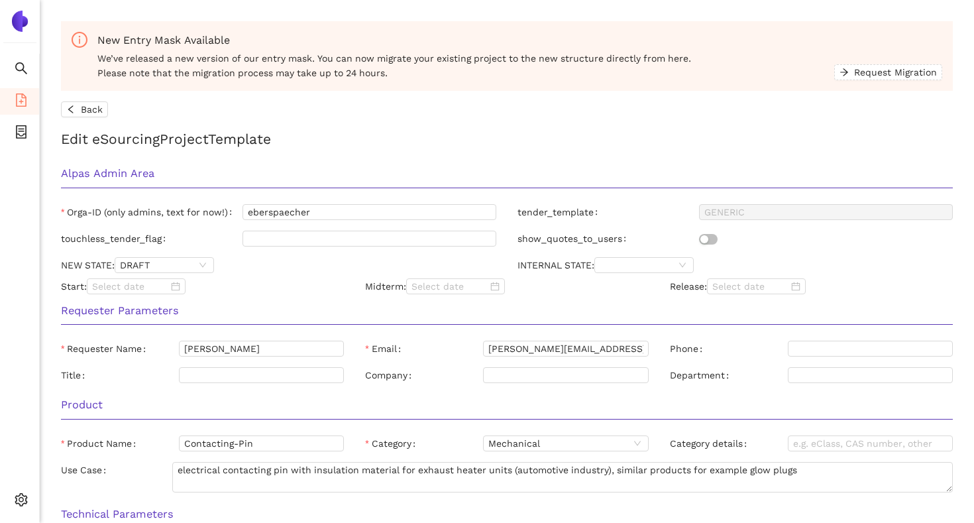
scroll to position [527, 0]
